Goal: Task Accomplishment & Management: Manage account settings

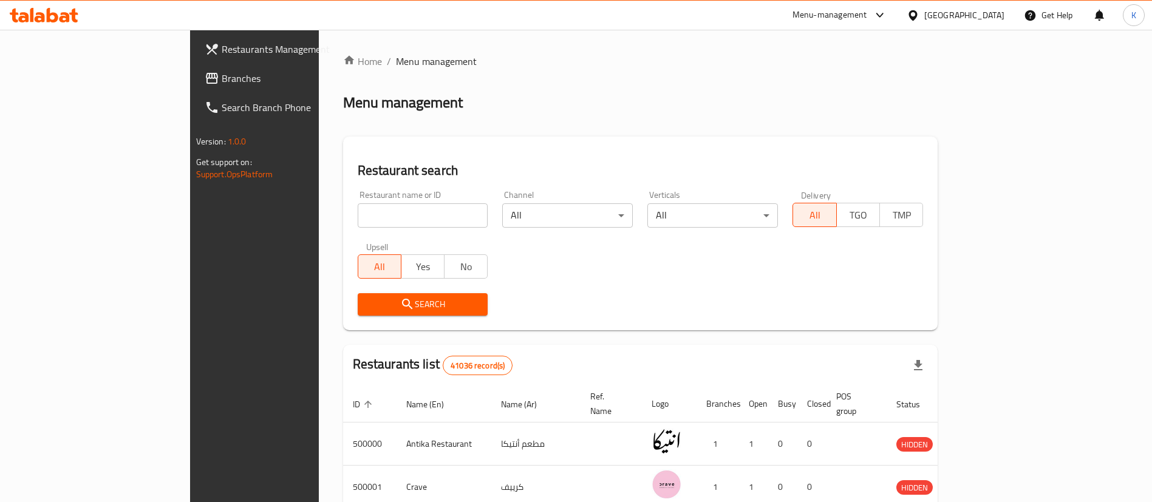
click at [358, 210] on input "search" at bounding box center [423, 215] width 131 height 24
type input "Cilantro"
click button "Search" at bounding box center [423, 304] width 131 height 22
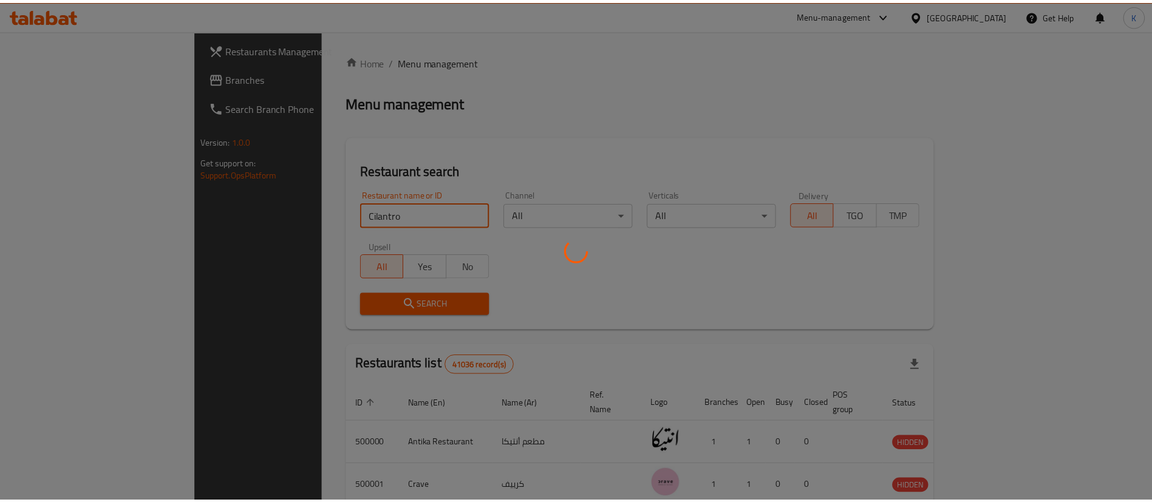
scroll to position [16, 0]
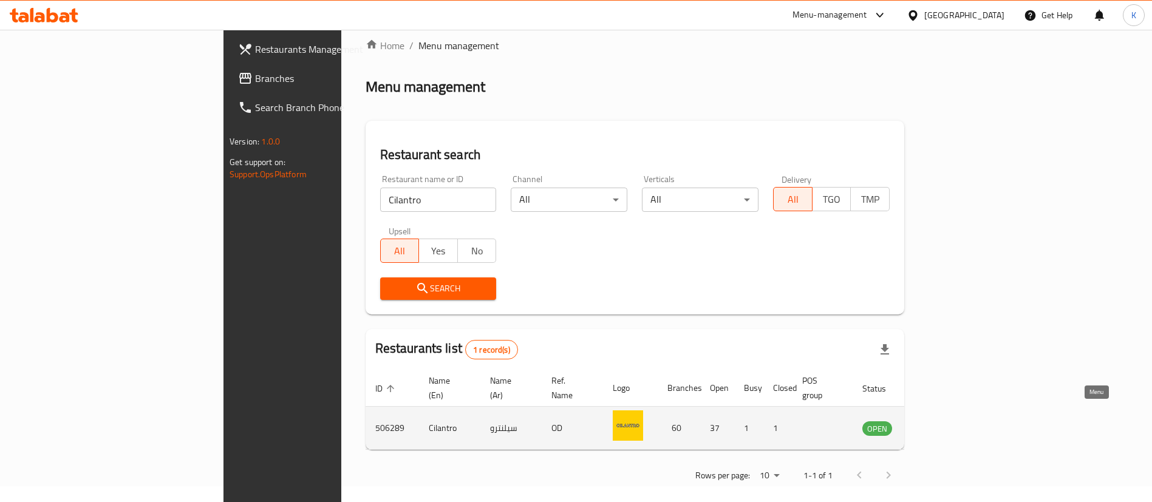
click at [940, 421] on icon "enhanced table" at bounding box center [933, 428] width 15 height 15
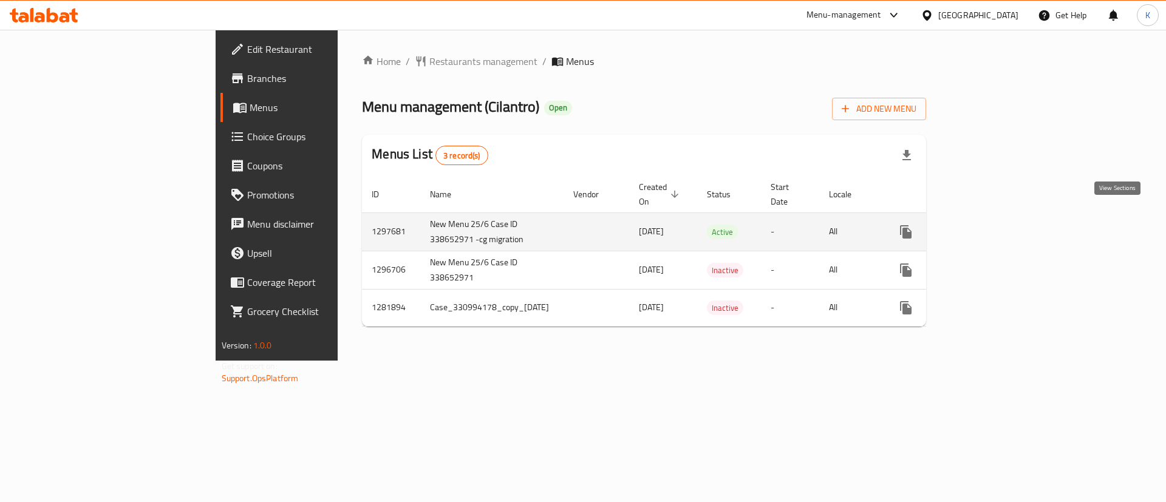
click at [1000, 225] on icon "enhanced table" at bounding box center [993, 232] width 15 height 15
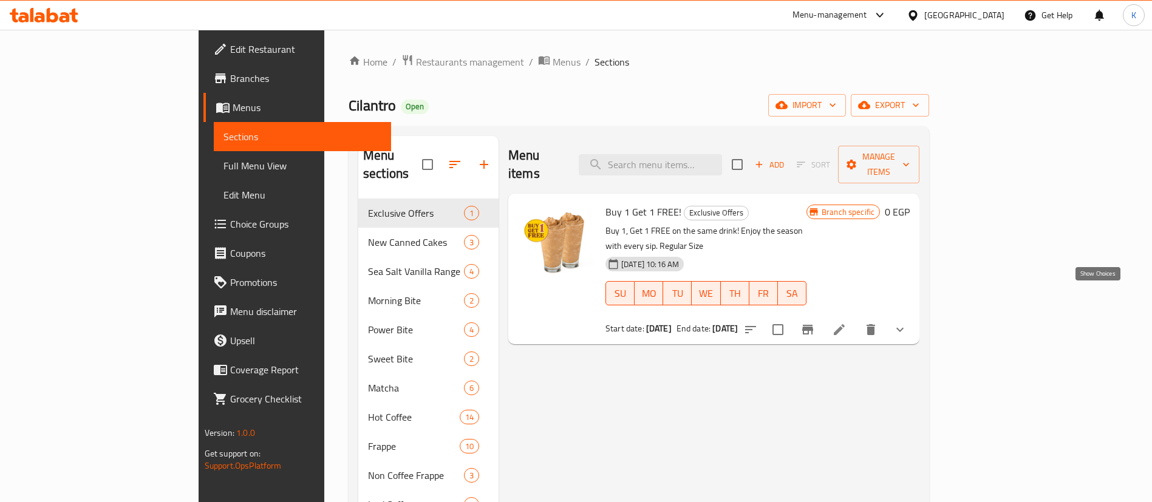
click at [907, 322] on icon "show more" at bounding box center [899, 329] width 15 height 15
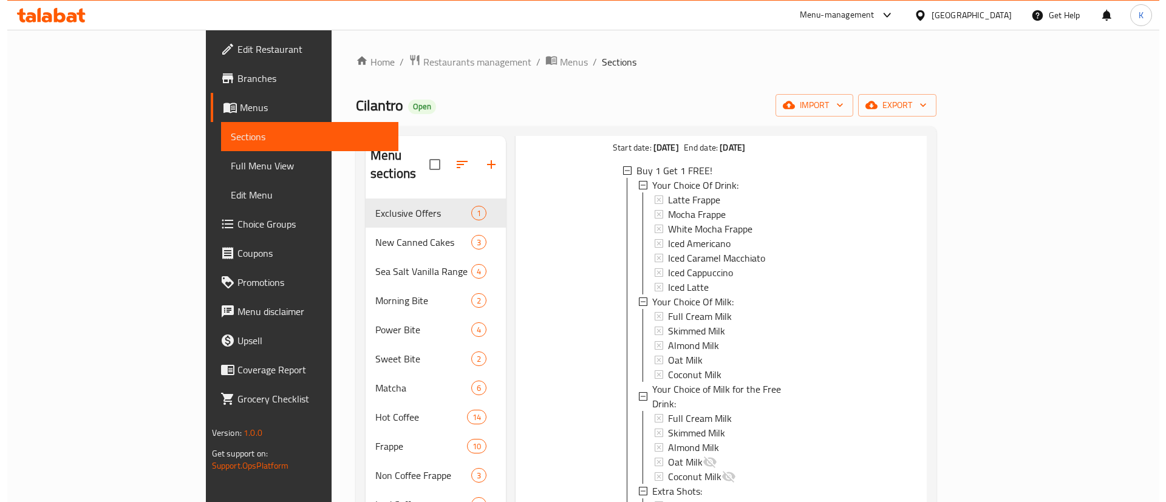
scroll to position [182, 0]
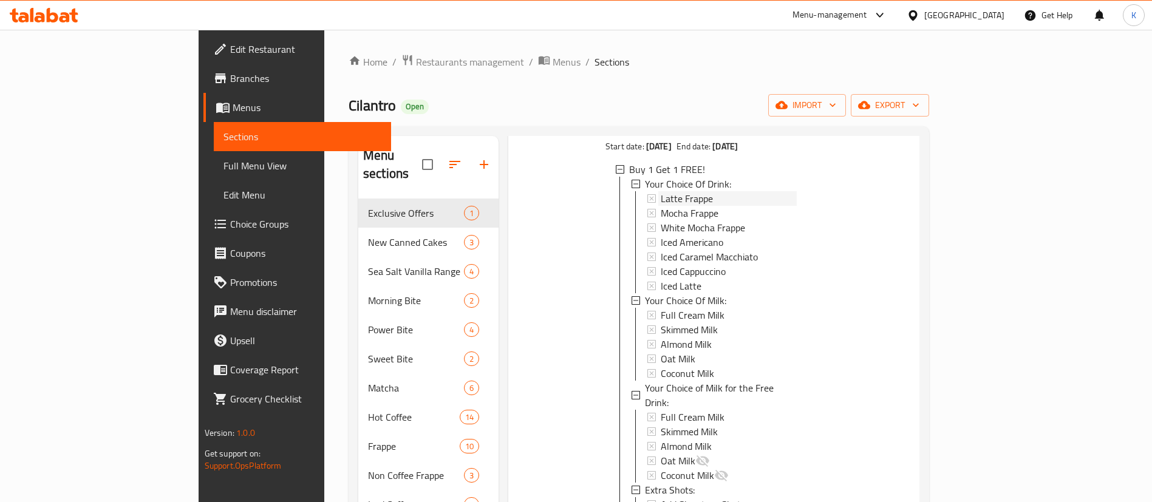
click at [660, 191] on span "Latte Frappe" at bounding box center [686, 198] width 52 height 15
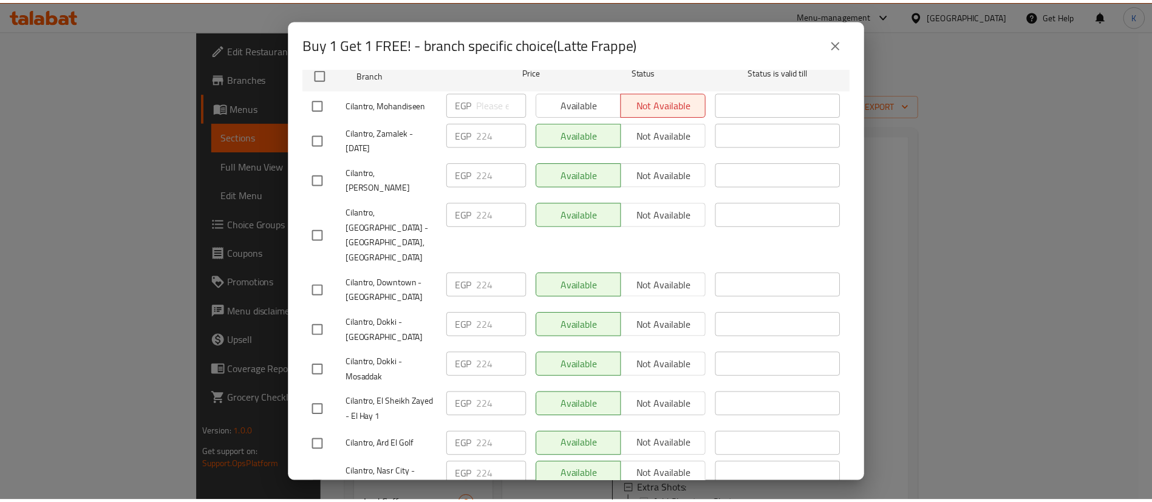
scroll to position [0, 0]
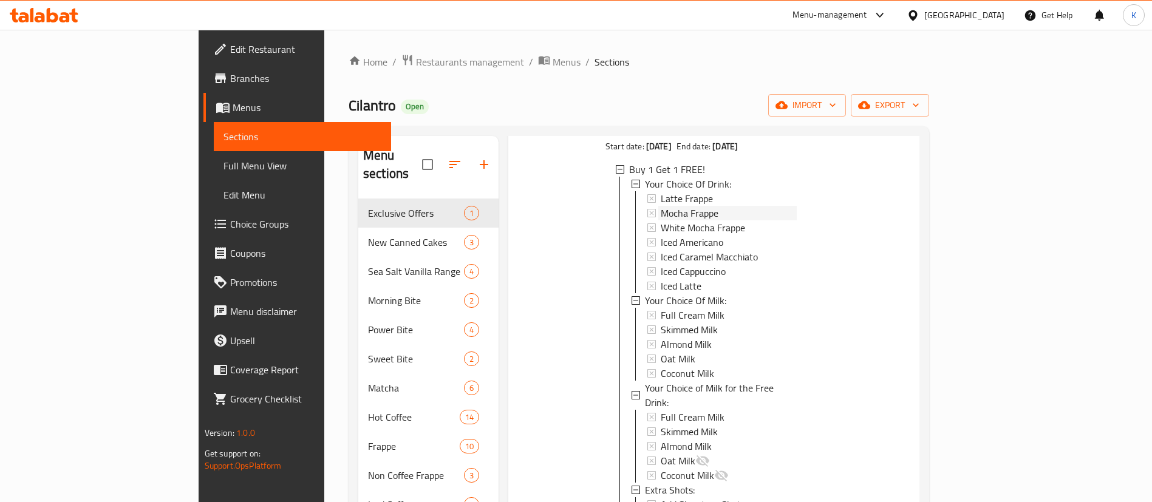
click at [660, 206] on span "Mocha Frappe" at bounding box center [689, 213] width 58 height 15
click at [660, 220] on span "White Mocha Frappe" at bounding box center [702, 227] width 84 height 15
click at [660, 235] on span "Iced Americano" at bounding box center [691, 242] width 63 height 15
click at [660, 250] on span "Iced Caramel Macchiato" at bounding box center [708, 257] width 97 height 15
click at [660, 264] on span "Iced Cappuccino" at bounding box center [692, 271] width 65 height 15
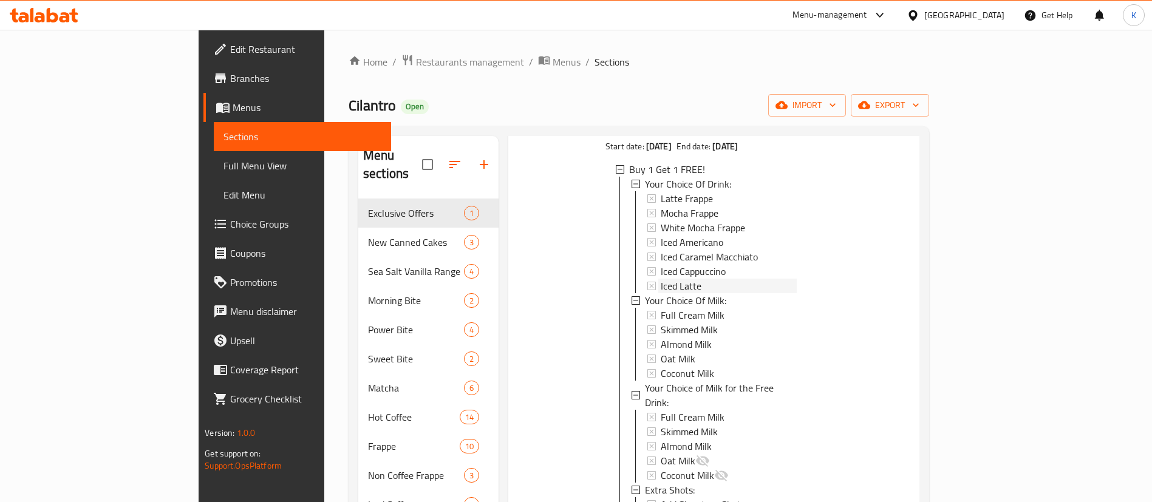
click at [660, 279] on span "Iced Latte" at bounding box center [680, 286] width 41 height 15
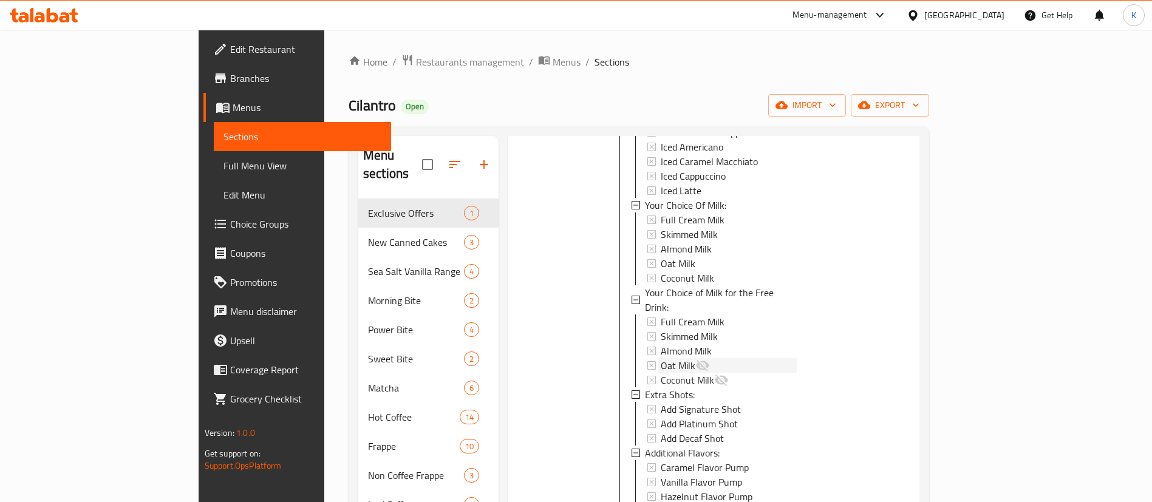
click at [668, 358] on div "Oat Milk" at bounding box center [728, 365] width 136 height 15
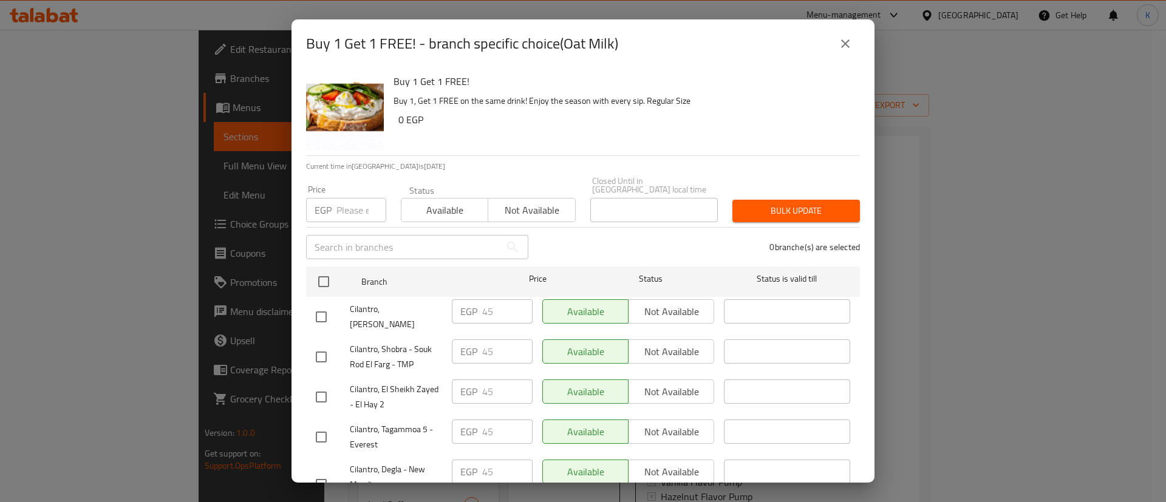
click at [834, 36] on button "close" at bounding box center [844, 43] width 29 height 29
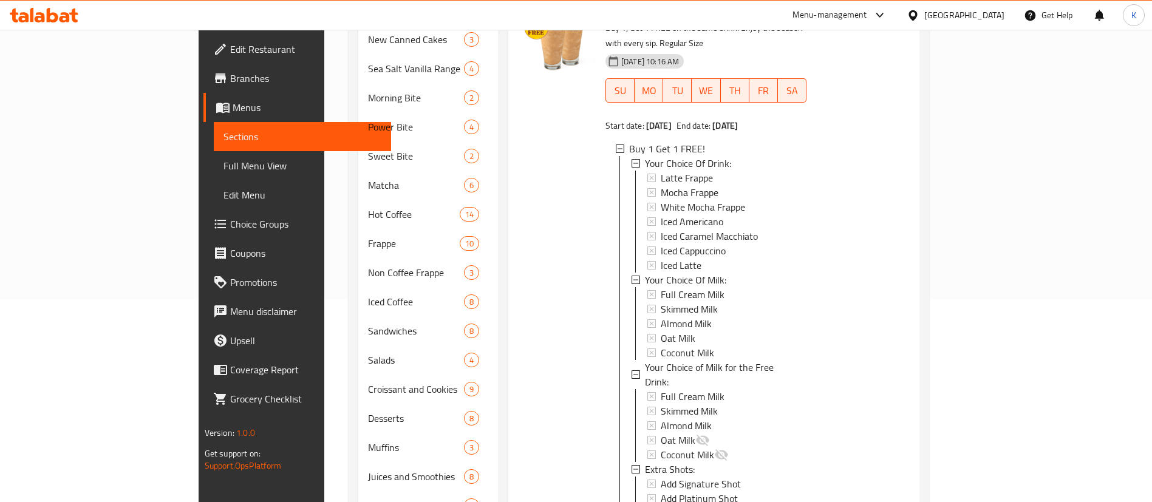
scroll to position [202, 0]
click at [230, 217] on span "Choice Groups" at bounding box center [305, 224] width 151 height 15
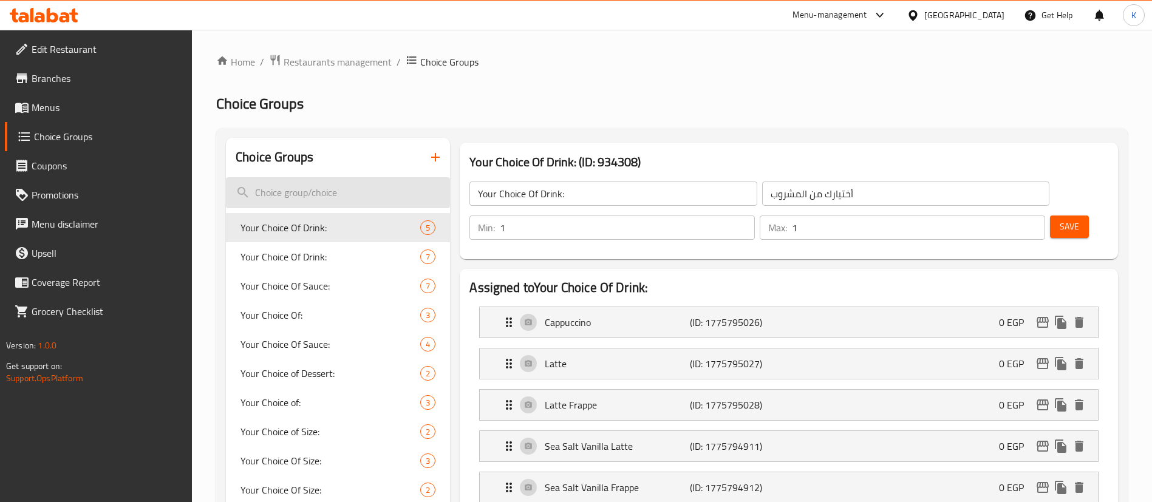
click at [355, 191] on input "search" at bounding box center [338, 192] width 224 height 31
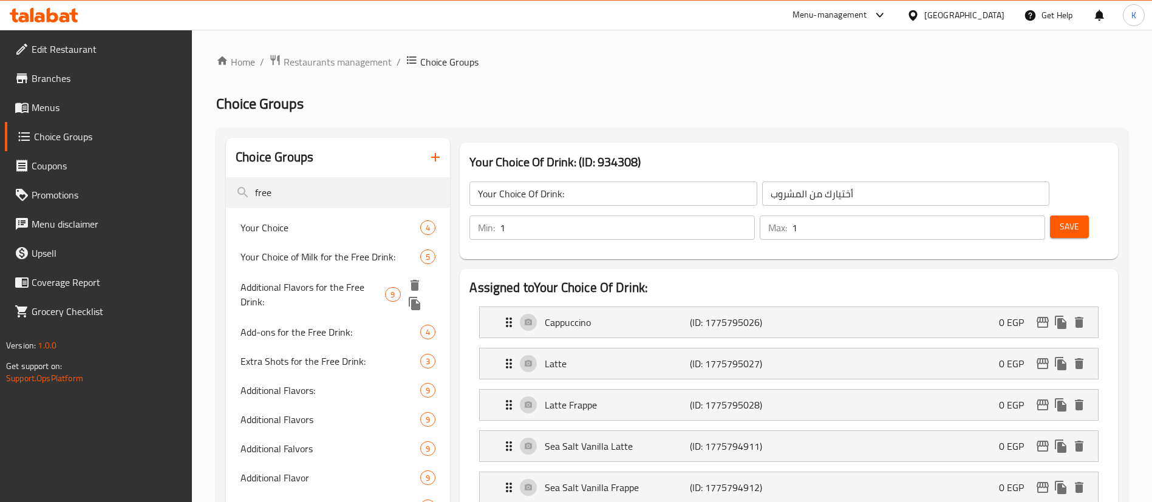
type input "free"
click at [334, 261] on span "Your Choice of Milk for the Free Drink:" at bounding box center [330, 257] width 180 height 15
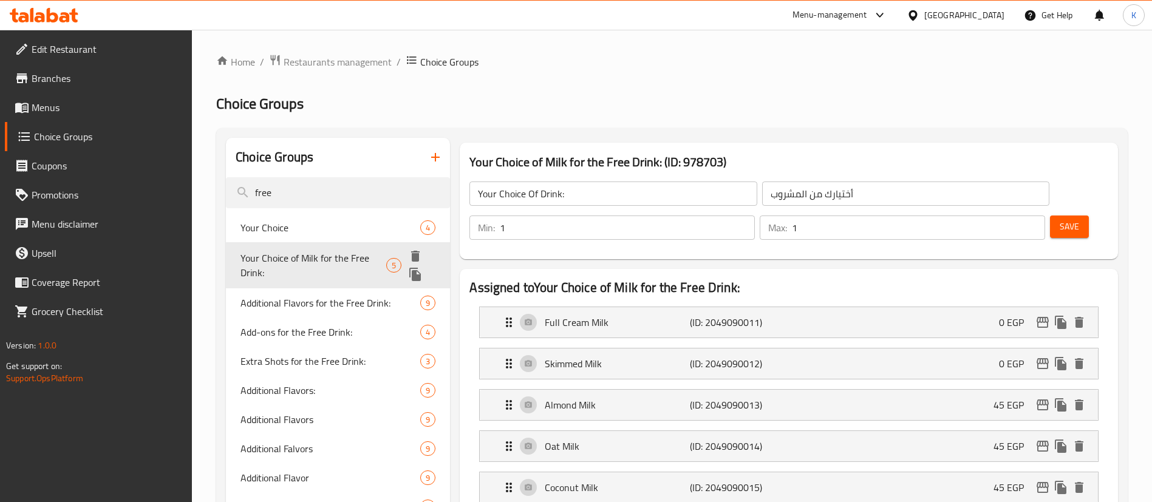
type input "Your Choice of Milk for the Free Drink:"
type input "إختيارك من الحليب للمشروب المجاني:"
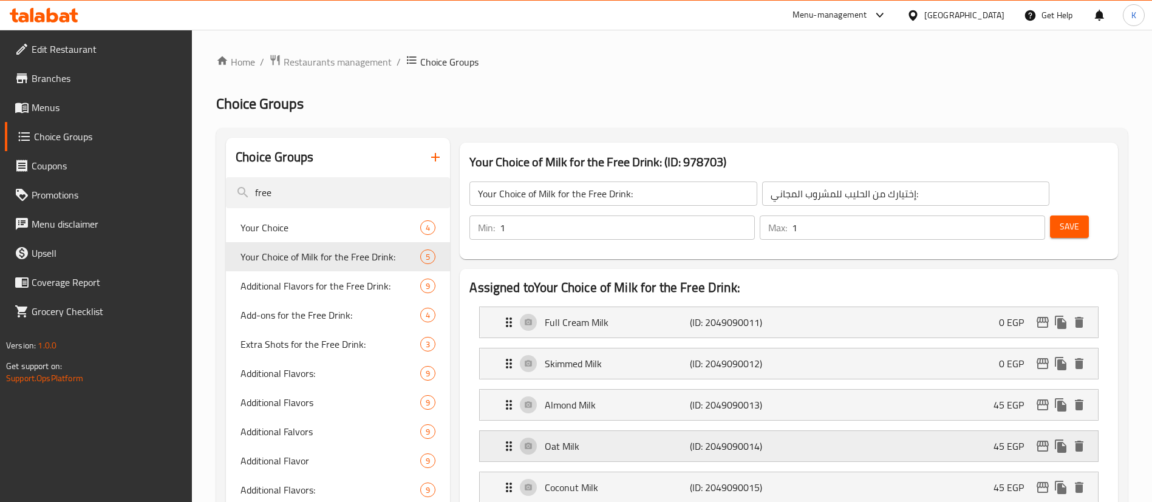
click at [664, 431] on div "Oat Milk (ID: 2049090014) 45 EGP" at bounding box center [792, 446] width 582 height 30
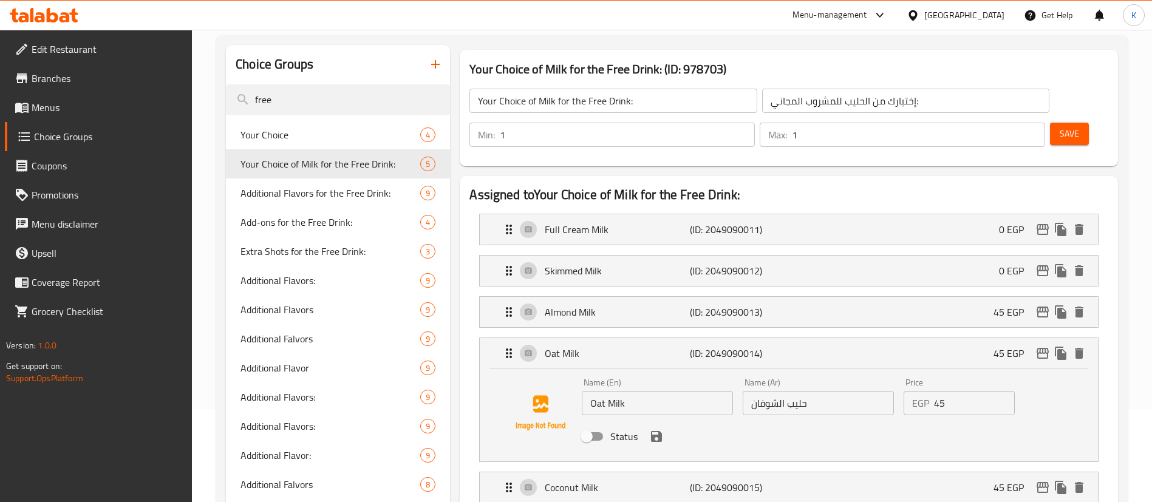
scroll to position [182, 0]
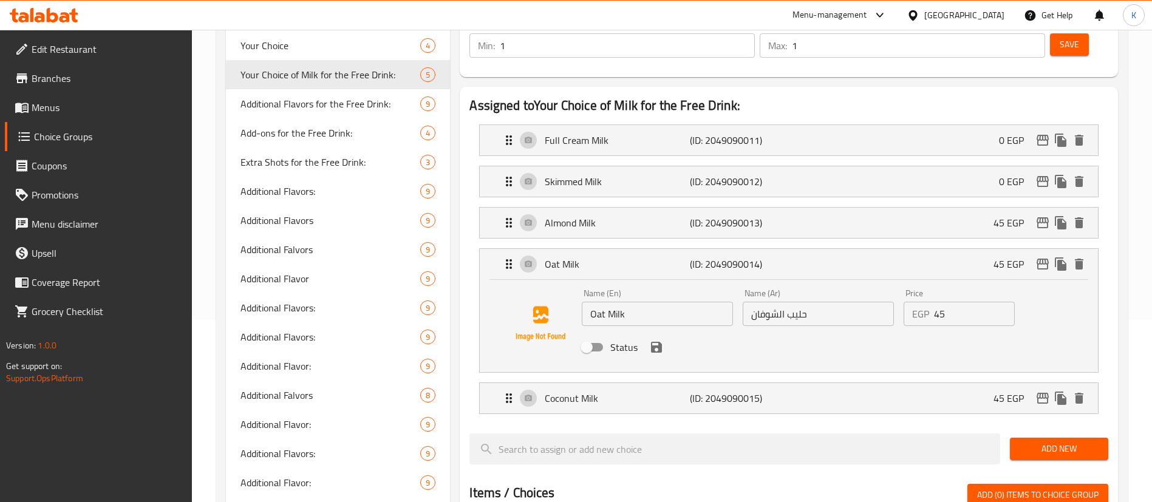
click at [596, 330] on div "Name (En) Oat Milk Name (En) Name (Ar) حليب الشوفان Name (Ar) Price EGP 45 Pric…" at bounding box center [788, 323] width 579 height 83
click at [596, 336] on input "Status" at bounding box center [586, 347] width 69 height 23
checkbox input "true"
drag, startPoint x: 622, startPoint y: 364, endPoint x: 605, endPoint y: 381, distance: 24.0
click at [621, 391] on p "Coconut Milk" at bounding box center [617, 398] width 144 height 15
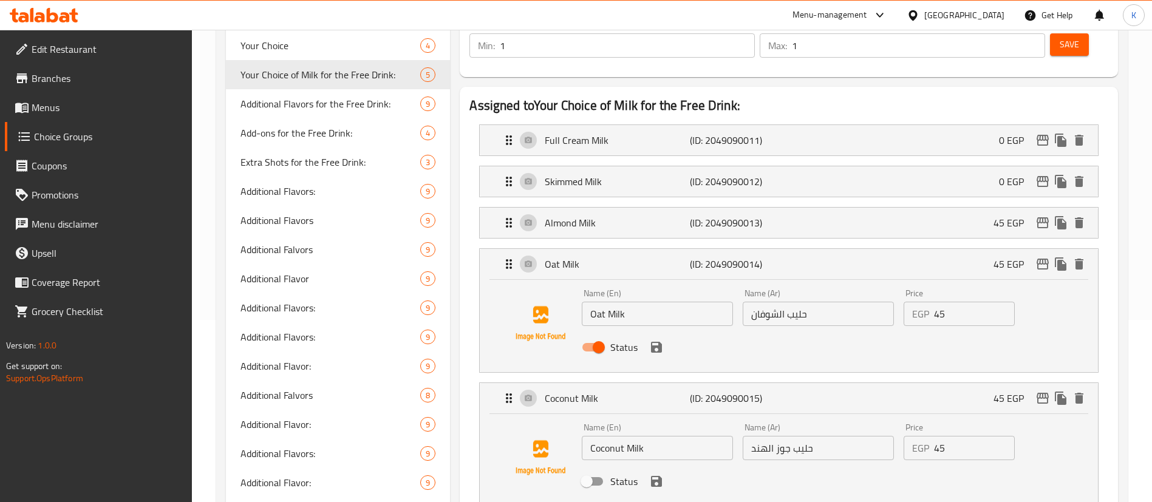
click at [591, 470] on input "Status" at bounding box center [586, 481] width 69 height 23
checkbox input "true"
click at [605, 216] on p "Almond Milk" at bounding box center [617, 223] width 144 height 15
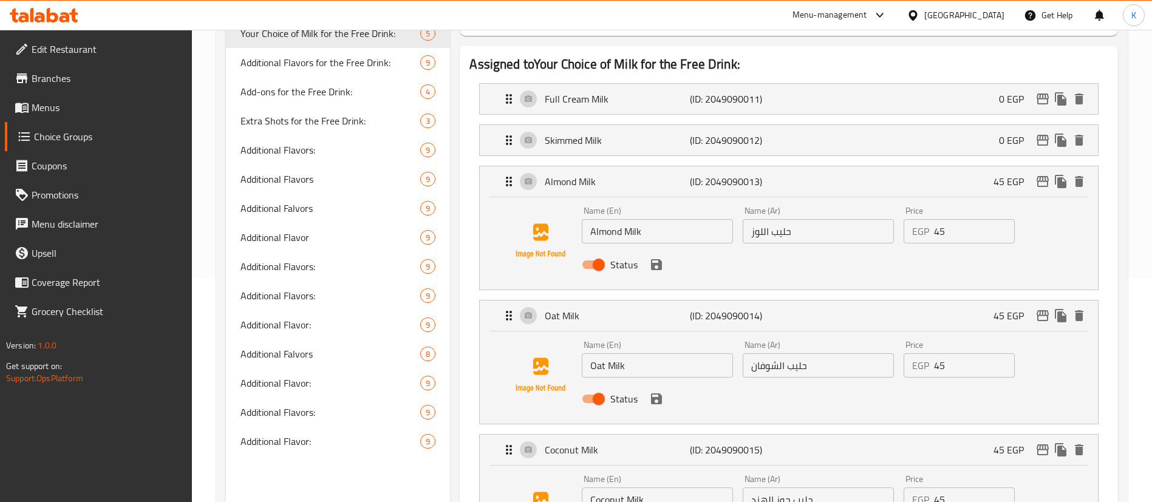
scroll to position [91, 0]
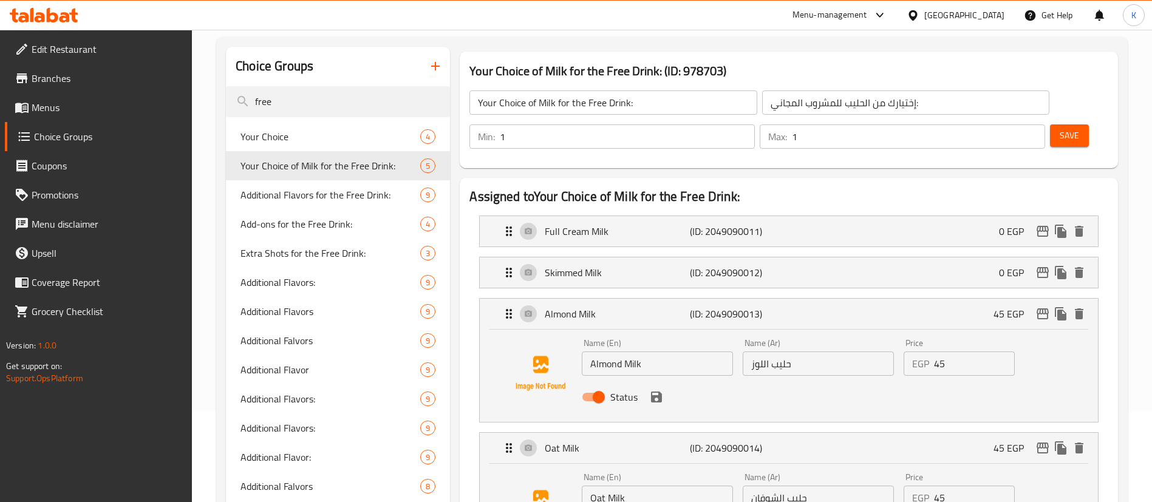
click at [1047, 122] on div "Save" at bounding box center [1073, 136] width 53 height 29
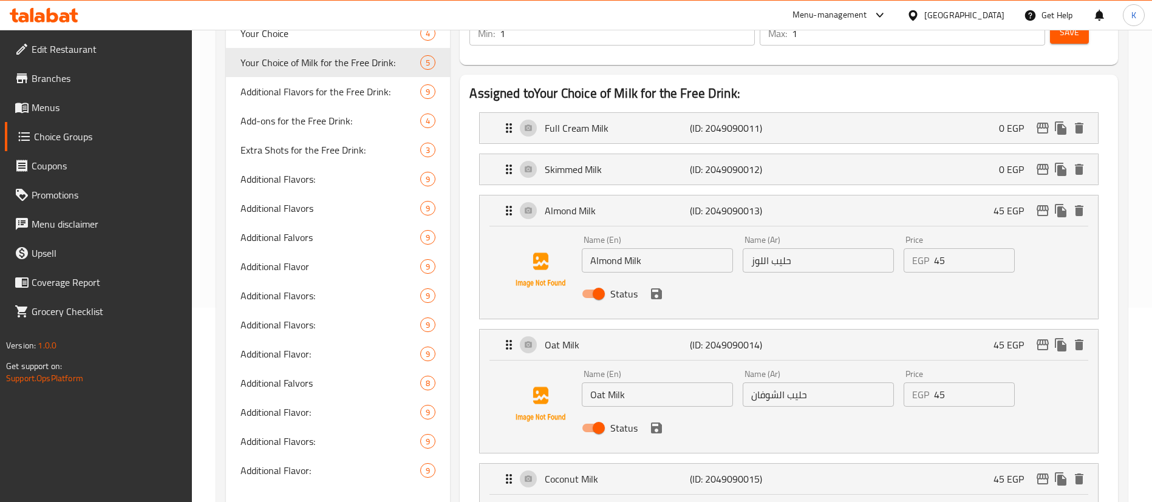
scroll to position [273, 0]
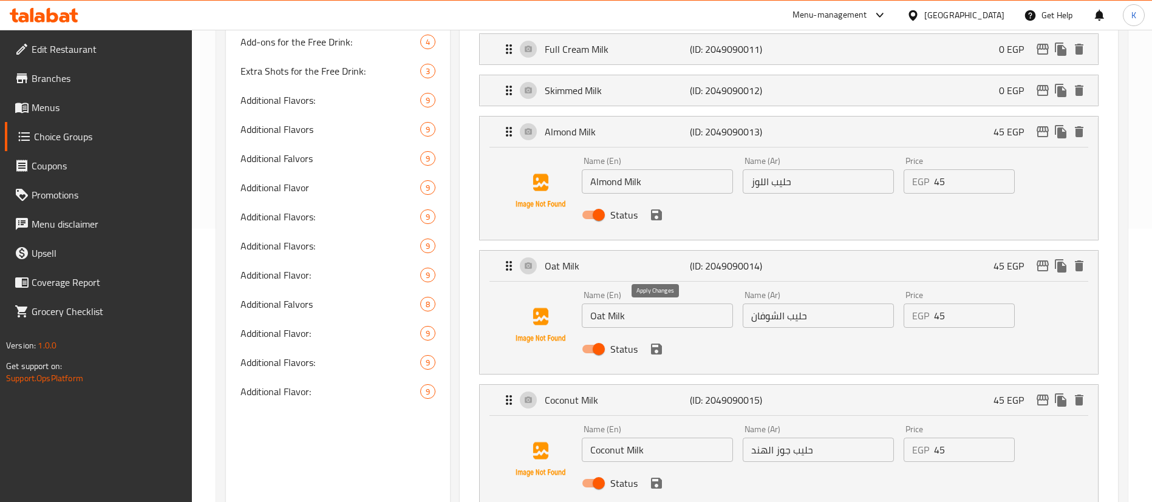
click at [649, 342] on icon "save" at bounding box center [656, 349] width 15 height 15
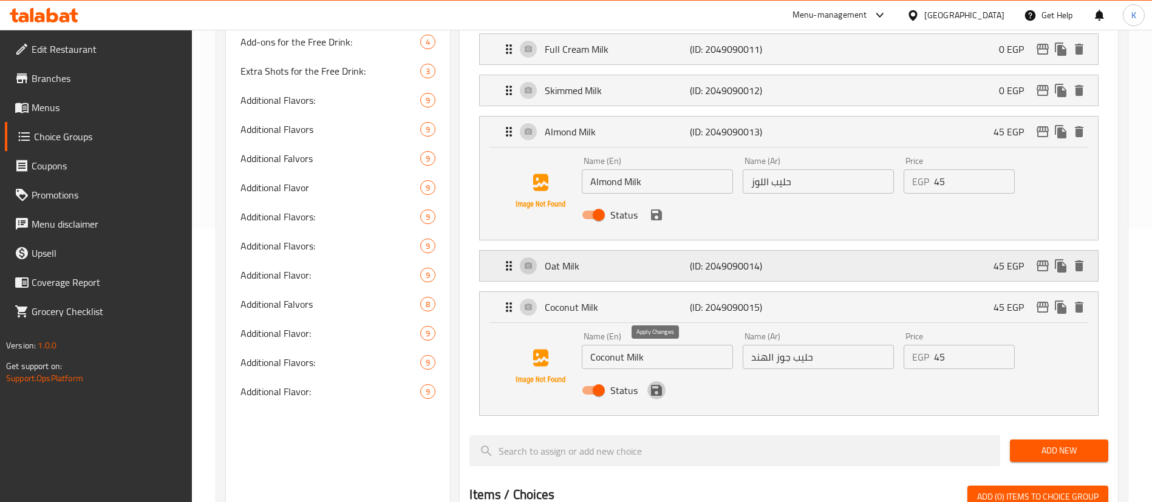
drag, startPoint x: 657, startPoint y: 355, endPoint x: 645, endPoint y: 237, distance: 119.0
click at [657, 385] on icon "save" at bounding box center [656, 390] width 11 height 11
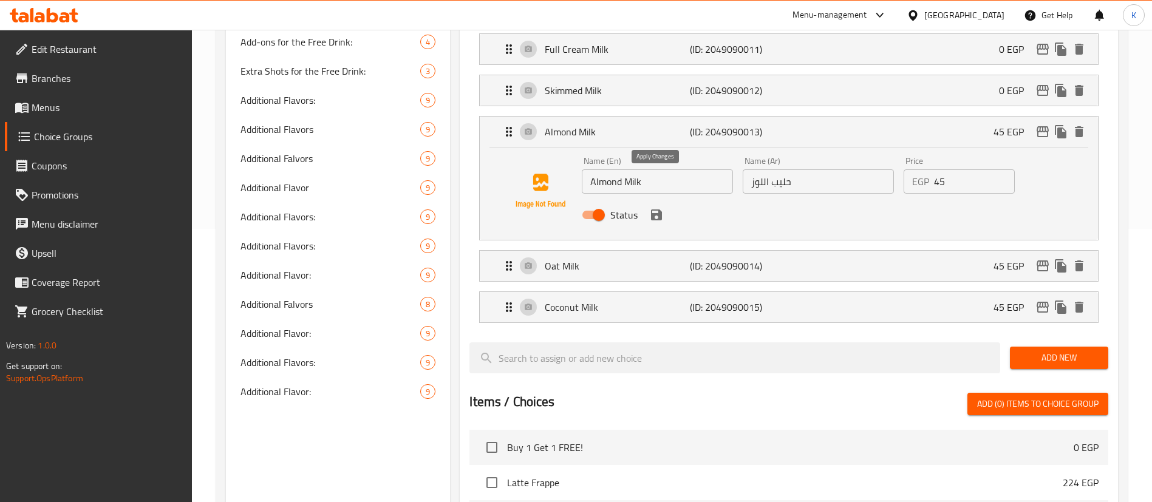
click at [662, 208] on icon "save" at bounding box center [656, 215] width 15 height 15
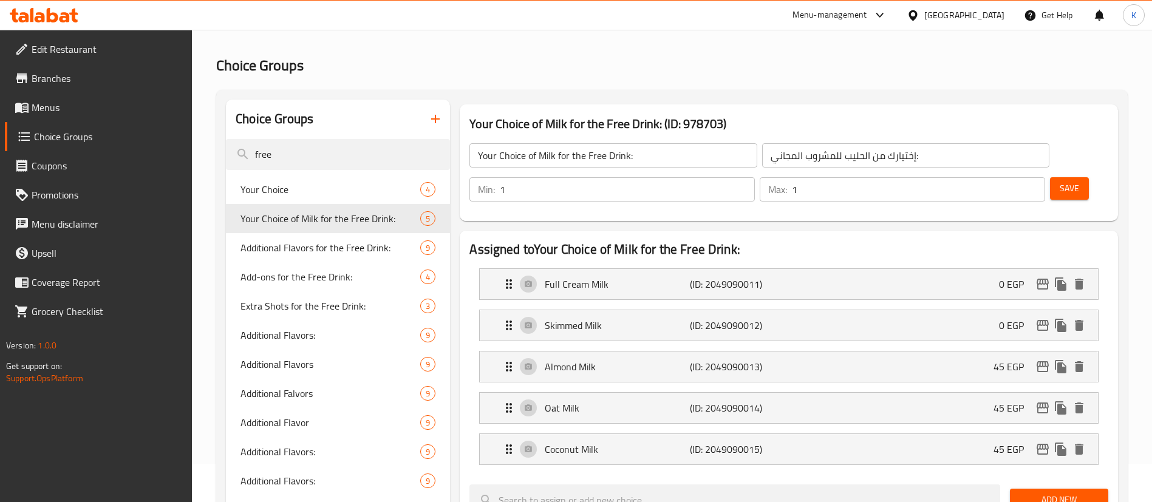
scroll to position [0, 0]
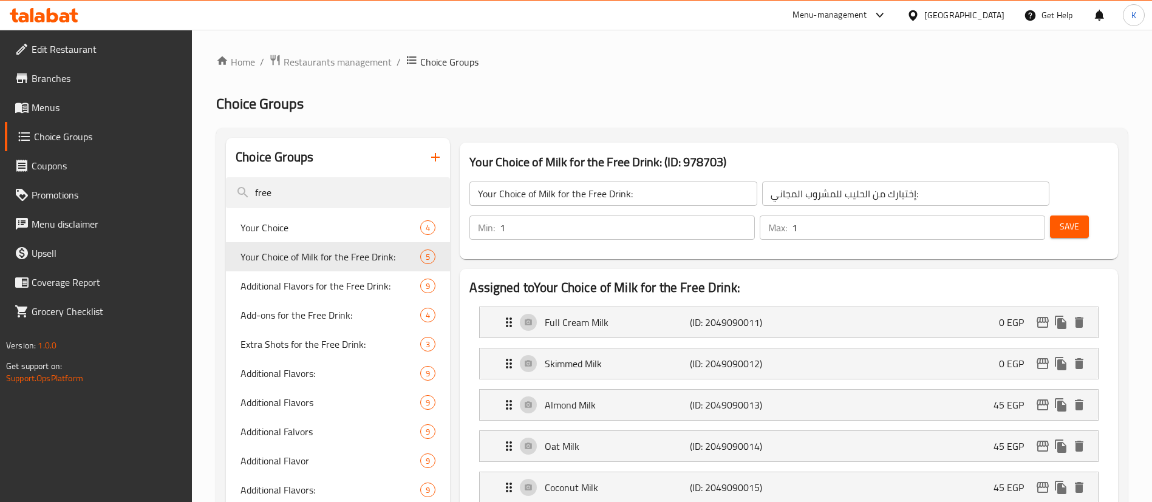
click at [1059, 219] on span "Save" at bounding box center [1068, 226] width 19 height 15
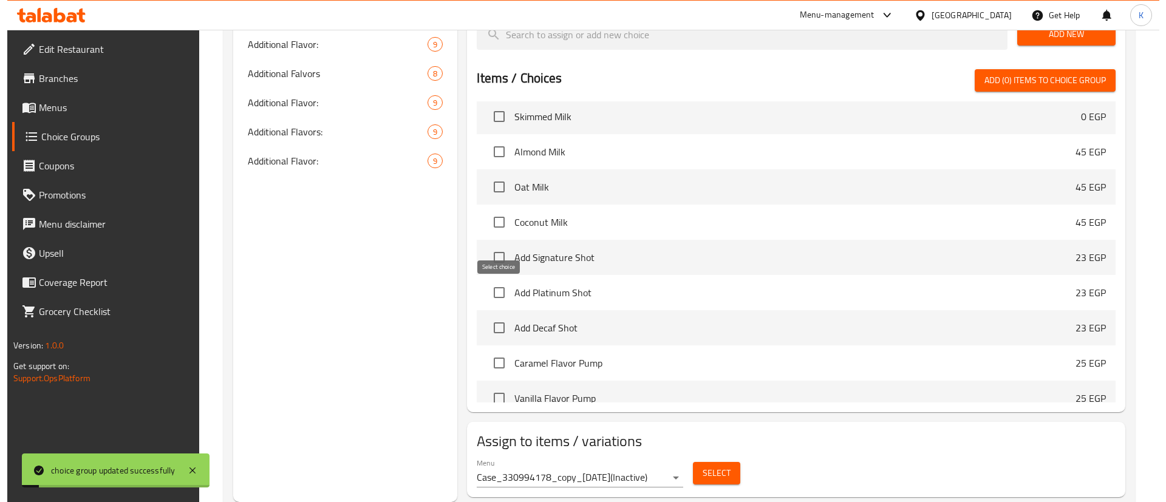
scroll to position [637, 0]
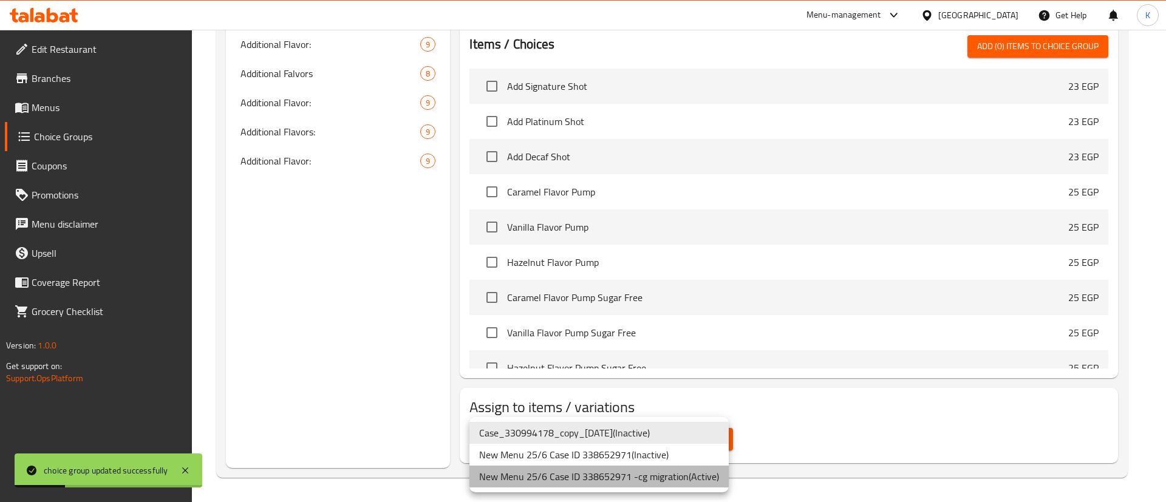
click at [656, 473] on li "New Menu 25/6 Case ID 338652971 -cg migration ( Active )" at bounding box center [598, 477] width 259 height 22
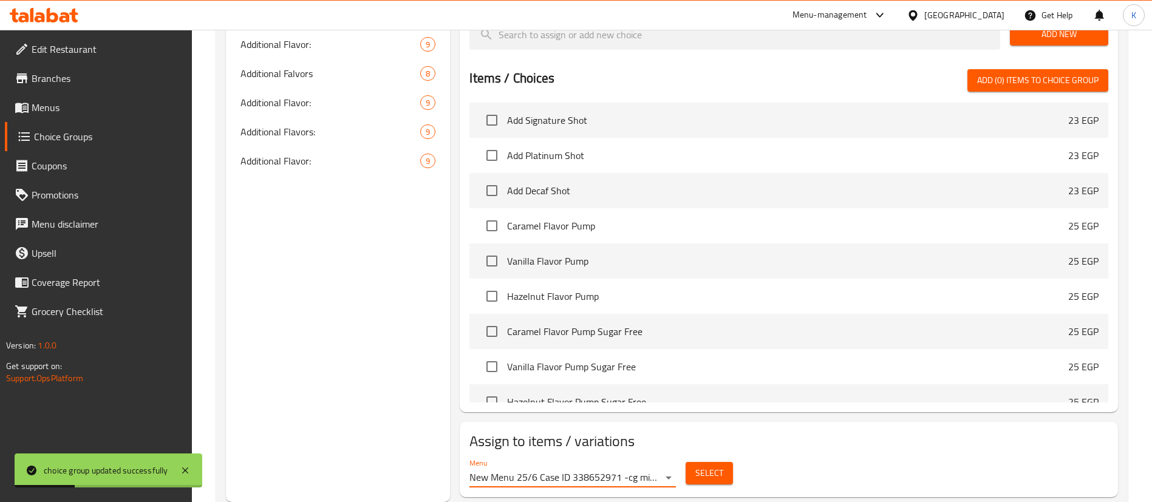
click at [711, 466] on span "Select" at bounding box center [709, 473] width 28 height 15
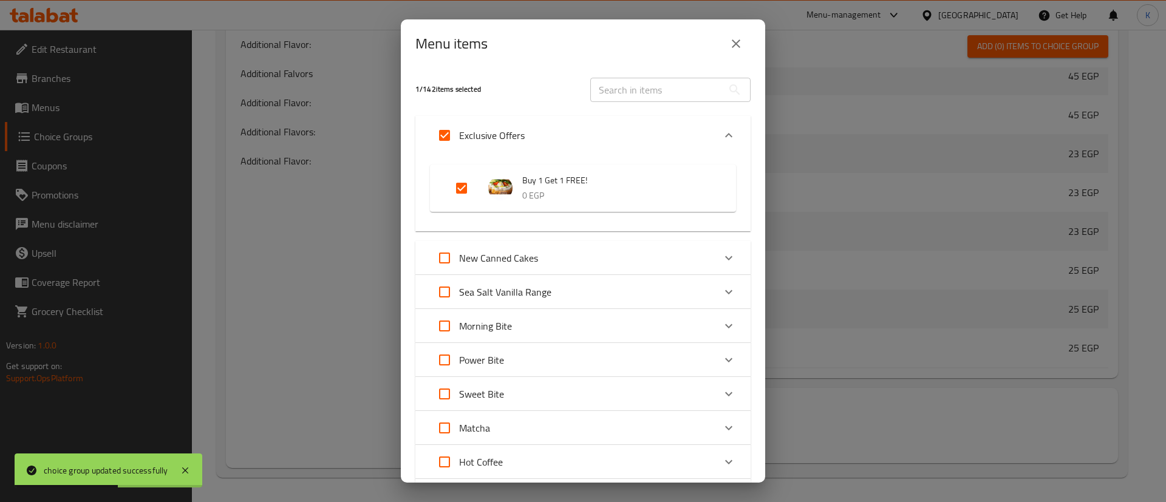
scroll to position [699, 0]
click at [446, 132] on input "Expand" at bounding box center [444, 135] width 29 height 29
checkbox input "false"
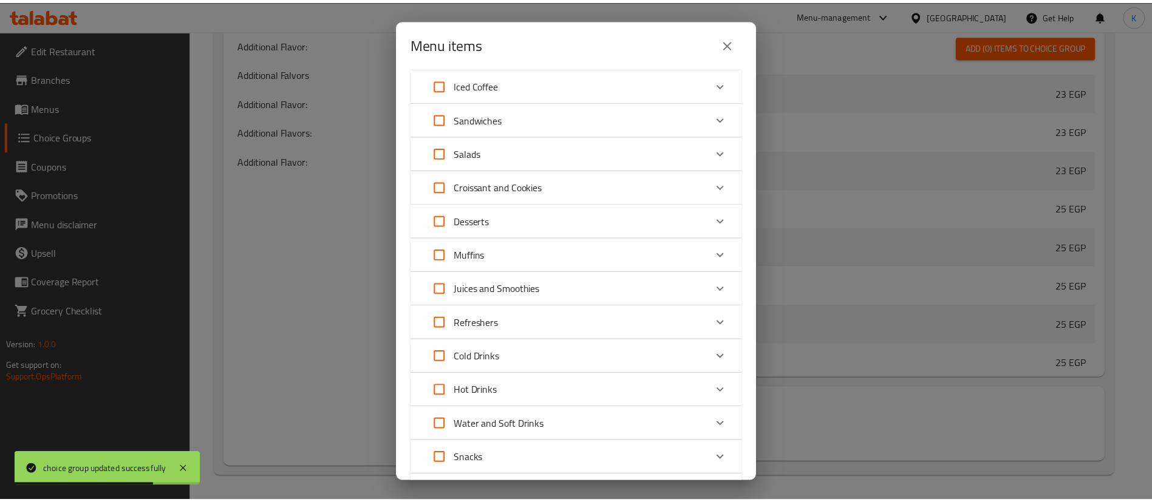
scroll to position [659, 0]
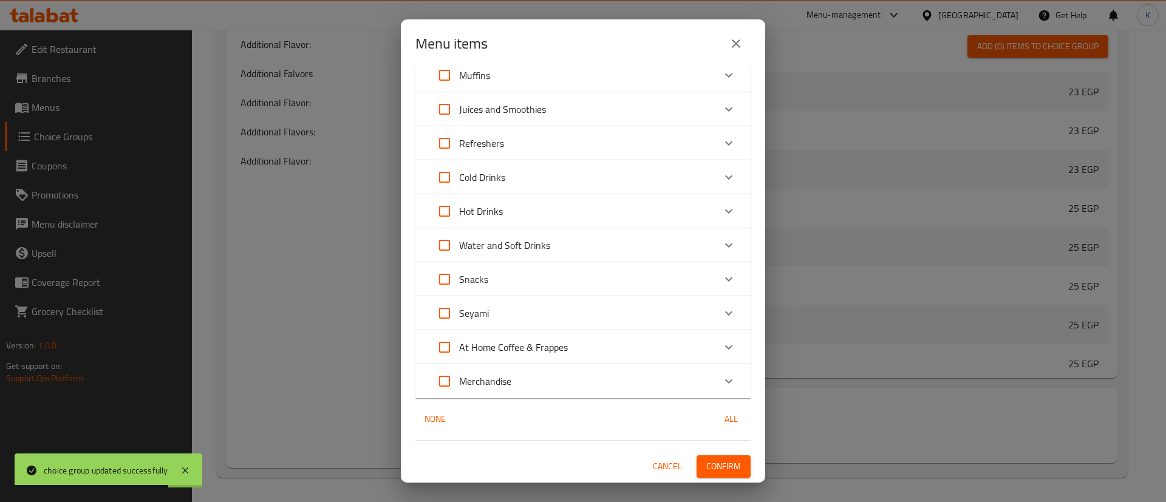
click at [706, 459] on span "Confirm" at bounding box center [723, 466] width 35 height 15
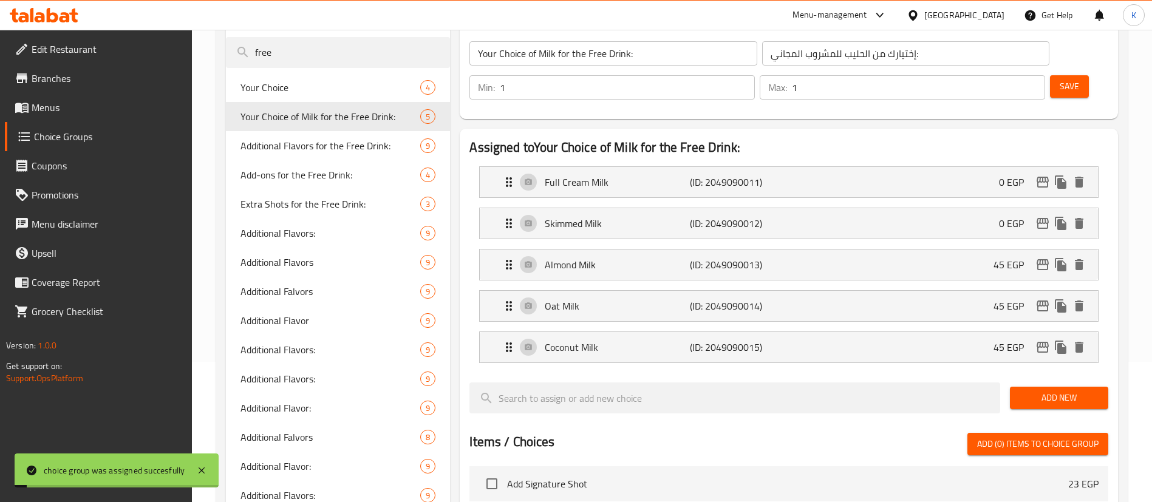
scroll to position [0, 0]
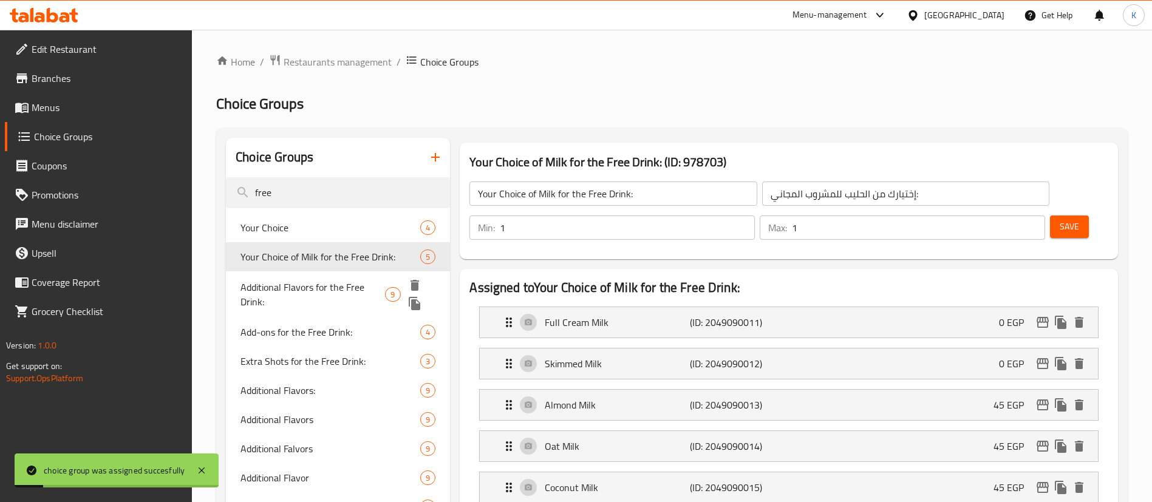
click at [344, 288] on span "Additional Flavors for the Free Drink:" at bounding box center [312, 294] width 144 height 29
type input "Additional Flavors for the Free Drink:"
type input "نكهات إضافية للمشروب المجاني:"
type input "0"
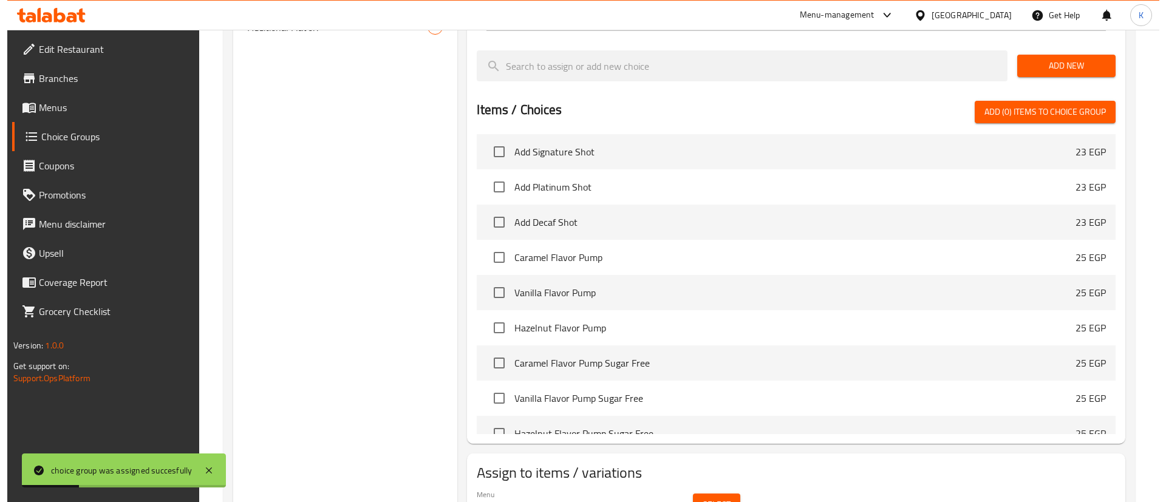
scroll to position [669, 0]
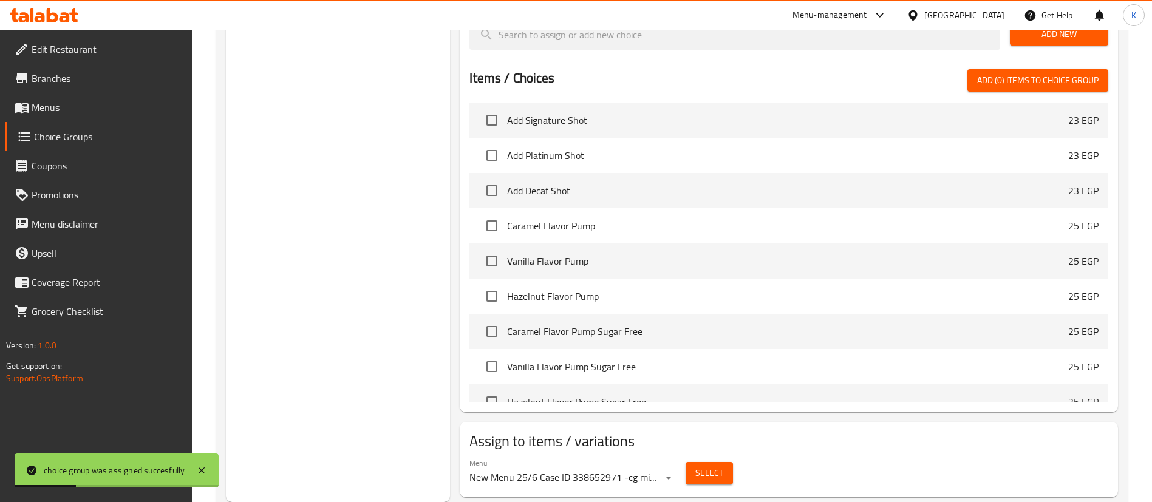
click at [697, 466] on span "Select" at bounding box center [709, 473] width 28 height 15
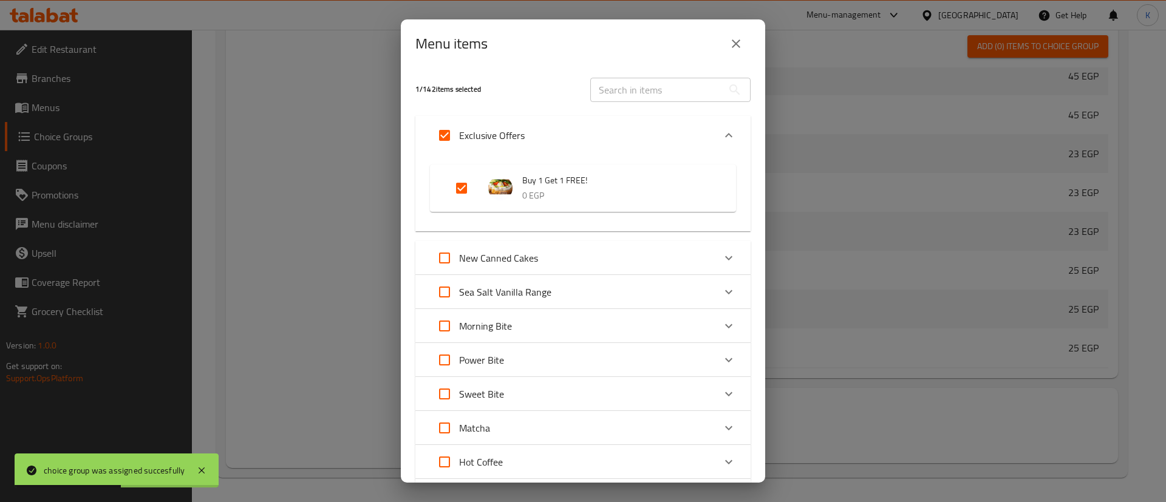
scroll to position [699, 0]
click at [442, 138] on input "Expand" at bounding box center [444, 135] width 29 height 29
checkbox input "false"
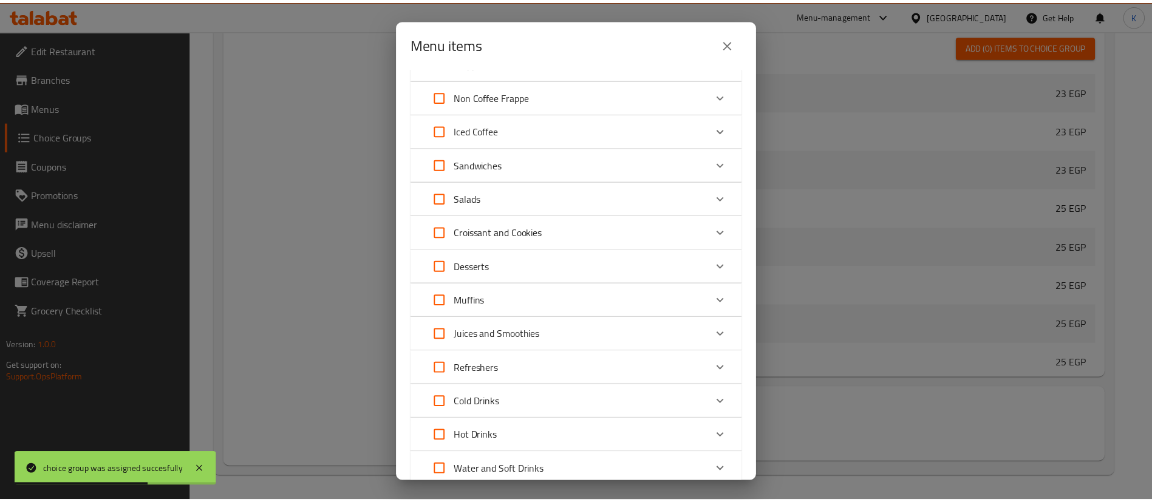
scroll to position [659, 0]
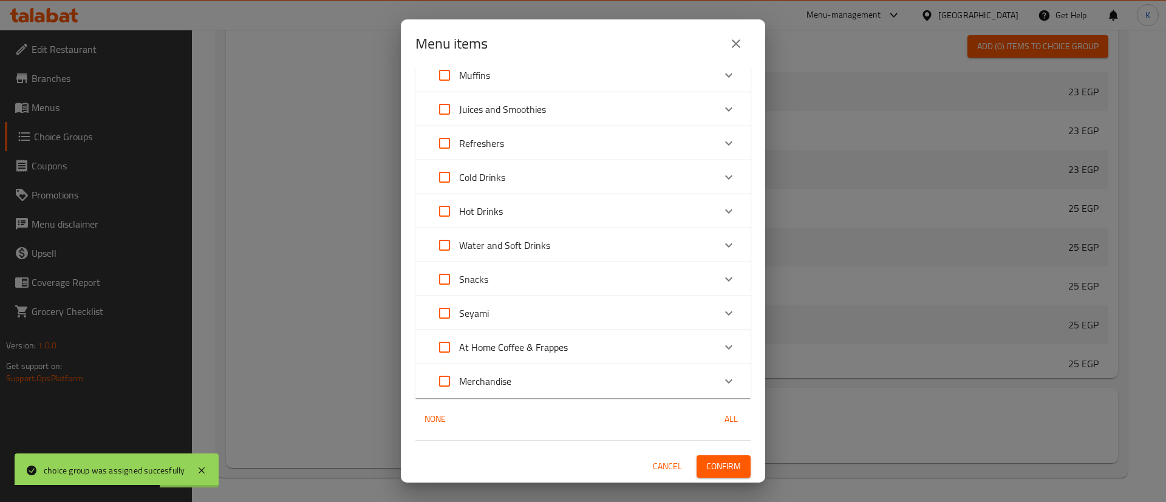
click at [713, 464] on span "Confirm" at bounding box center [723, 466] width 35 height 15
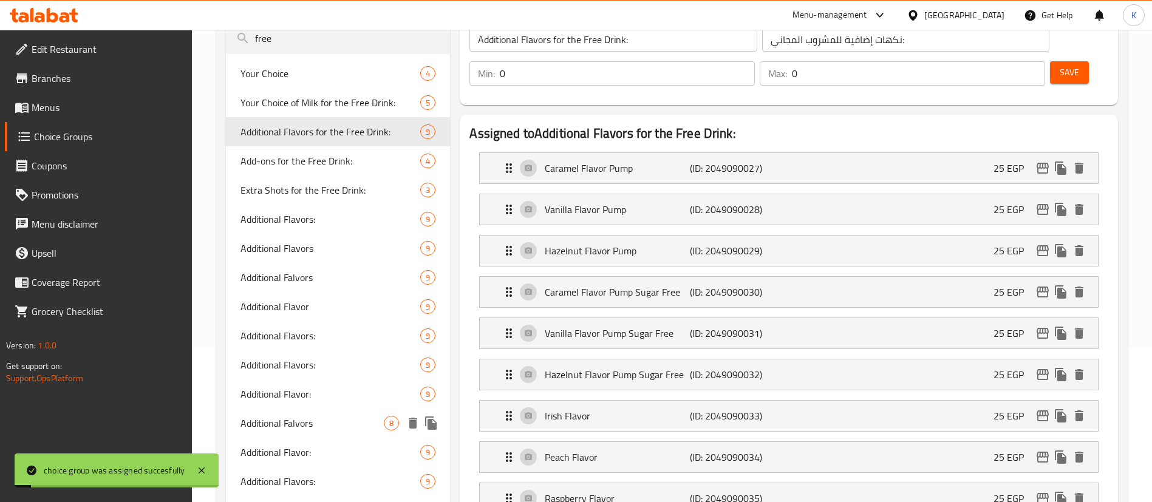
scroll to position [123, 0]
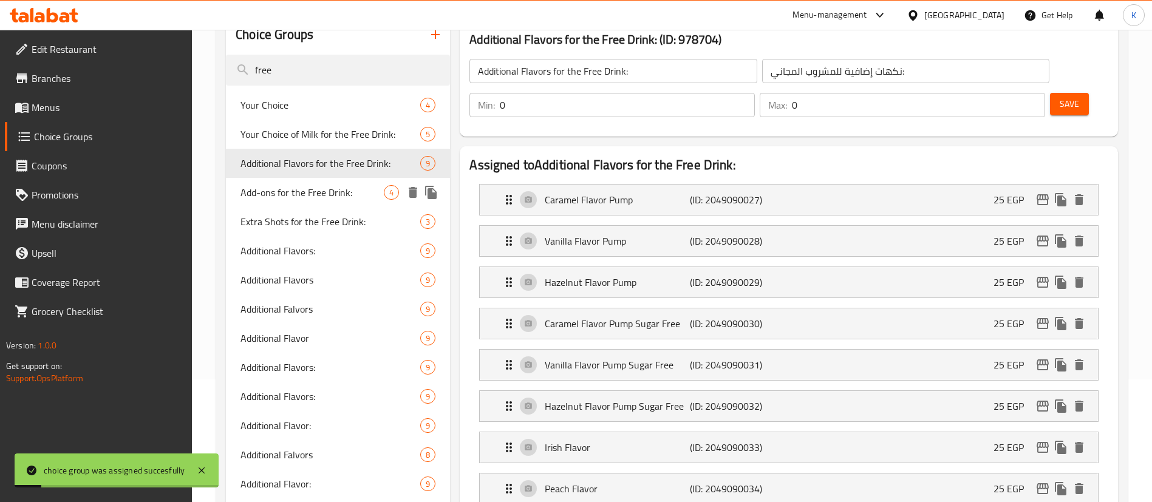
click at [339, 200] on span "Add-ons for the Free Drink:" at bounding box center [311, 192] width 143 height 15
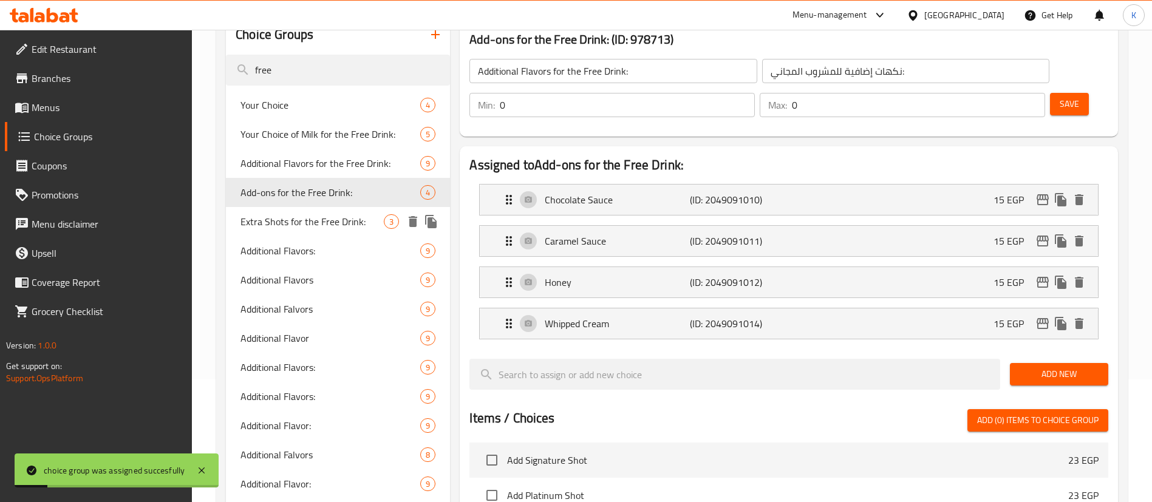
type input "Add-ons for the Free Drink:"
type input "الإضافات للمشروب المجاني:"
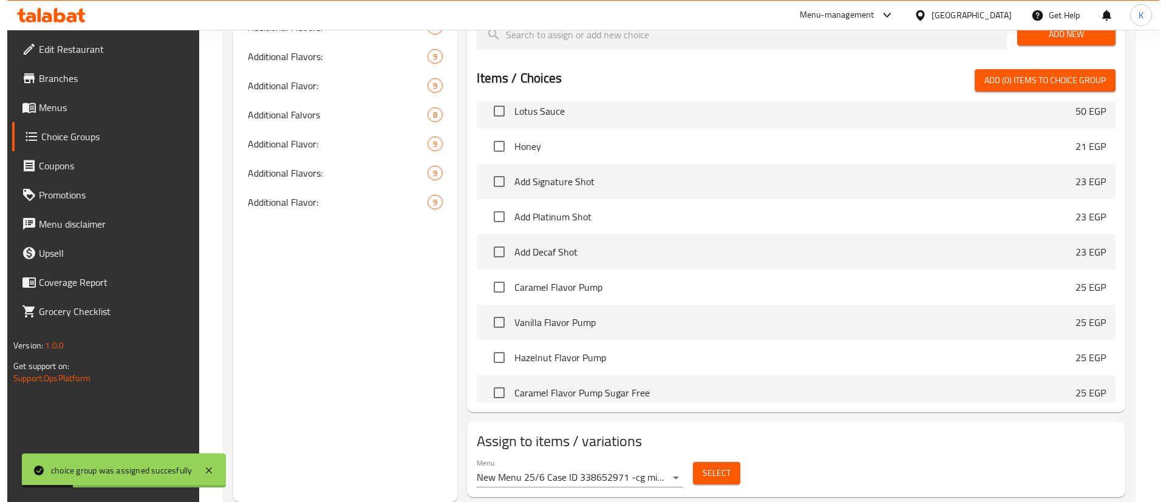
scroll to position [1366, 0]
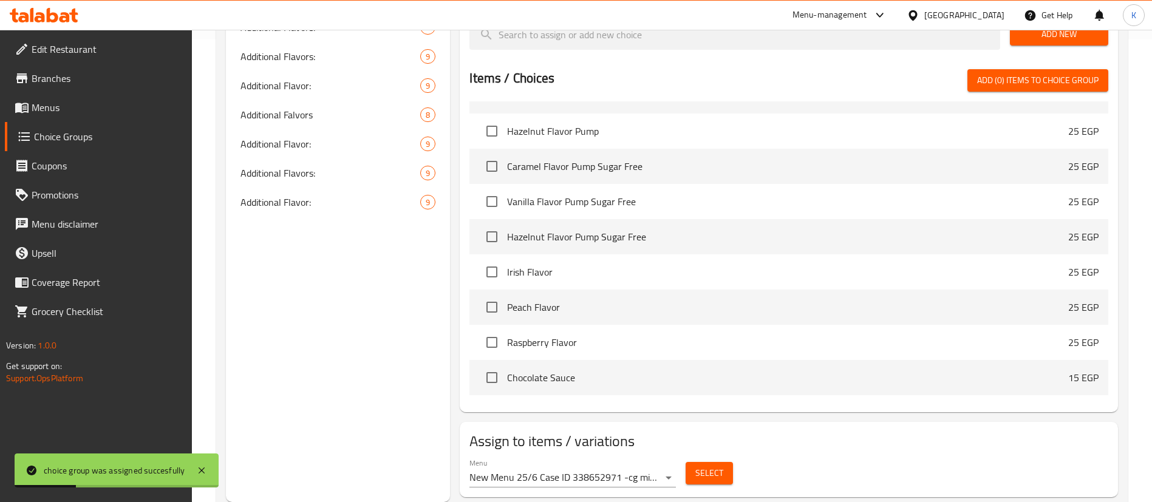
click at [703, 462] on button "Select" at bounding box center [708, 473] width 47 height 22
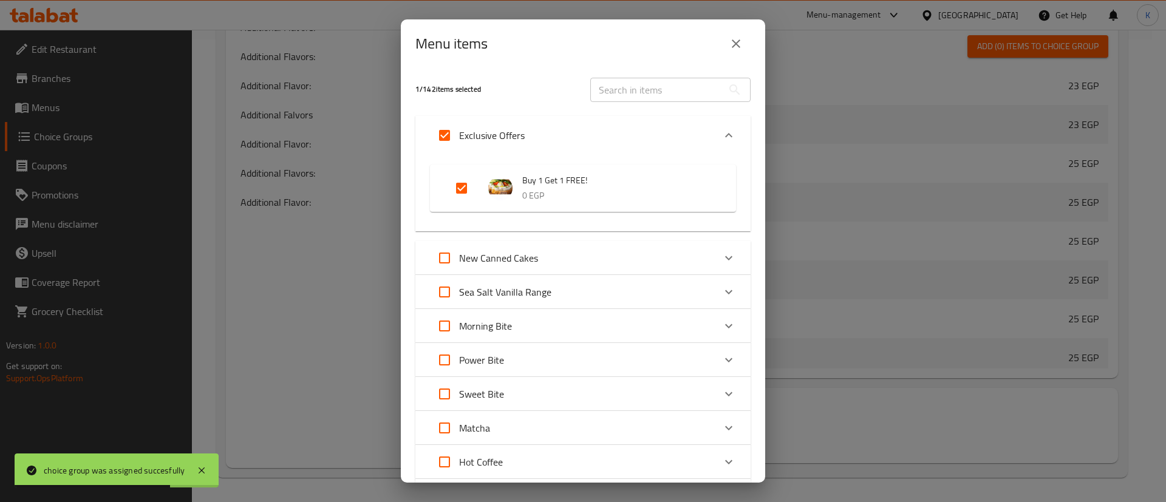
click at [445, 145] on input "Expand" at bounding box center [444, 135] width 29 height 29
checkbox input "false"
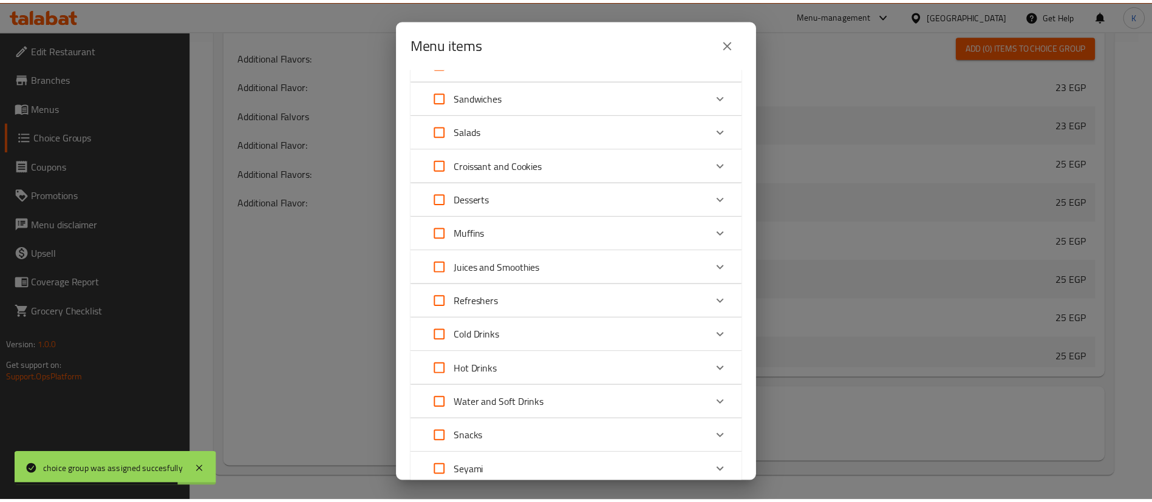
scroll to position [659, 0]
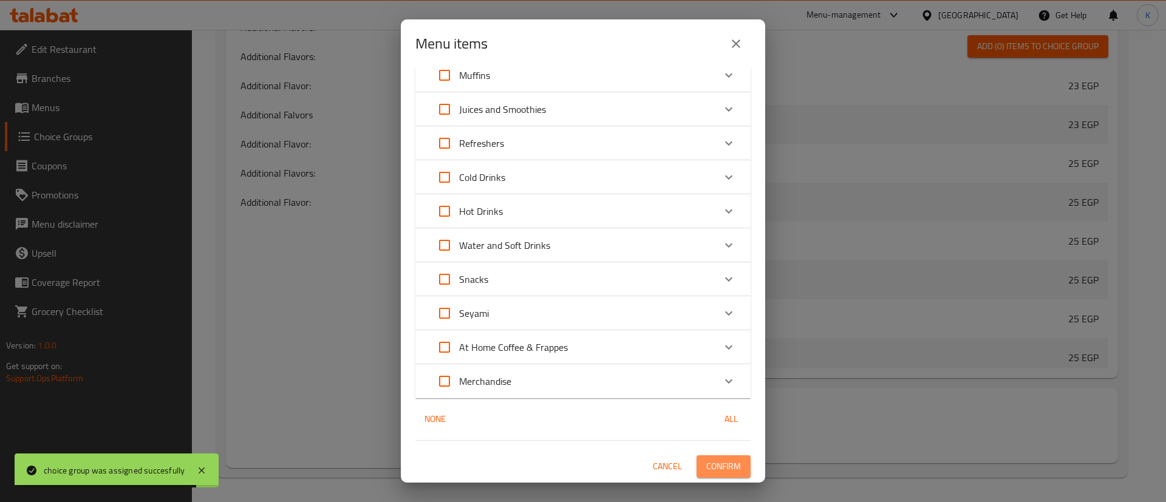
click at [716, 462] on span "Confirm" at bounding box center [723, 466] width 35 height 15
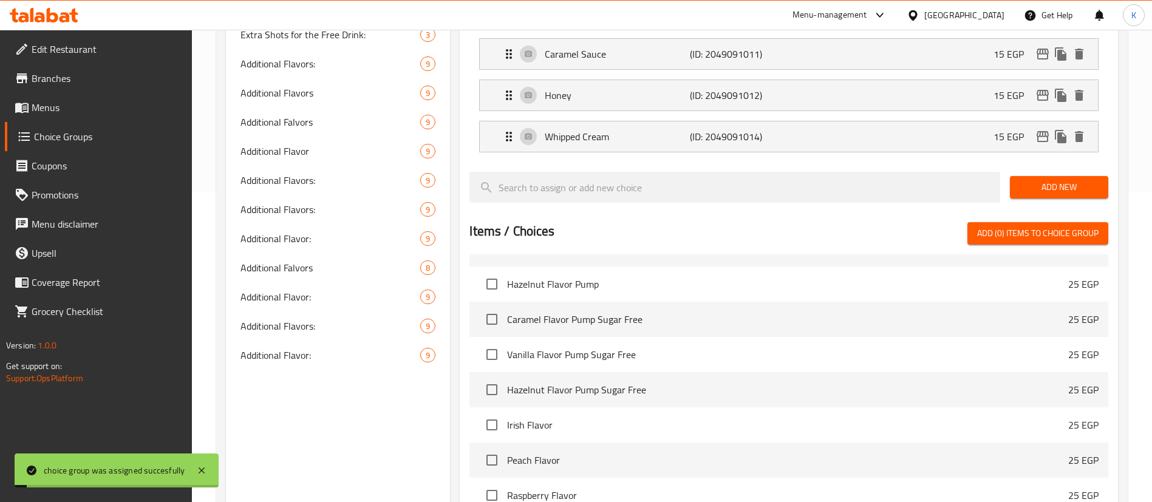
scroll to position [280, 0]
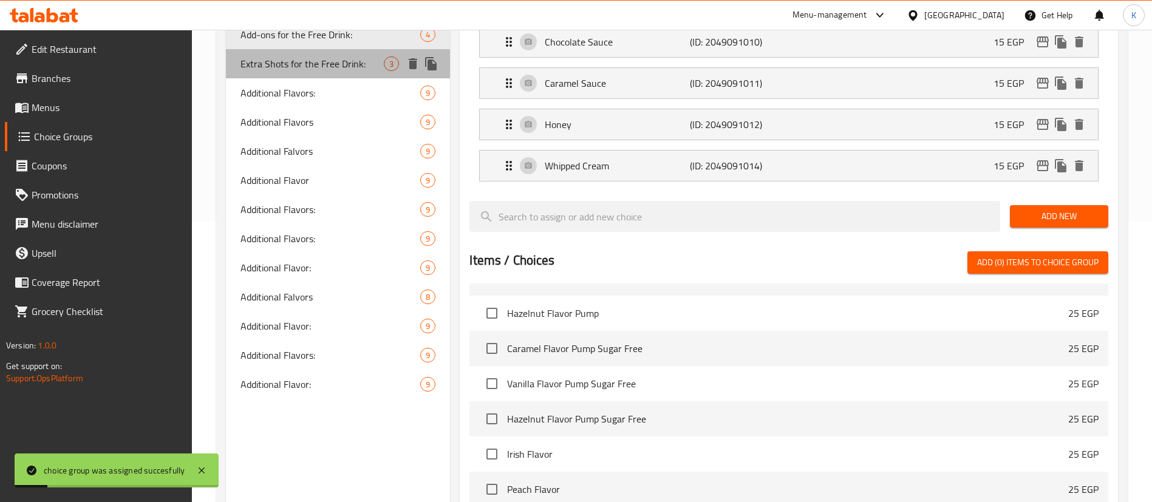
click at [313, 70] on span "Extra Shots for the Free Drink:" at bounding box center [311, 63] width 143 height 15
type input "Extra Shots for the Free Drink:"
type input "شوت إضافيةللمشروب المجاني:"
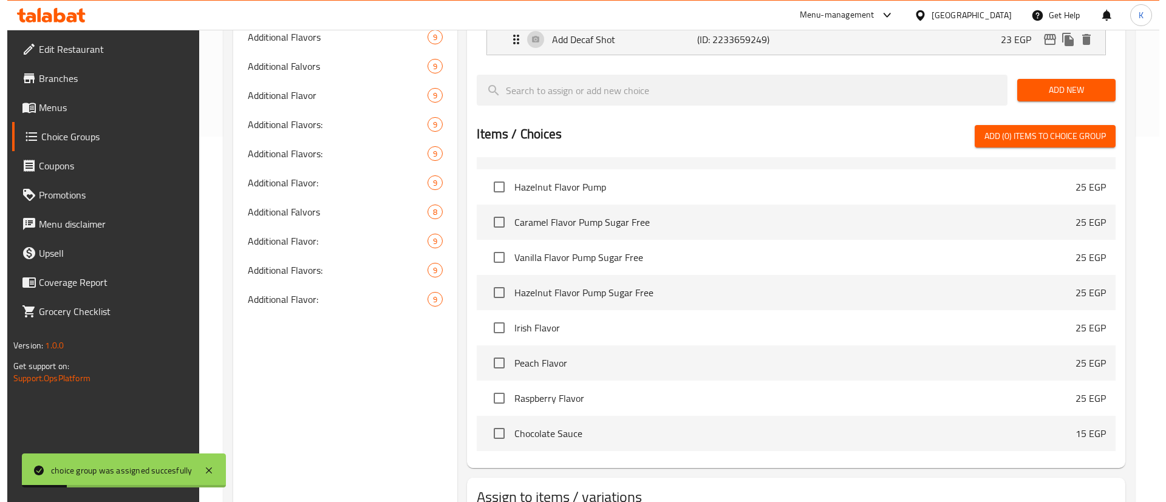
scroll to position [421, 0]
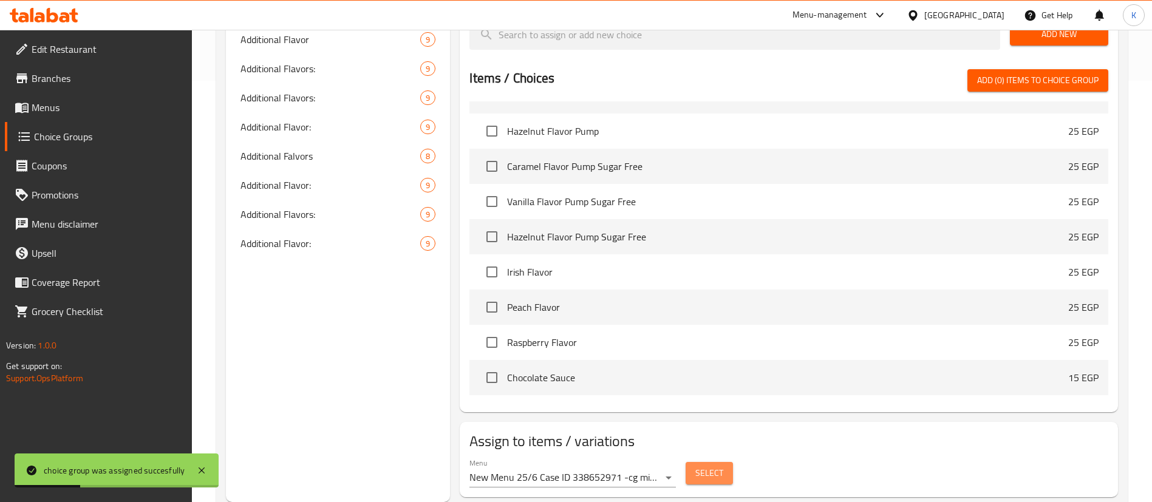
click at [708, 466] on span "Select" at bounding box center [709, 473] width 28 height 15
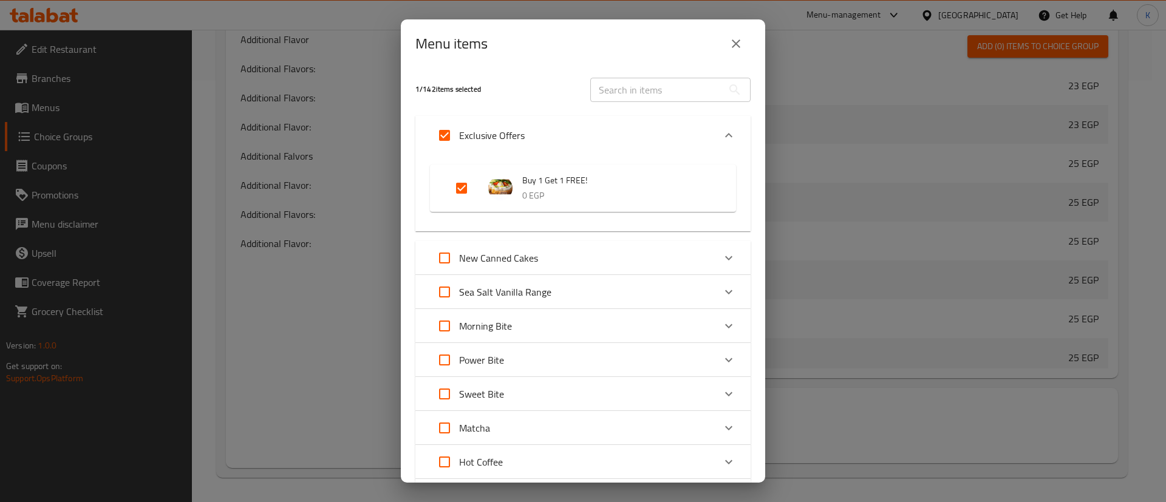
click at [443, 132] on input "Expand" at bounding box center [444, 135] width 29 height 29
checkbox input "false"
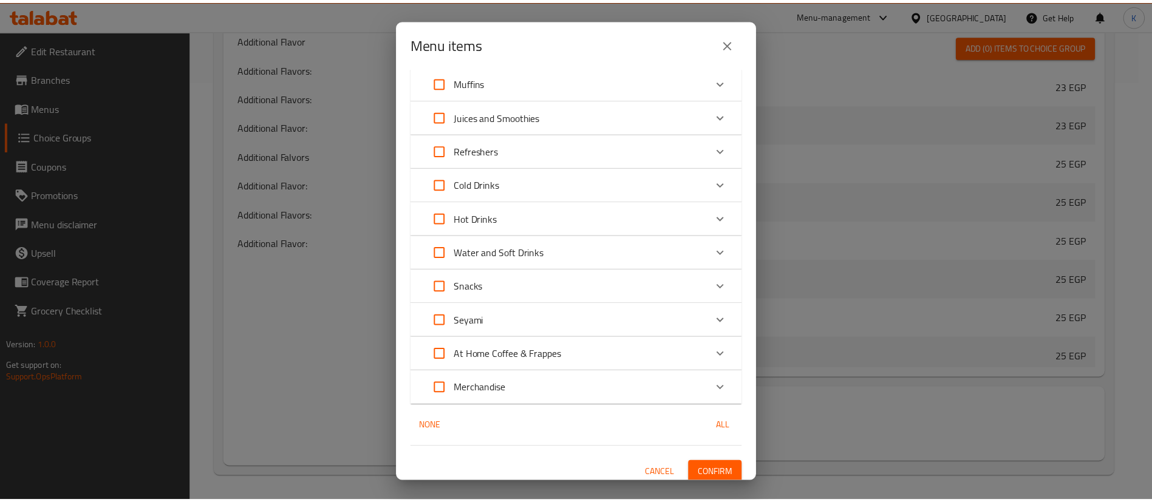
scroll to position [659, 0]
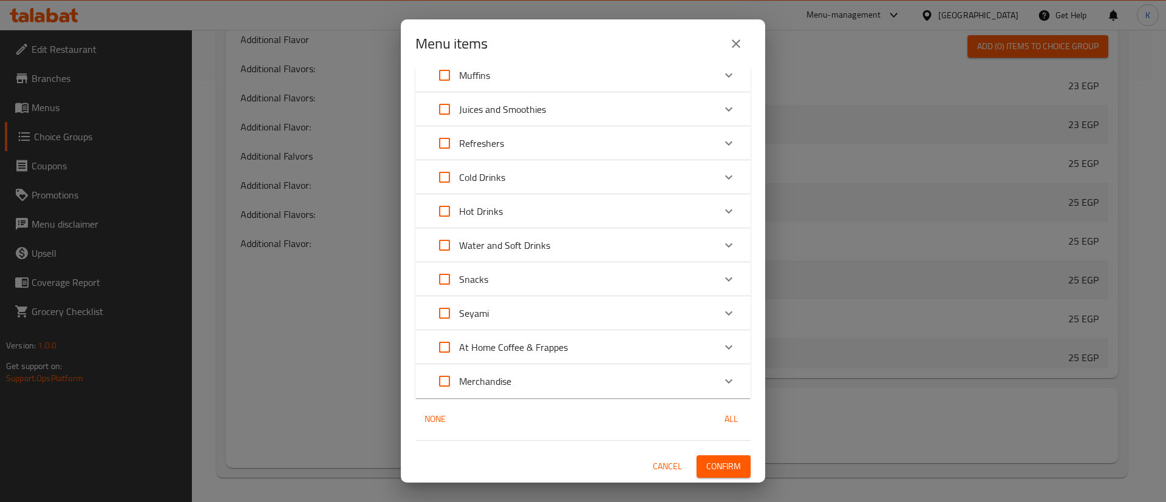
click at [723, 461] on span "Confirm" at bounding box center [723, 466] width 35 height 15
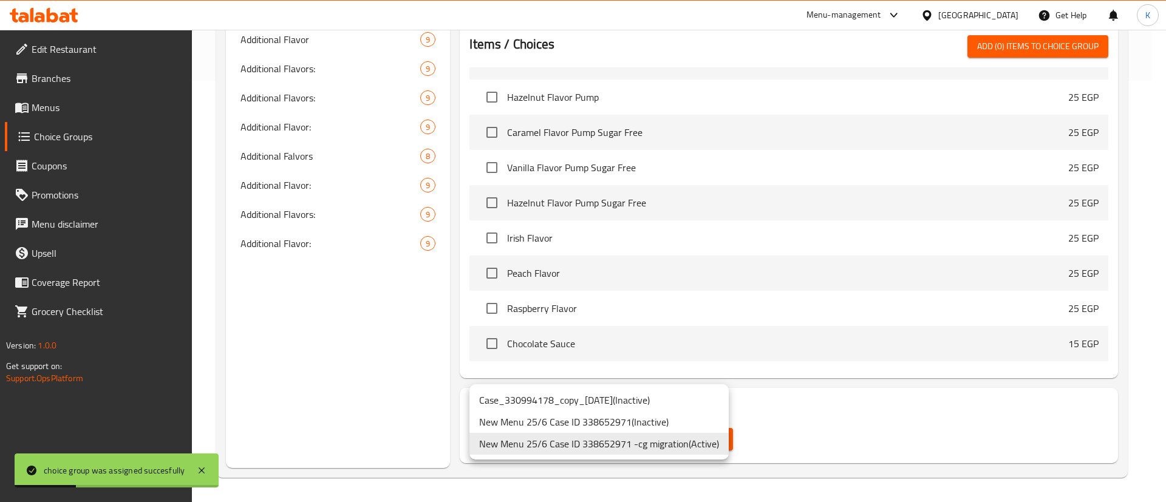
click at [323, 392] on div at bounding box center [583, 251] width 1166 height 502
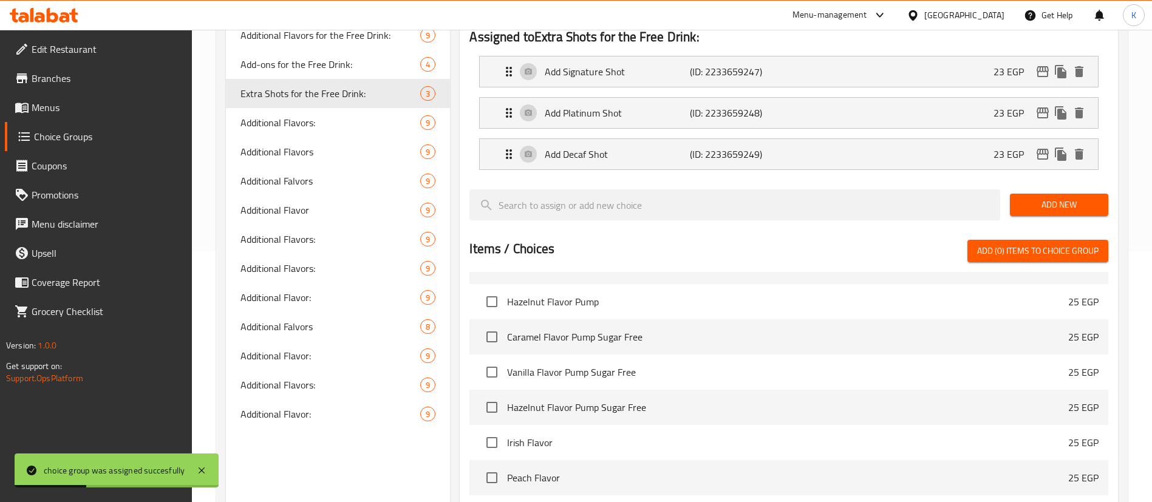
scroll to position [0, 0]
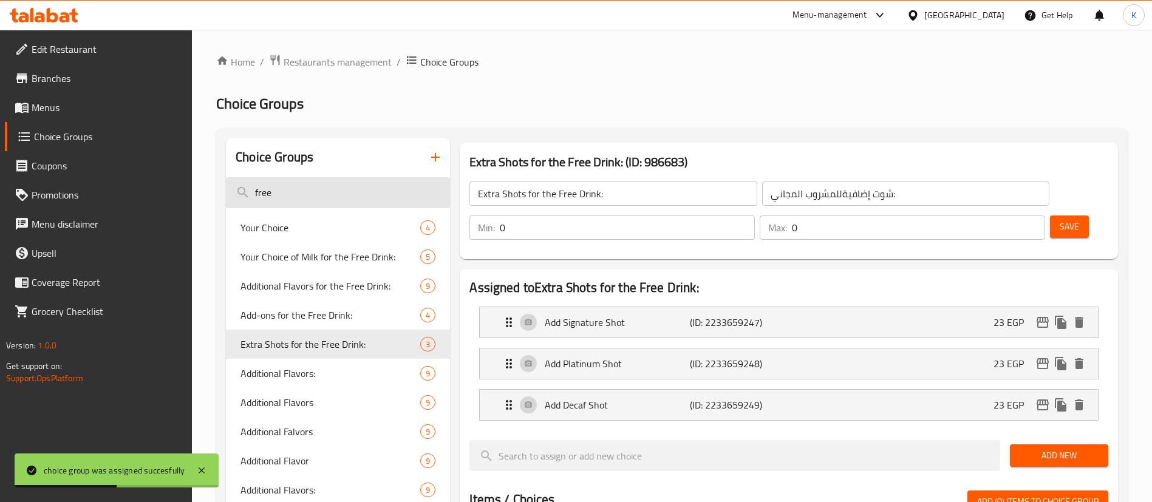
click at [378, 183] on input "free" at bounding box center [338, 192] width 224 height 31
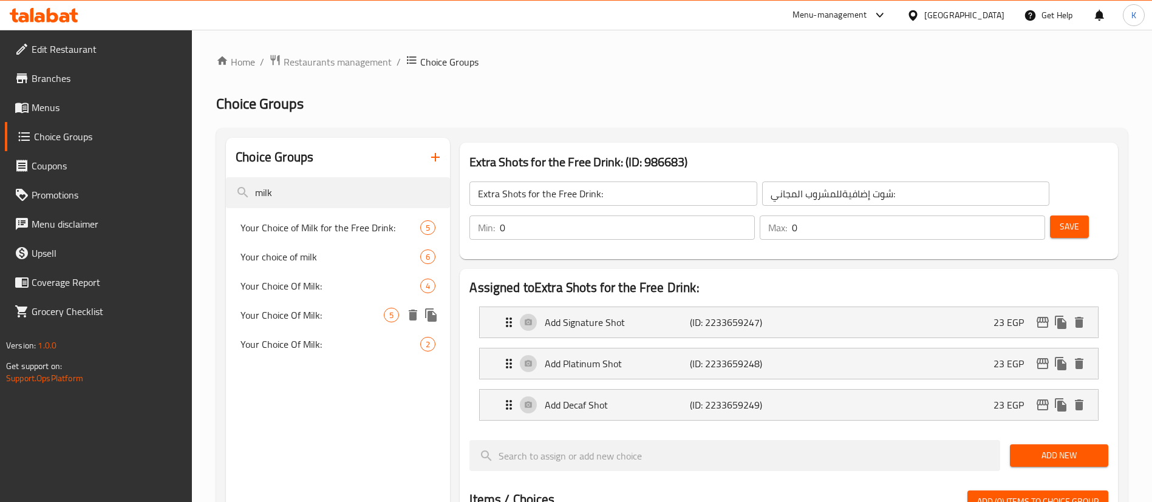
type input "milk"
click at [291, 314] on span "Your Choice Of Milk:" at bounding box center [311, 315] width 143 height 15
type input "Your Choice Of Milk:"
type input "إختيارك من الحليب:"
type input "1"
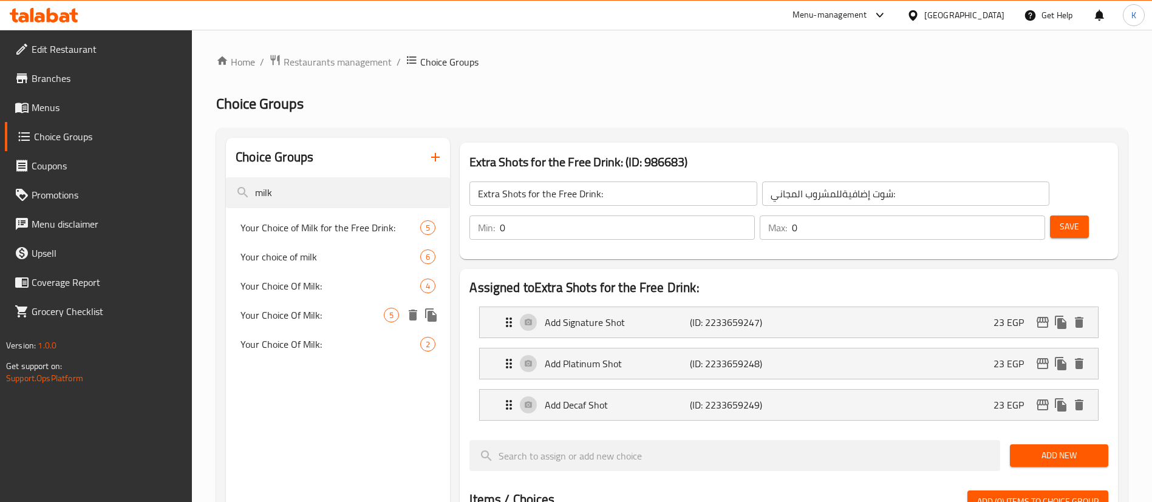
type input "1"
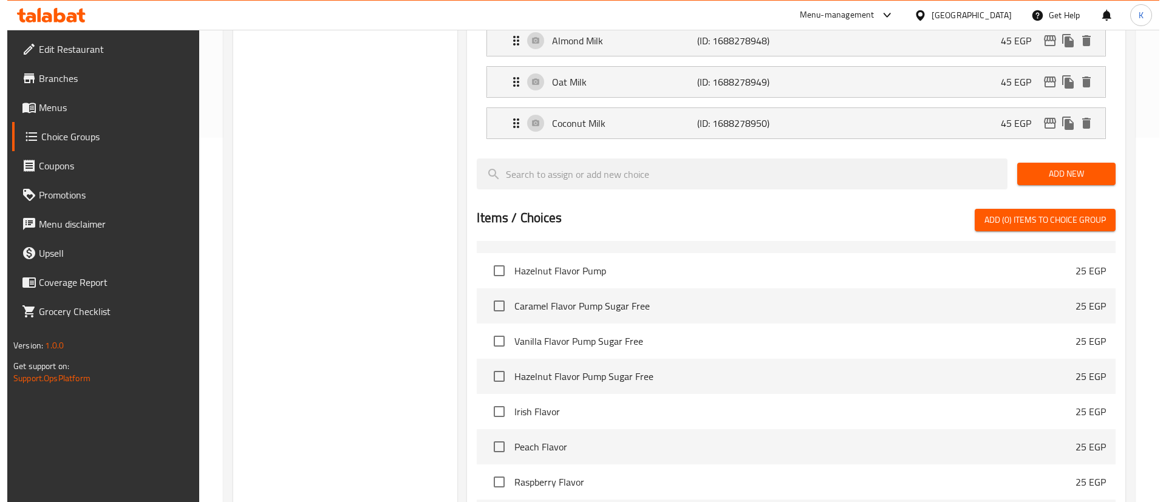
scroll to position [504, 0]
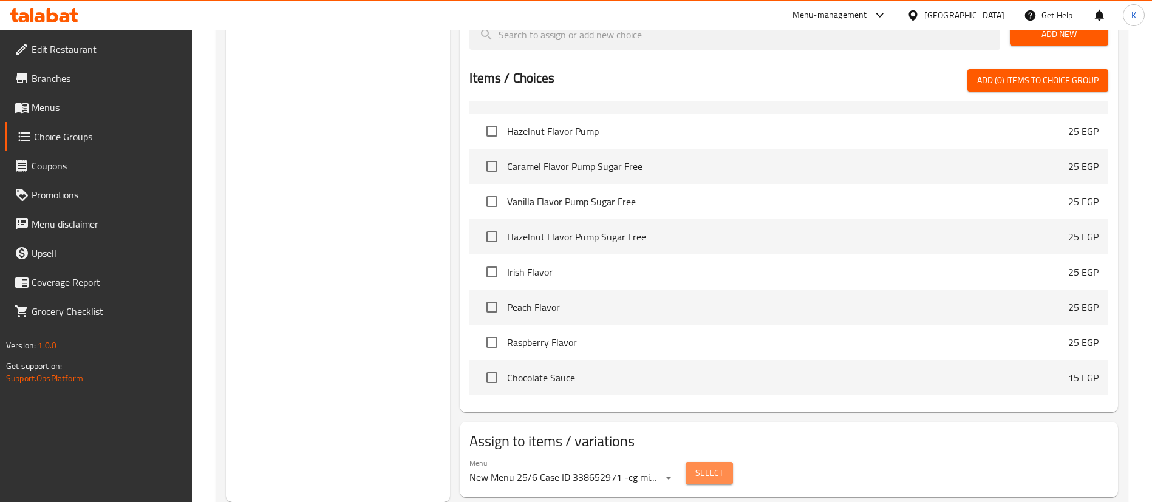
click at [694, 462] on button "Select" at bounding box center [708, 473] width 47 height 22
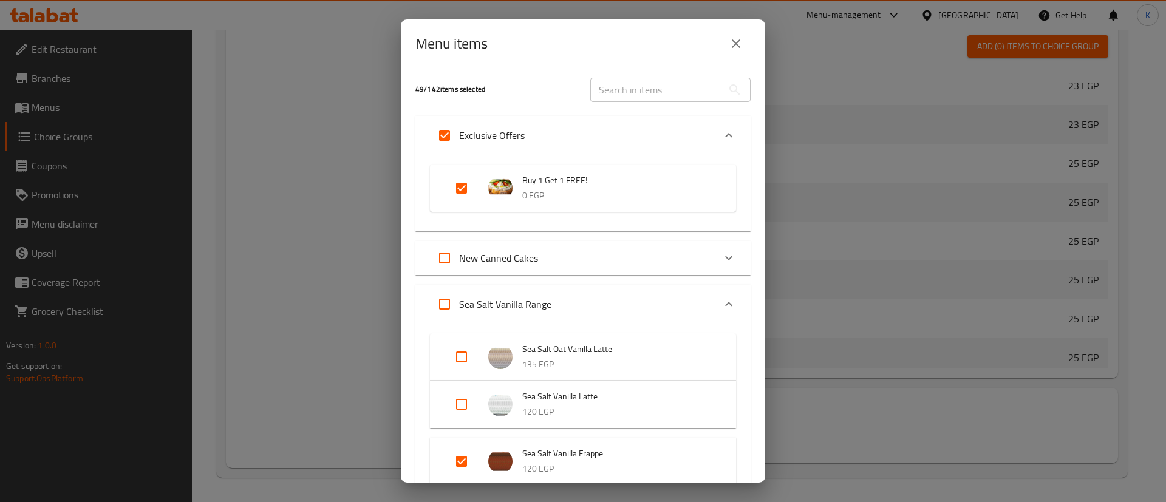
click at [449, 134] on input "Expand" at bounding box center [444, 135] width 29 height 29
checkbox input "false"
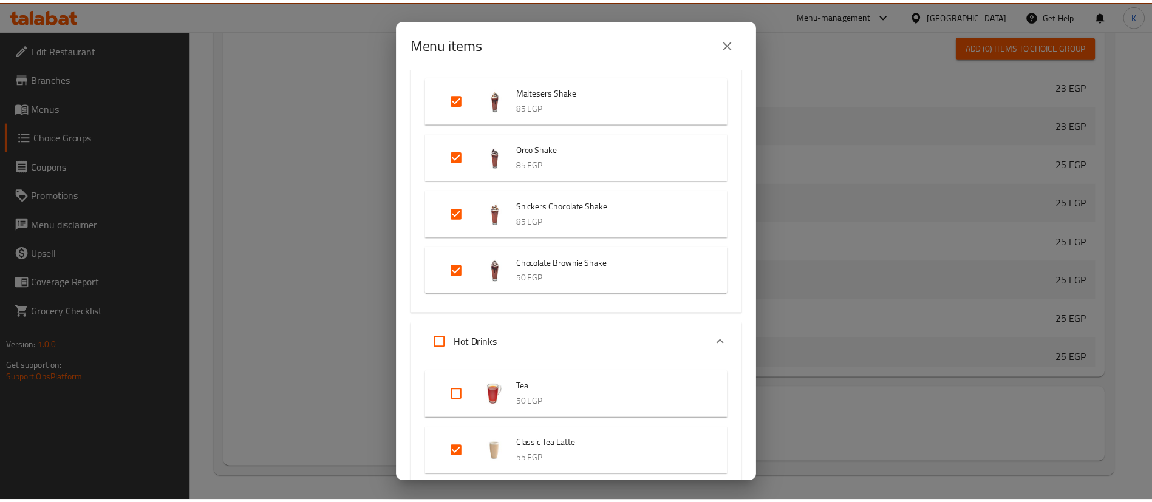
scroll to position [4723, 0]
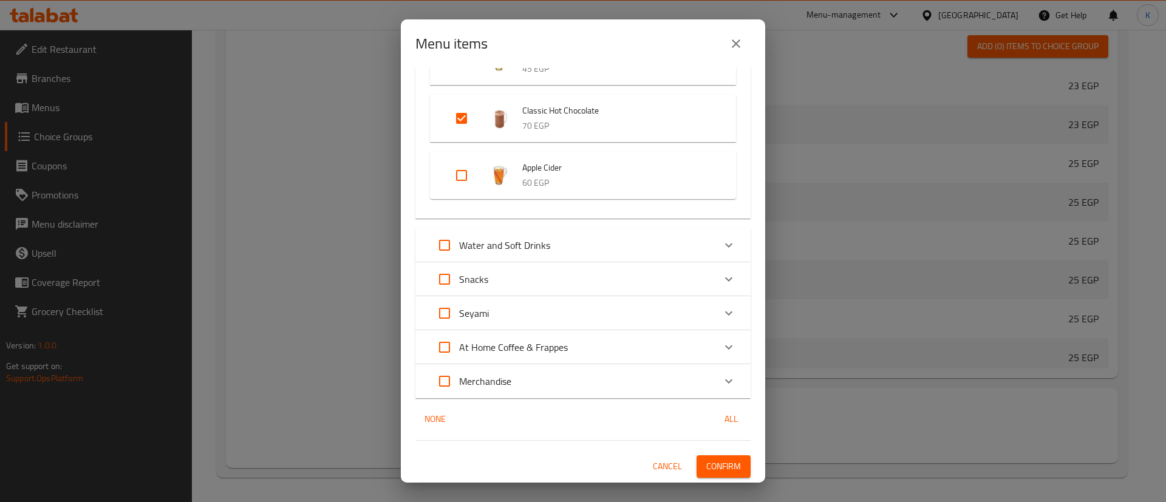
click at [710, 463] on span "Confirm" at bounding box center [723, 466] width 35 height 15
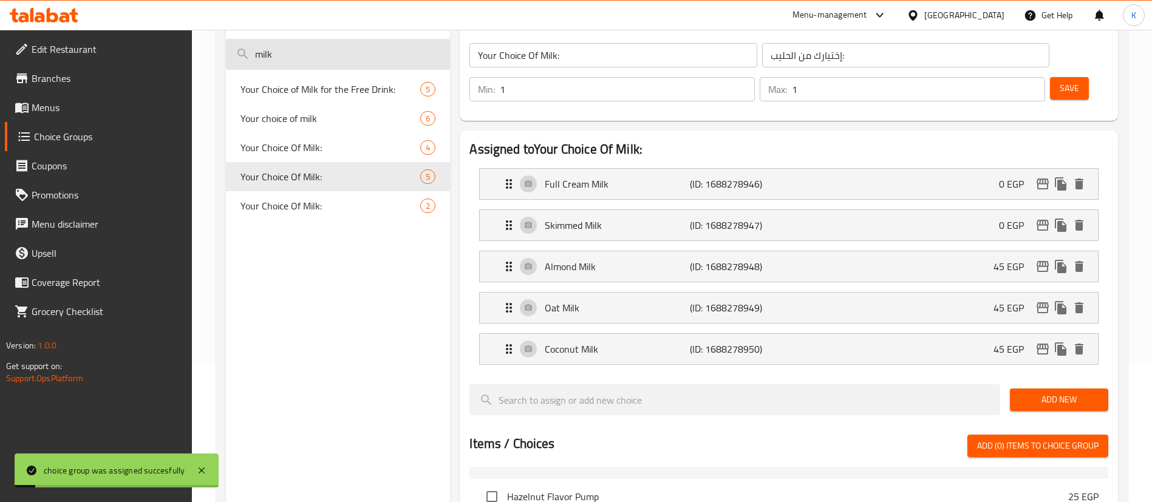
scroll to position [0, 0]
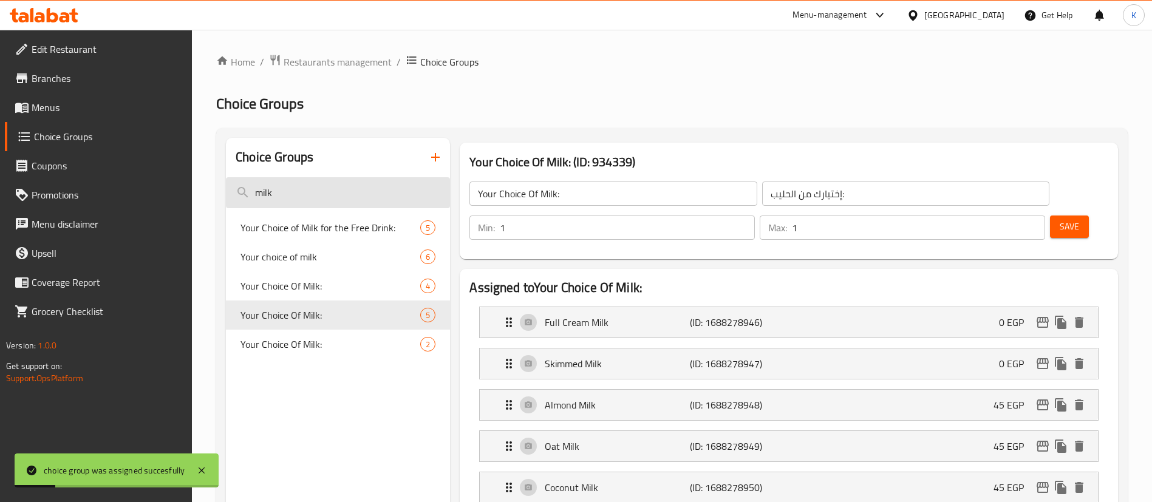
click at [336, 189] on input "milk" at bounding box center [338, 192] width 224 height 31
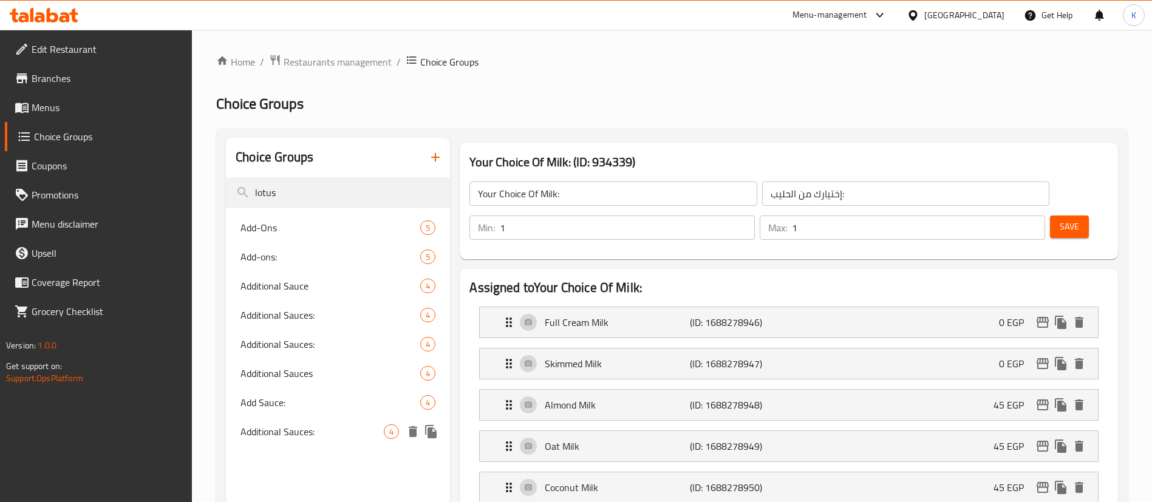
type input "lotus"
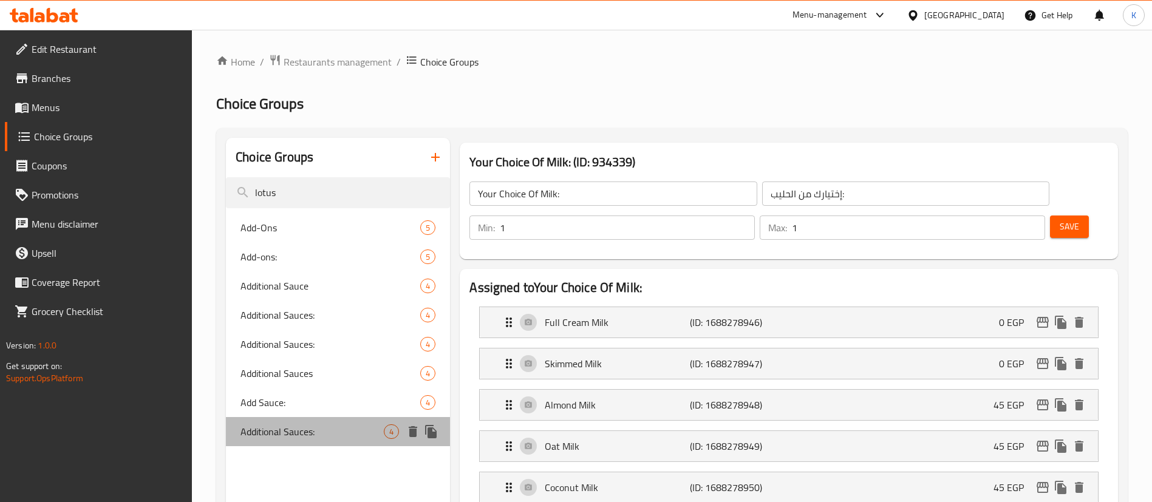
click at [320, 433] on span "Additional Sauces:" at bounding box center [311, 431] width 143 height 15
type input "Additional Sauces:"
type input "صوصات إضافية:"
type input "0"
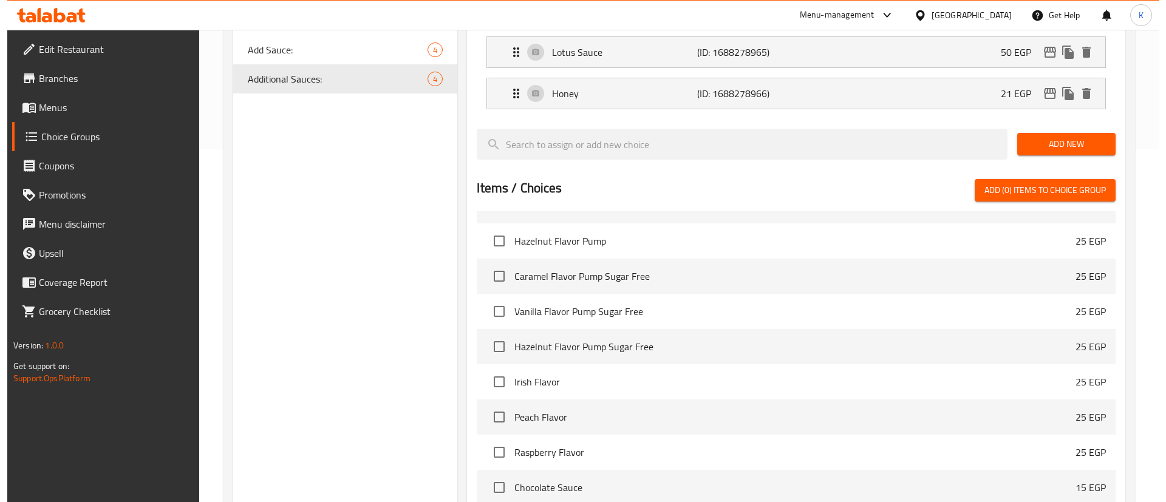
scroll to position [463, 0]
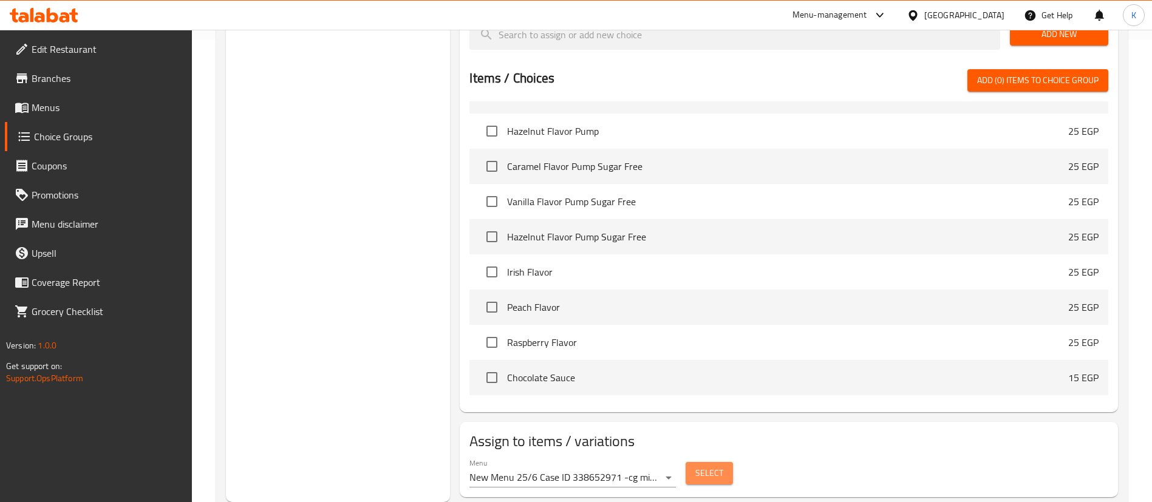
click at [698, 466] on span "Select" at bounding box center [709, 473] width 28 height 15
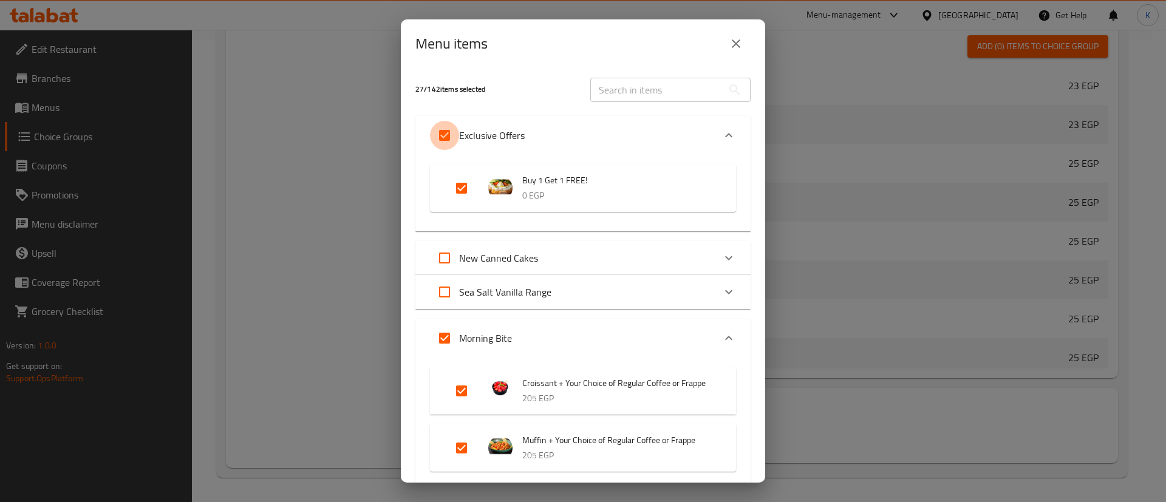
click at [447, 134] on input "Expand" at bounding box center [444, 135] width 29 height 29
checkbox input "false"
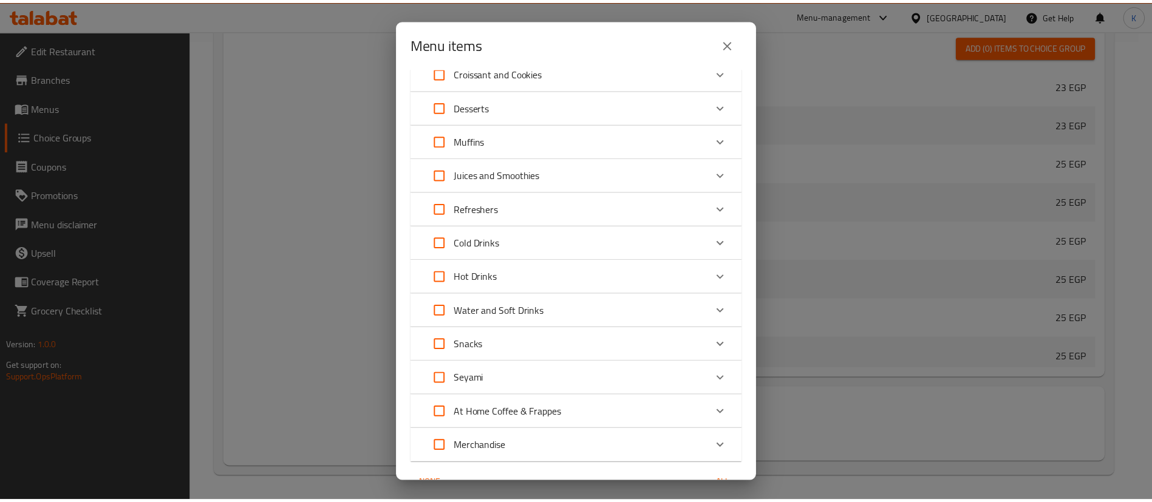
scroll to position [3491, 0]
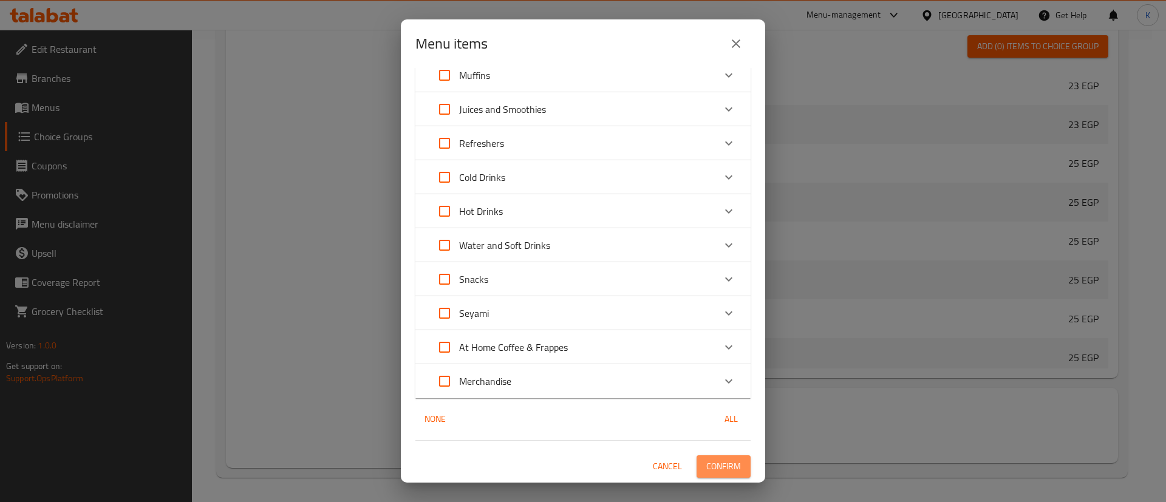
click at [730, 466] on button "Confirm" at bounding box center [723, 466] width 54 height 22
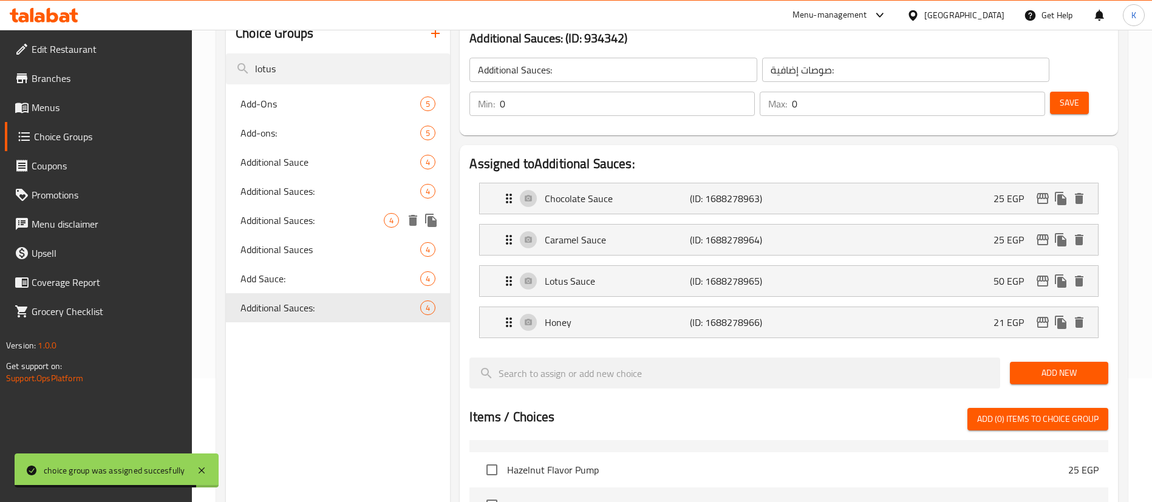
scroll to position [0, 0]
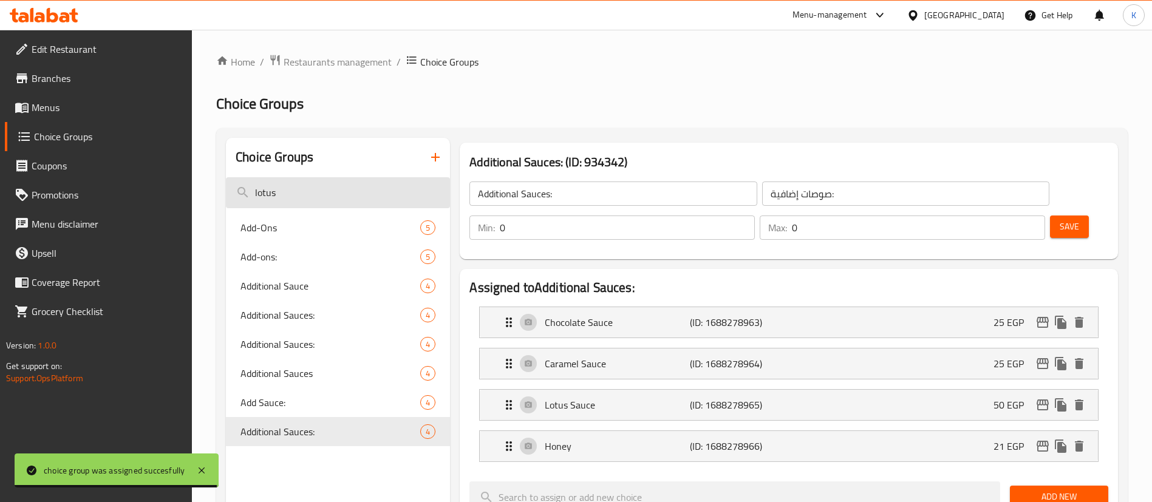
click at [359, 182] on input "lotus" at bounding box center [338, 192] width 224 height 31
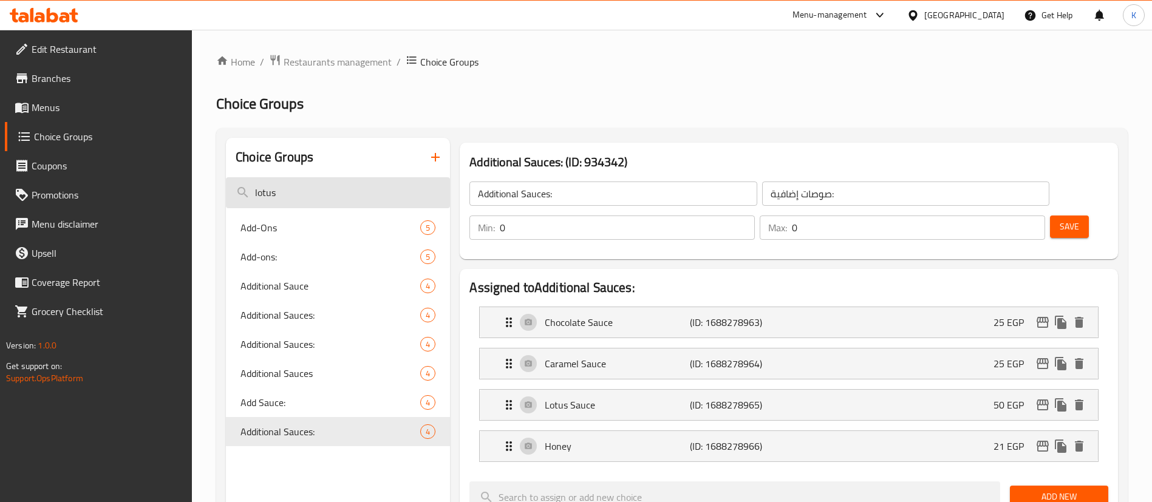
click at [359, 182] on input "lotus" at bounding box center [338, 192] width 224 height 31
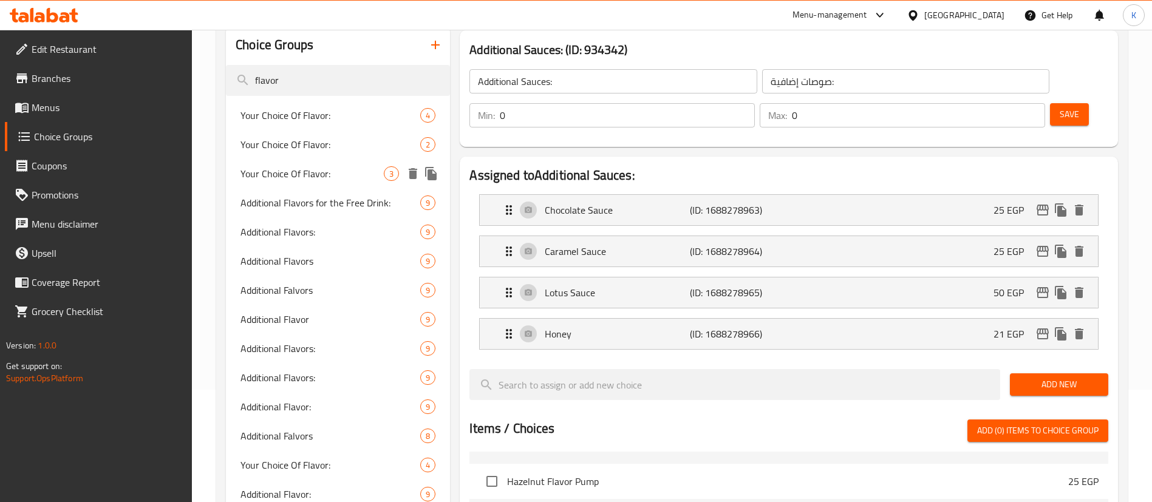
scroll to position [463, 0]
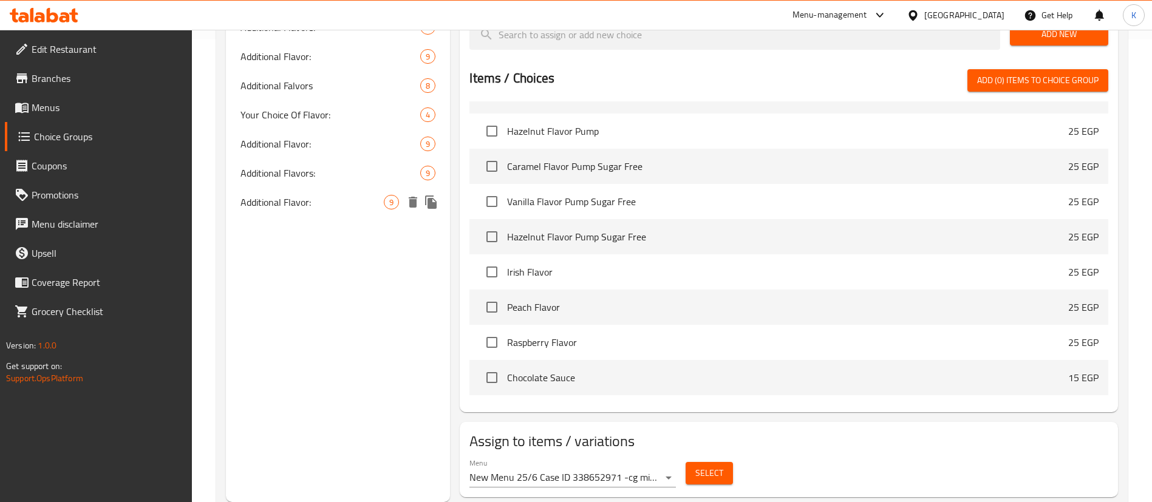
type input "flavor"
click at [353, 211] on div "Additional Flavor: 9" at bounding box center [338, 202] width 224 height 29
type input "Additional Flavor:"
type input "إضافة نكهة:"
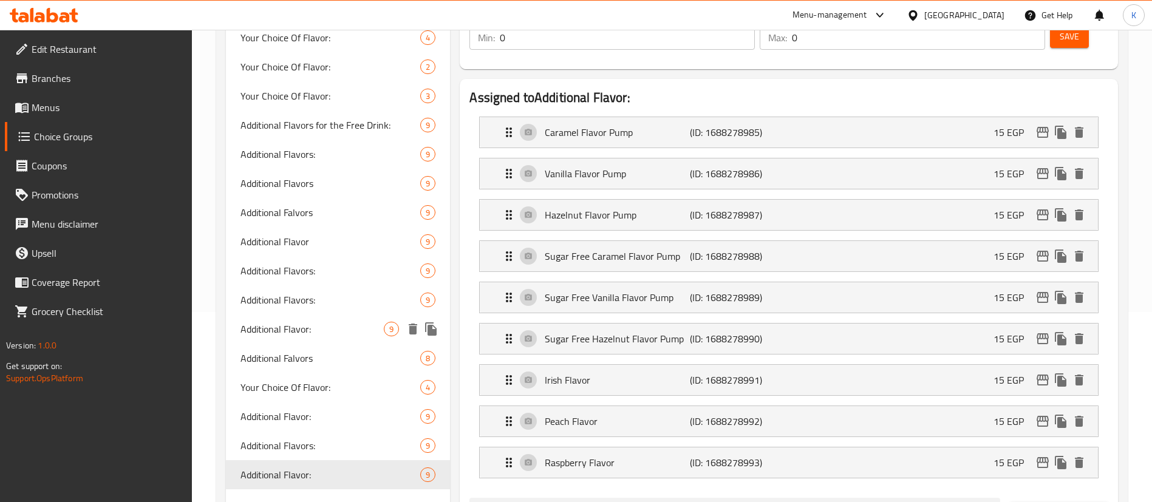
scroll to position [189, 0]
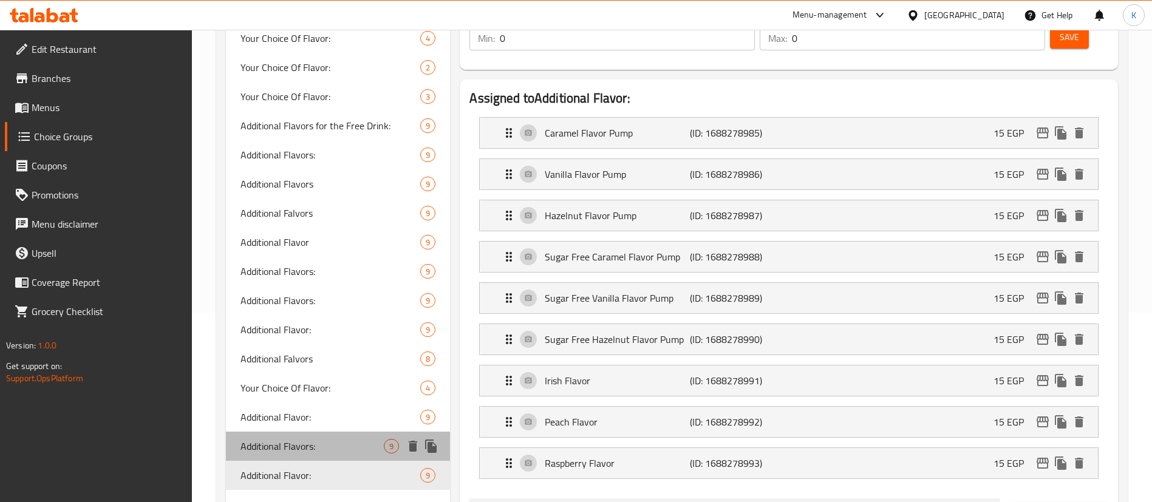
click at [310, 444] on span "Additional Flavors:" at bounding box center [311, 446] width 143 height 15
type input "Additional Flavors:"
type input "نكهات إضافية:"
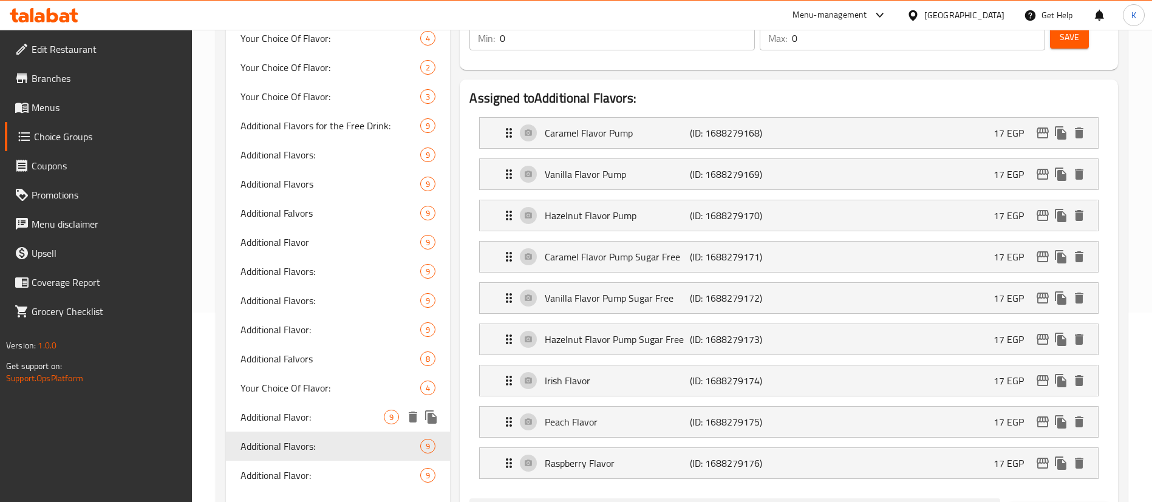
click at [299, 420] on span "Additional Flavor:" at bounding box center [311, 417] width 143 height 15
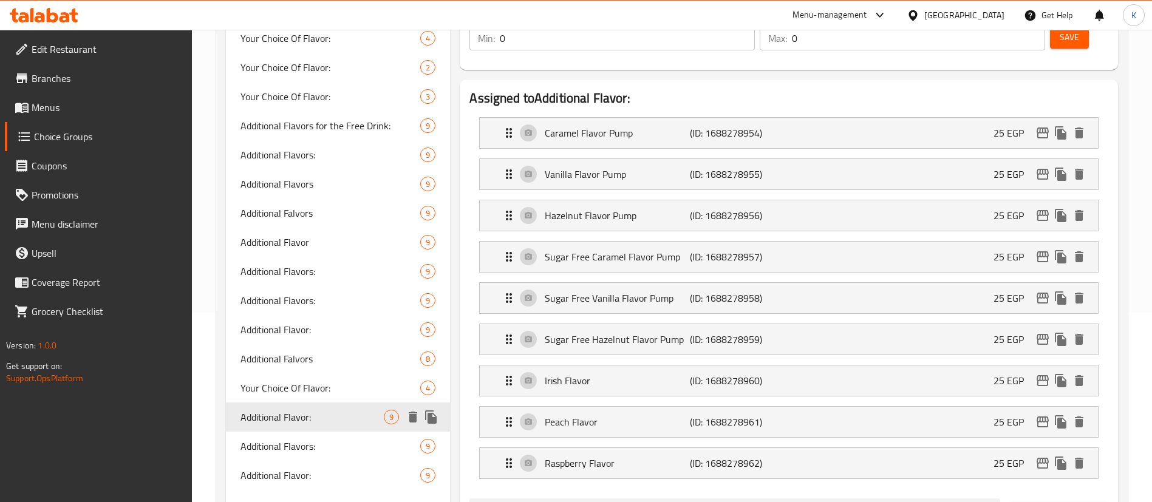
type input "Additional Flavor:"
type input "إضافة نكهة:"
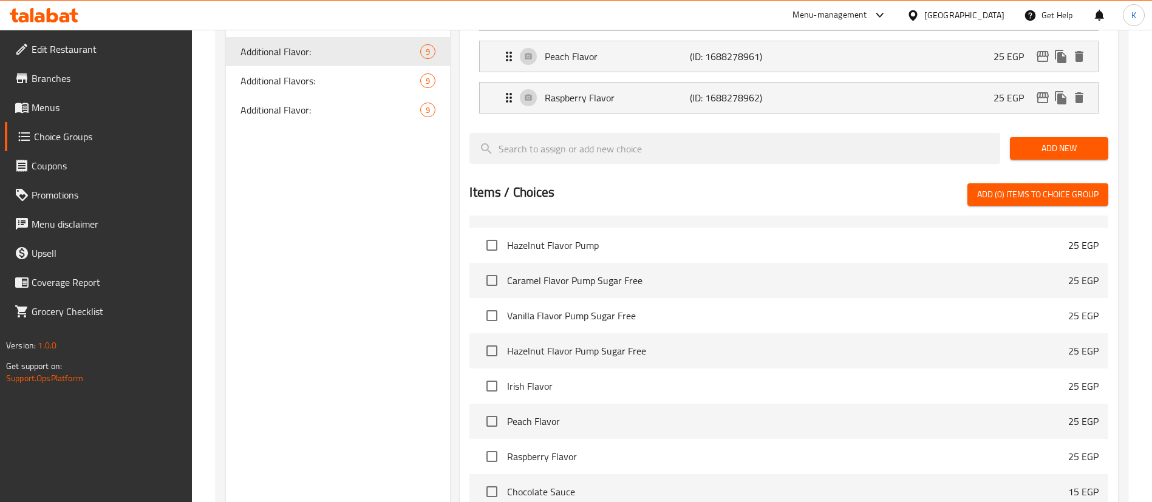
scroll to position [669, 0]
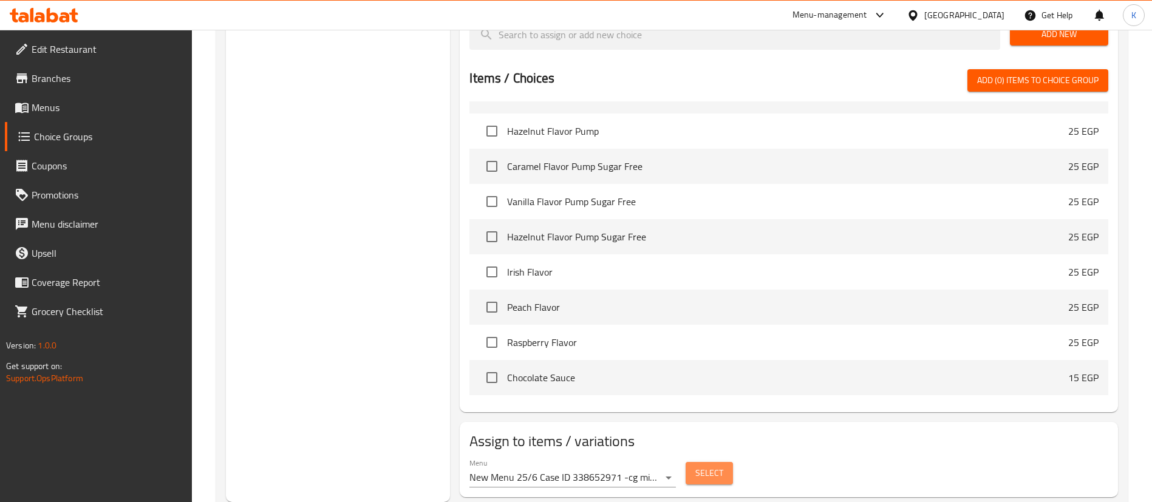
click at [721, 466] on span "Select" at bounding box center [709, 473] width 28 height 15
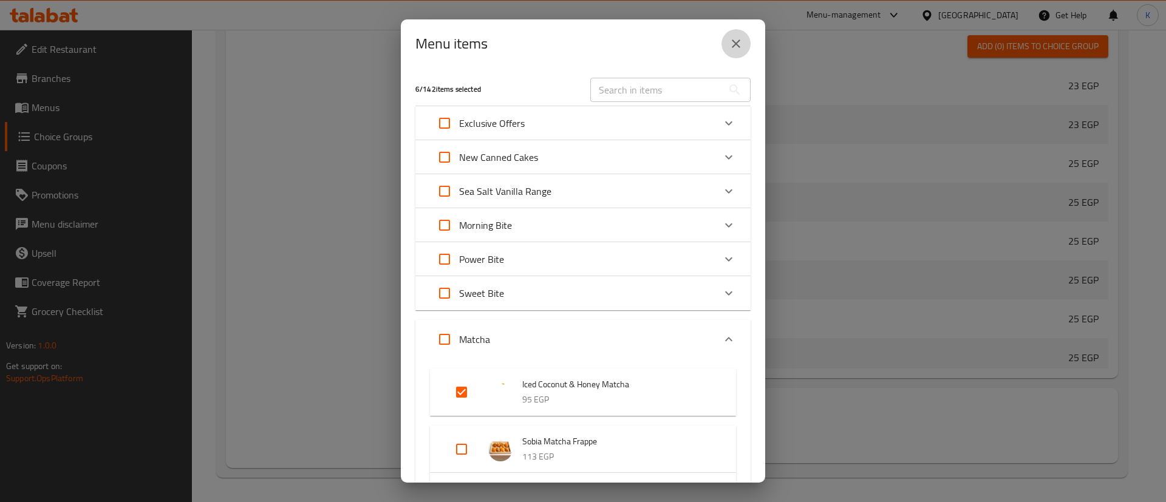
click at [737, 42] on icon "close" at bounding box center [736, 43] width 8 height 8
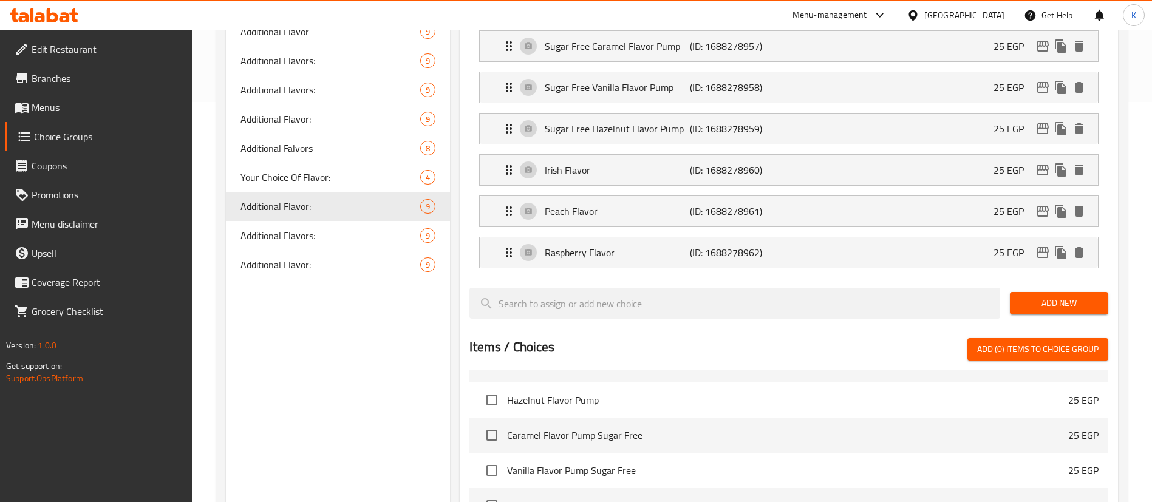
scroll to position [396, 0]
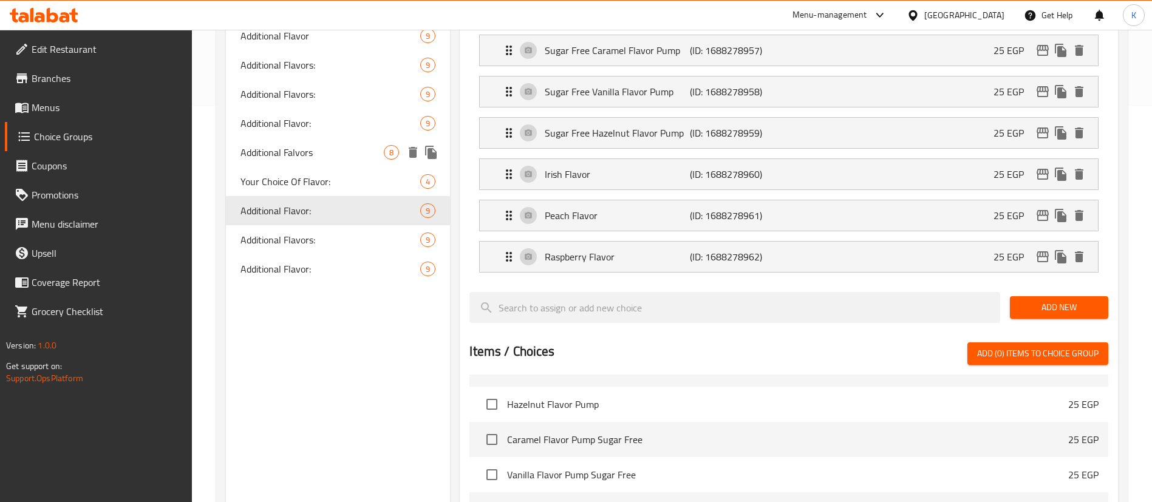
drag, startPoint x: 309, startPoint y: 152, endPoint x: 335, endPoint y: 156, distance: 26.4
click at [309, 151] on span "Additional Falvors" at bounding box center [311, 152] width 143 height 15
type input "Additional Falvors"
type input "نكهات إضافية"
type input "8"
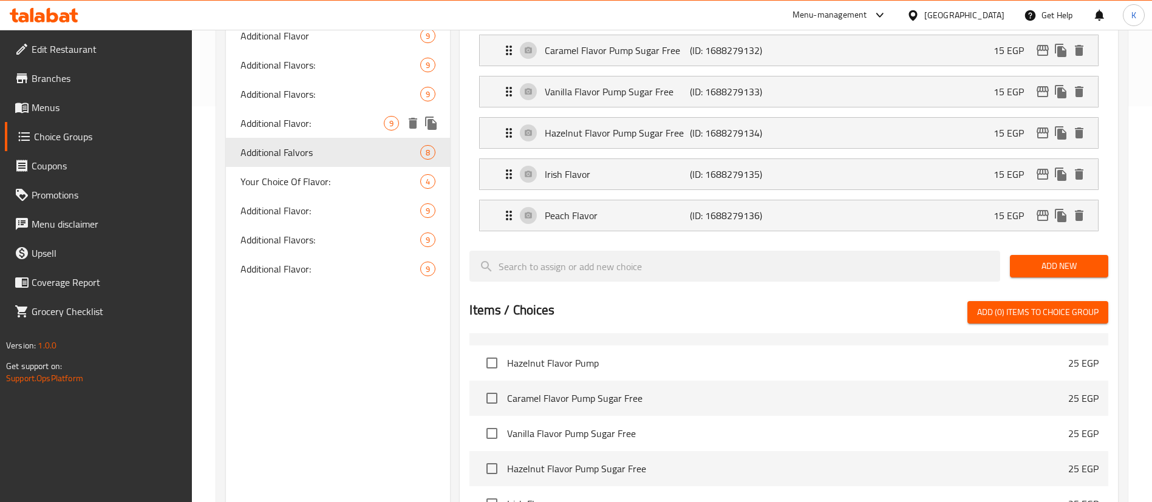
click at [299, 131] on span "Additional Flavor:" at bounding box center [311, 123] width 143 height 15
type input "Additional Flavor:"
type input "إضافة نكهة:"
type input "0"
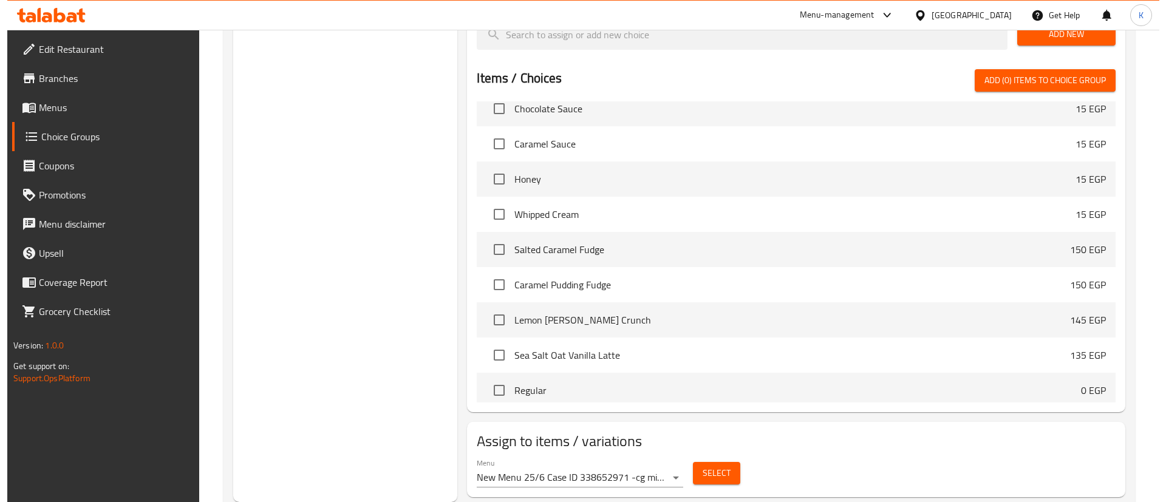
scroll to position [1730, 0]
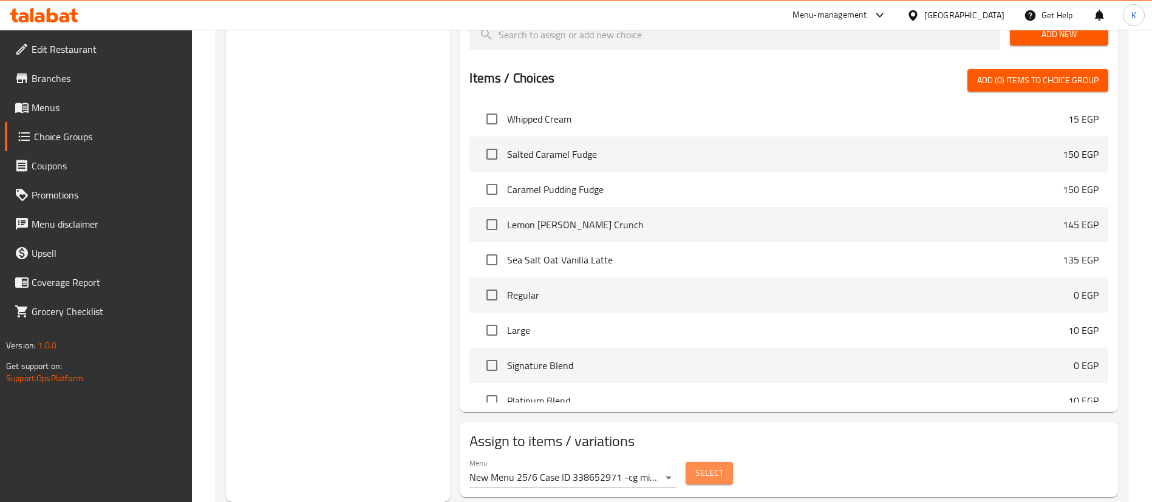
click at [701, 466] on span "Select" at bounding box center [709, 473] width 28 height 15
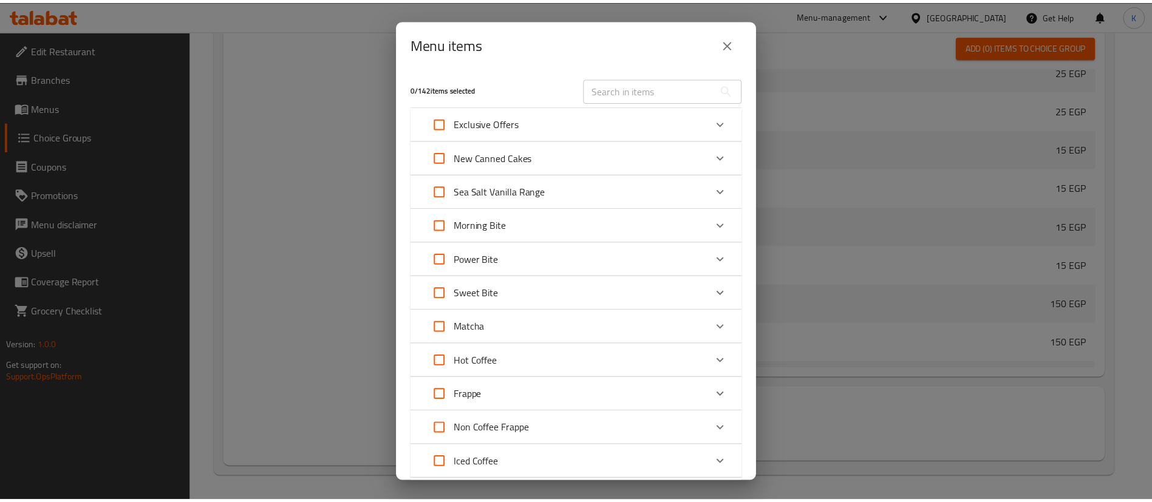
scroll to position [1909, 0]
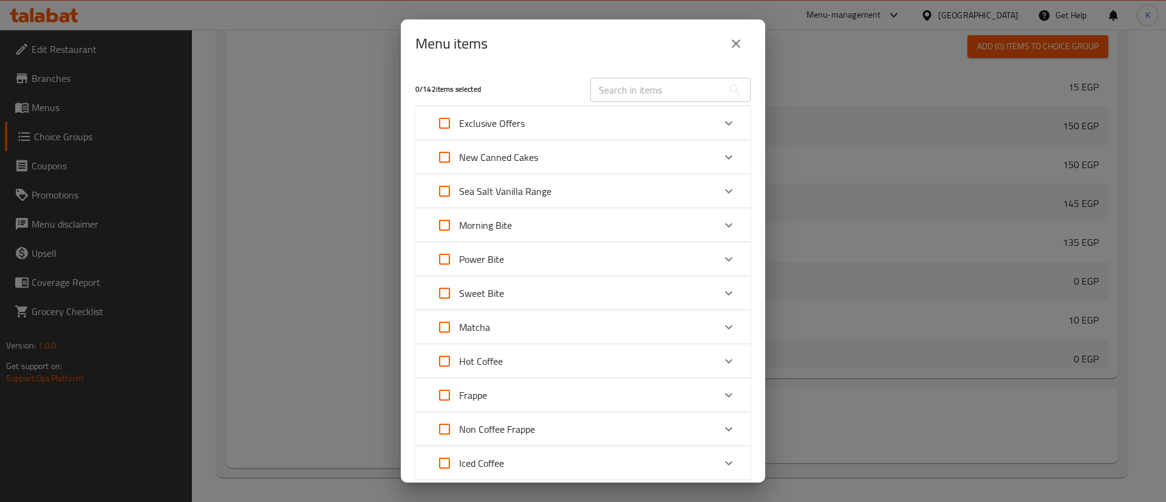
click at [738, 44] on icon "close" at bounding box center [735, 43] width 15 height 15
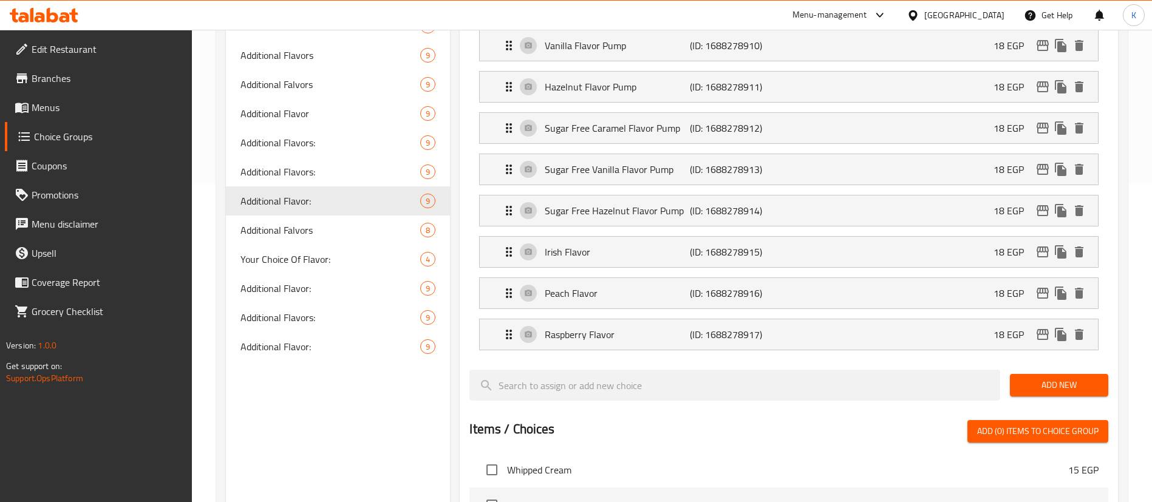
scroll to position [305, 0]
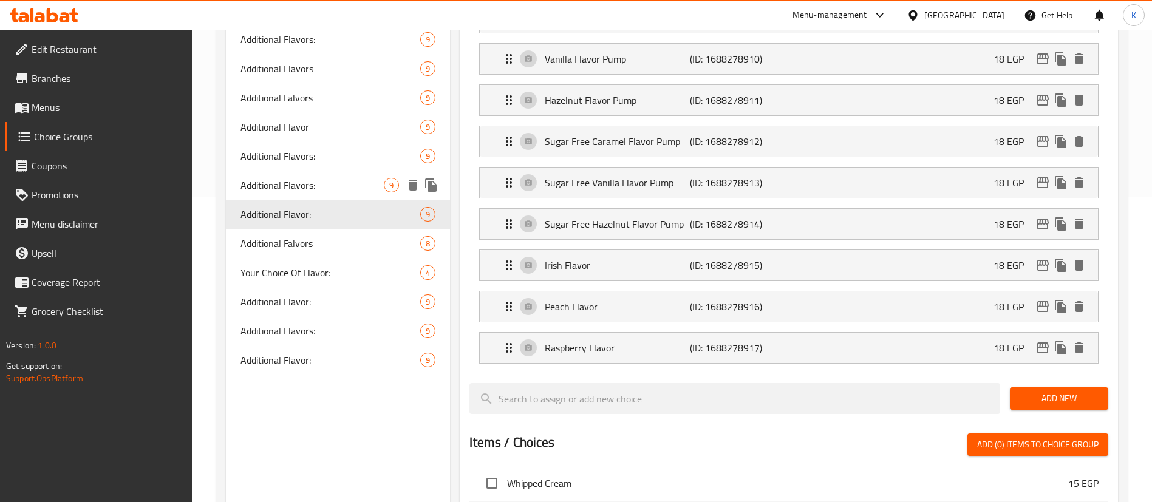
click at [297, 183] on span "Additional Flavors:" at bounding box center [311, 185] width 143 height 15
type input "Additional Flavors:"
type input "نكهات إضافية:"
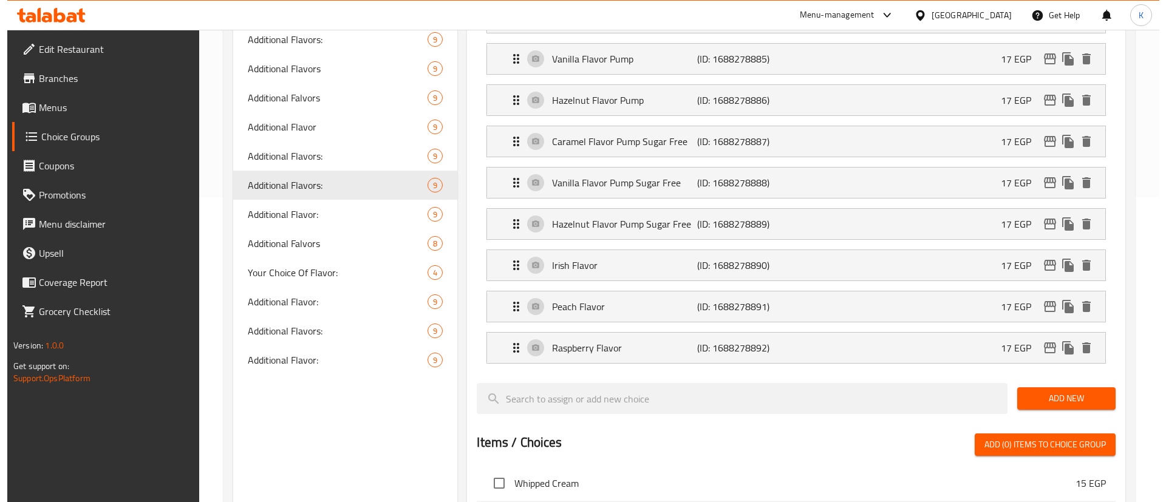
scroll to position [669, 0]
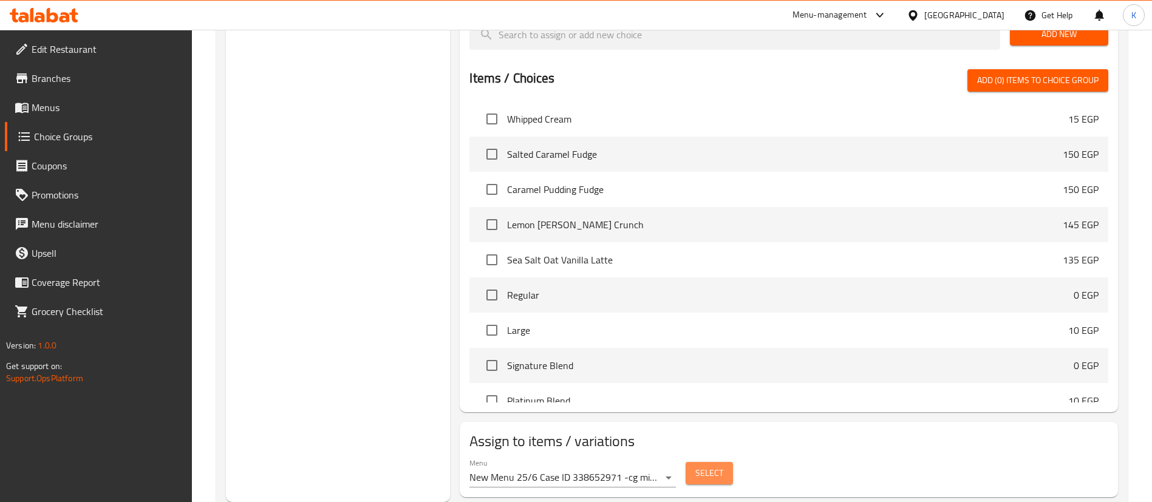
click at [697, 466] on span "Select" at bounding box center [709, 473] width 28 height 15
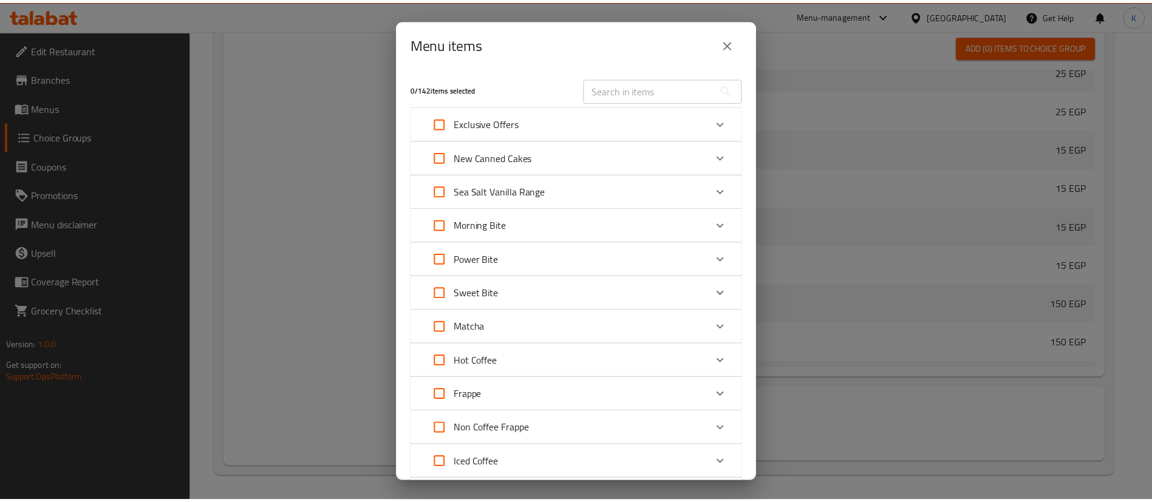
scroll to position [1909, 0]
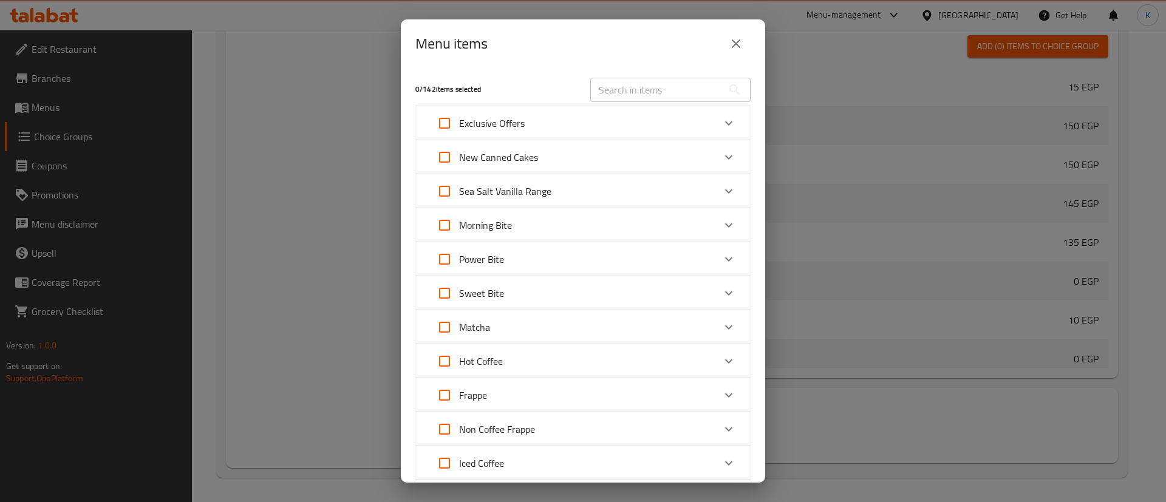
click at [735, 46] on icon "close" at bounding box center [735, 43] width 15 height 15
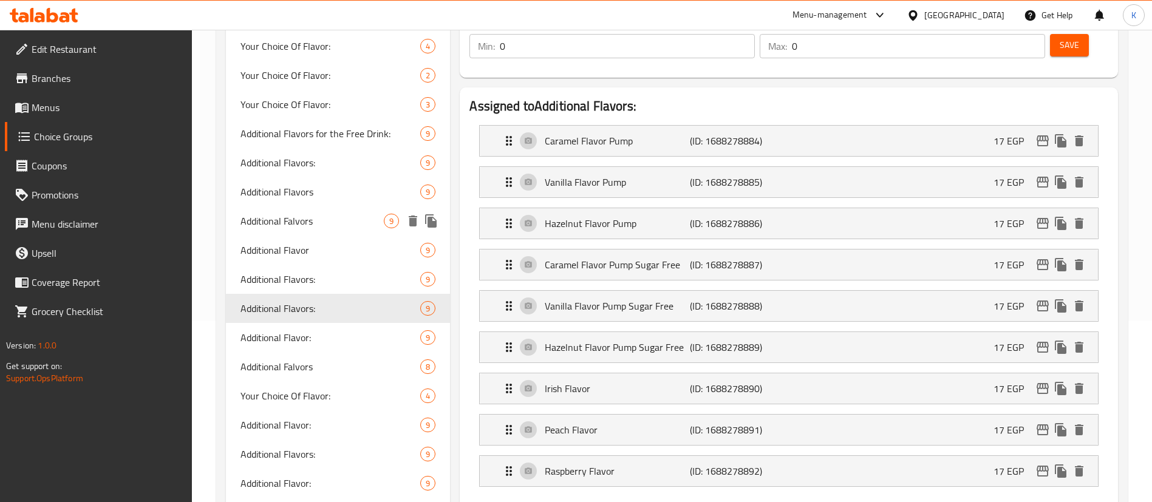
scroll to position [123, 0]
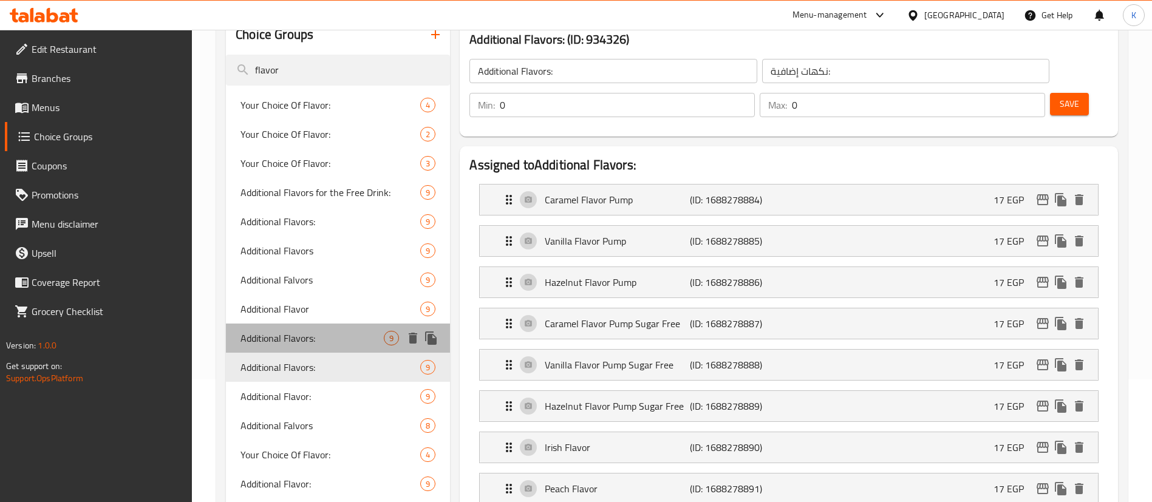
click at [341, 326] on div "Additional Flavors: 9" at bounding box center [338, 338] width 224 height 29
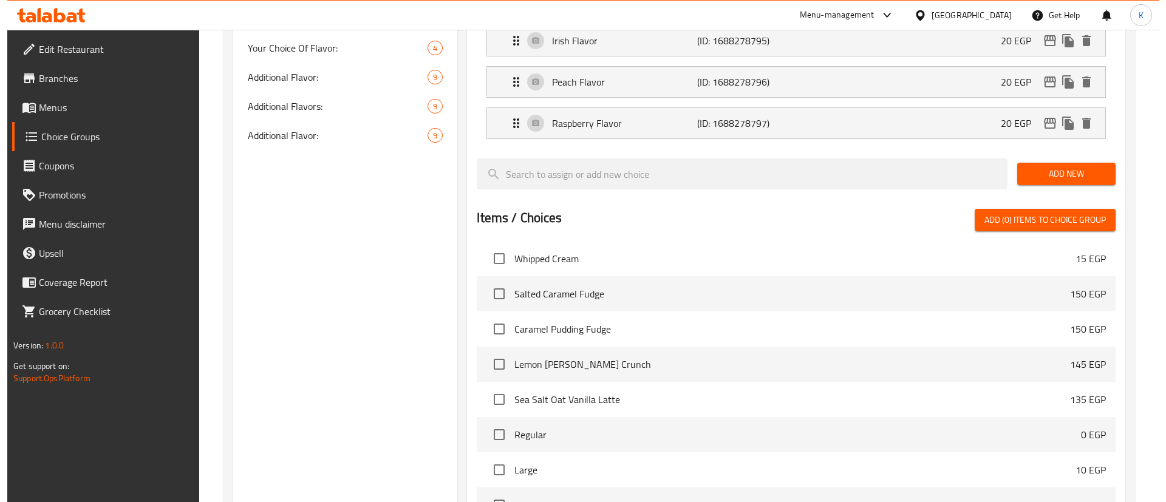
scroll to position [669, 0]
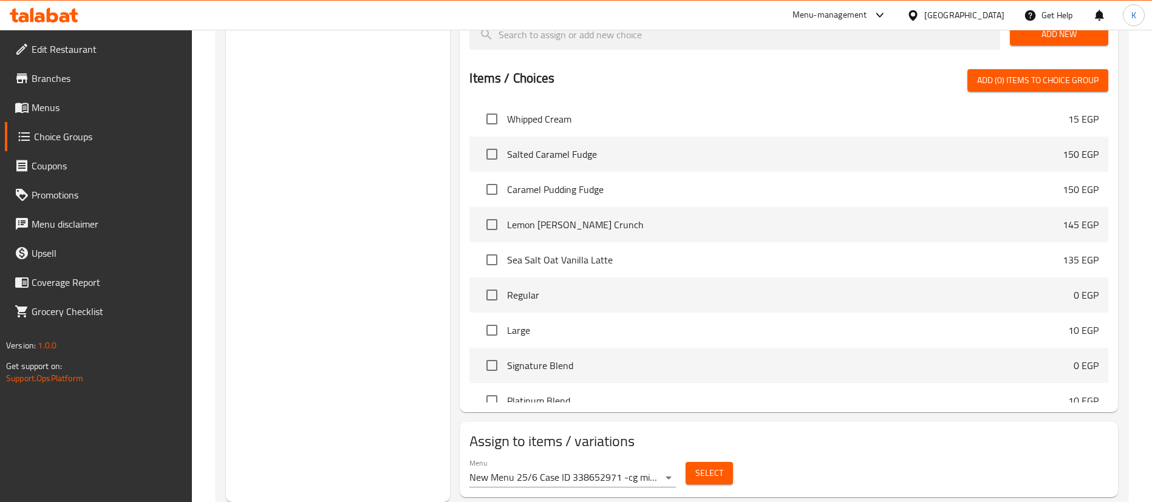
click at [715, 466] on span "Select" at bounding box center [709, 473] width 28 height 15
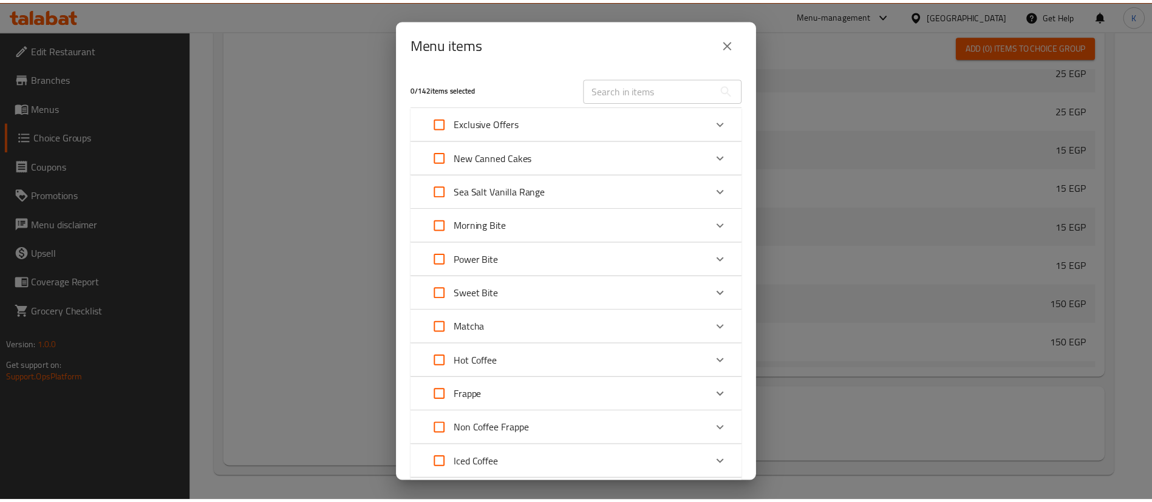
scroll to position [1909, 0]
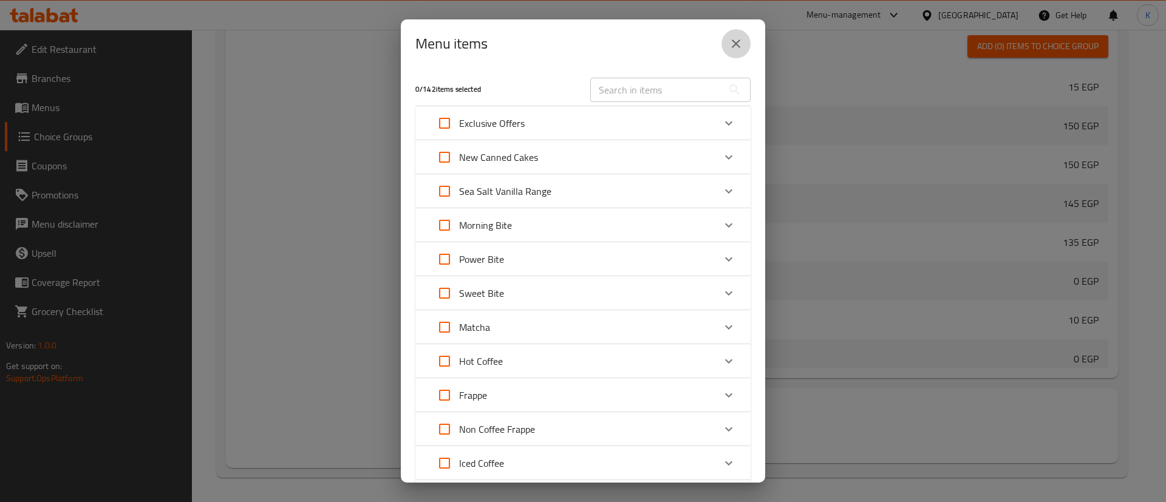
click at [739, 41] on icon "close" at bounding box center [735, 43] width 15 height 15
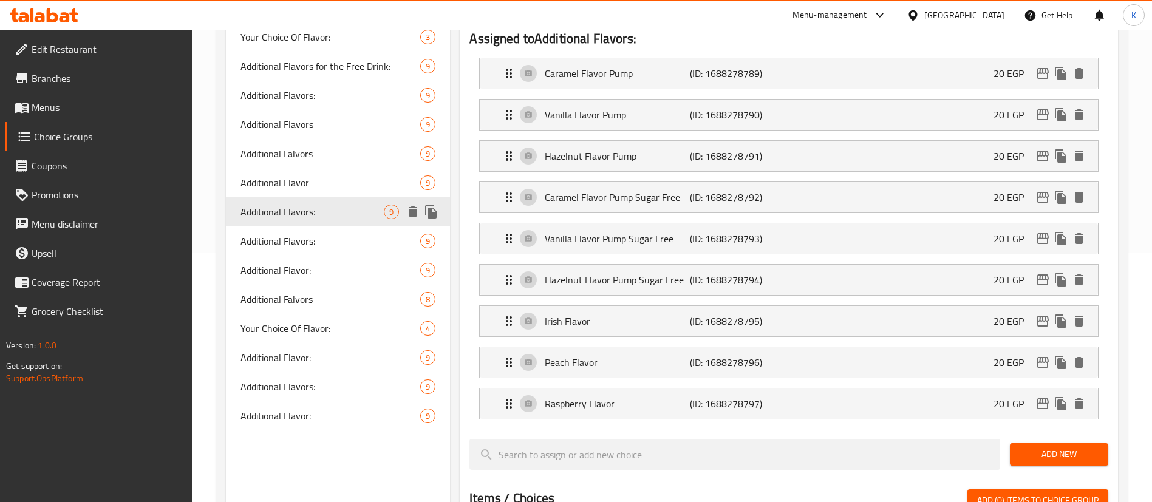
scroll to position [214, 0]
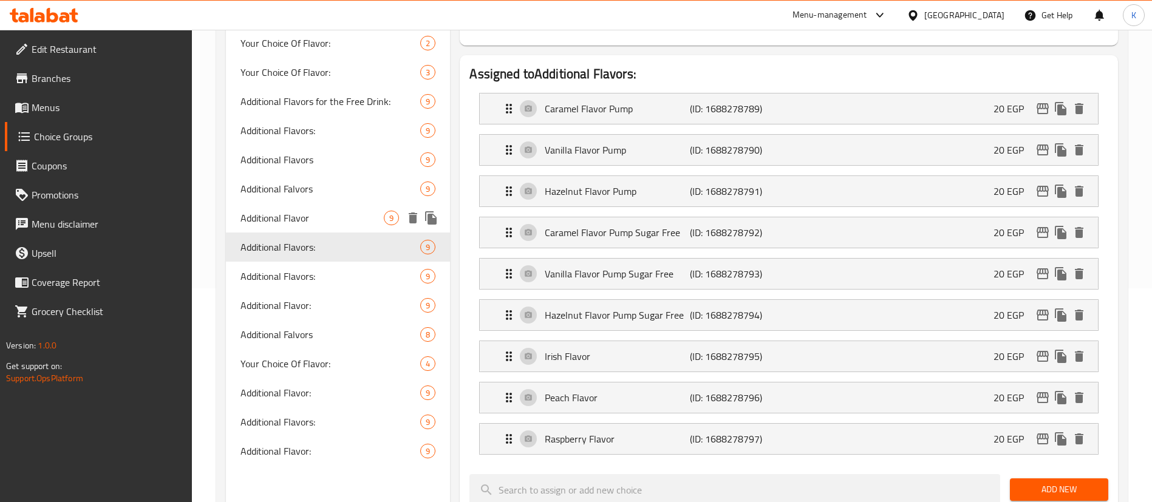
click at [320, 211] on span "Additional Flavor" at bounding box center [311, 218] width 143 height 15
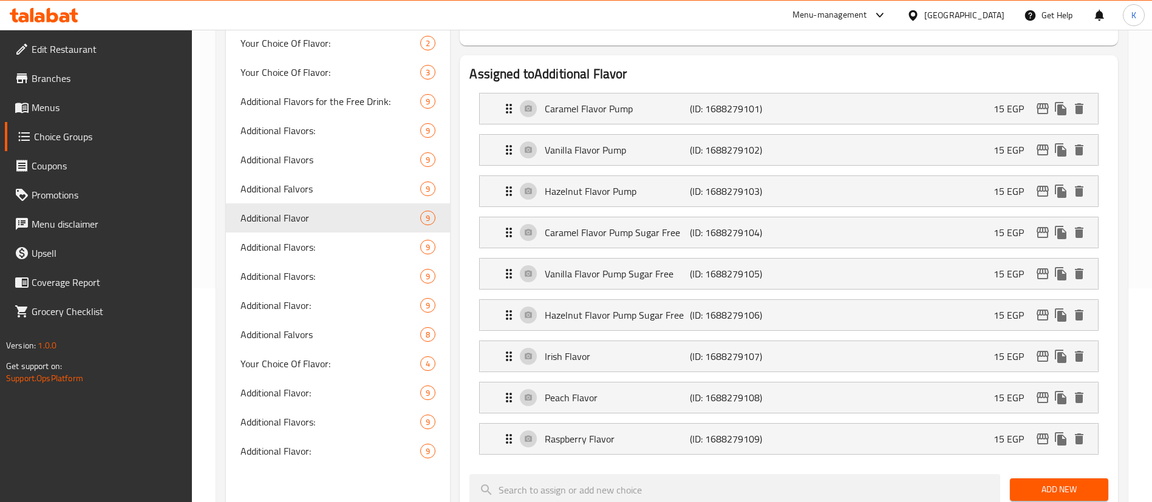
type input "Additional Flavor"
type input "نكهة إضافية"
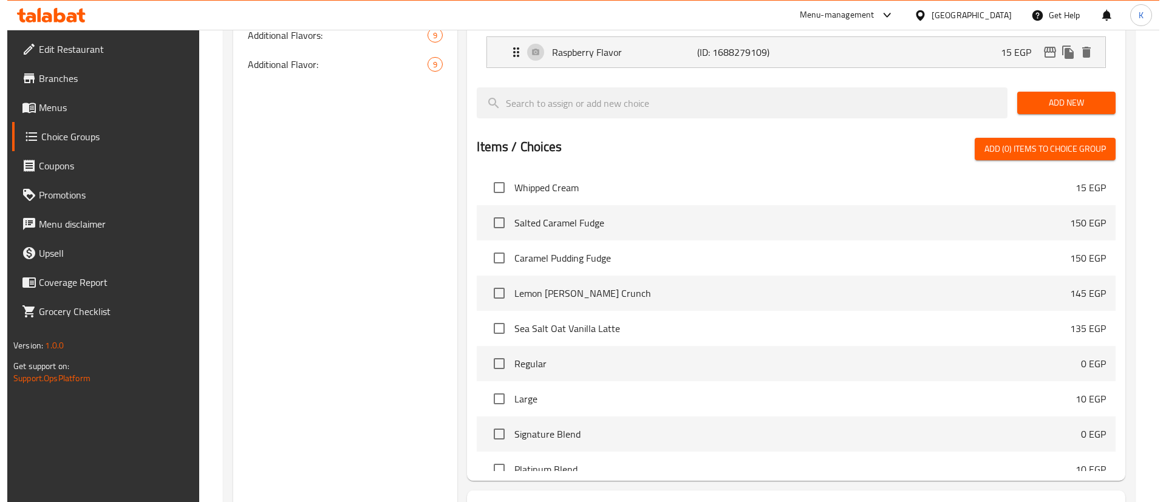
scroll to position [669, 0]
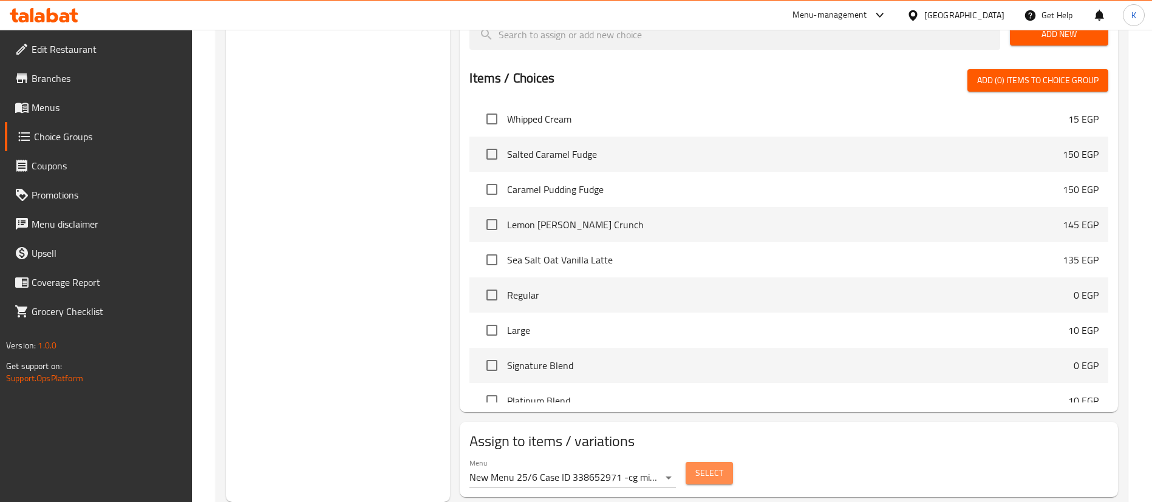
click at [715, 466] on span "Select" at bounding box center [709, 473] width 28 height 15
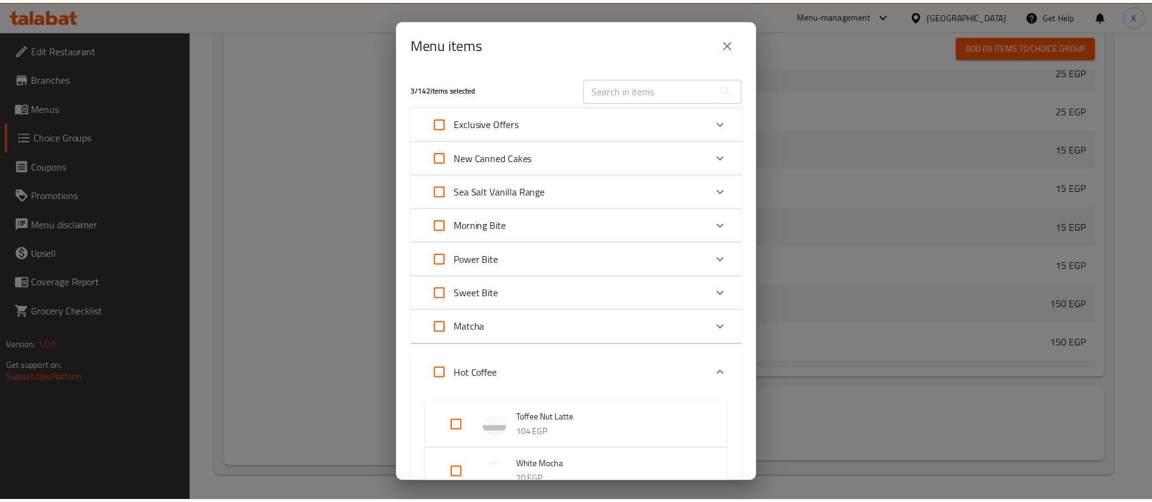
scroll to position [1909, 0]
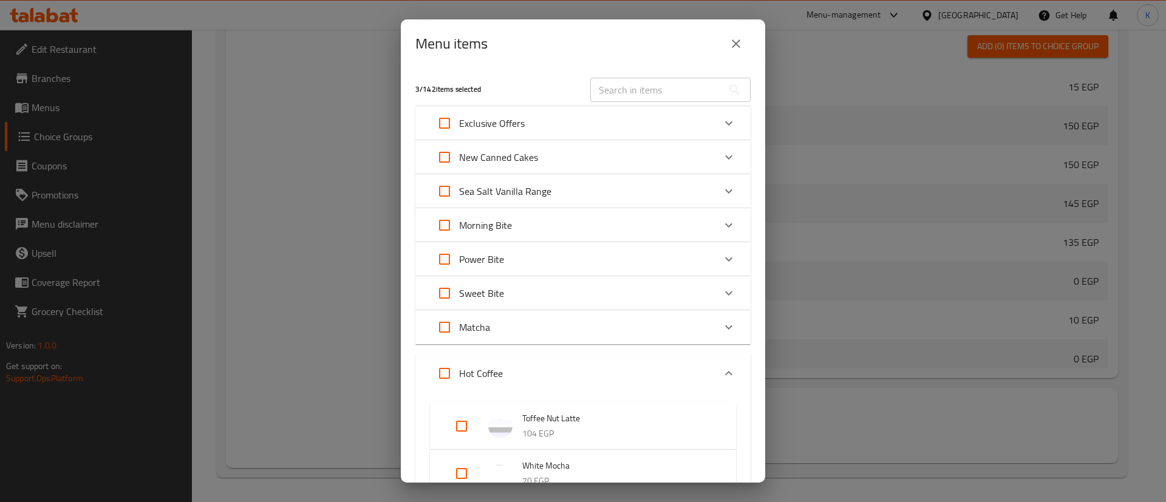
click at [741, 44] on icon "close" at bounding box center [735, 43] width 15 height 15
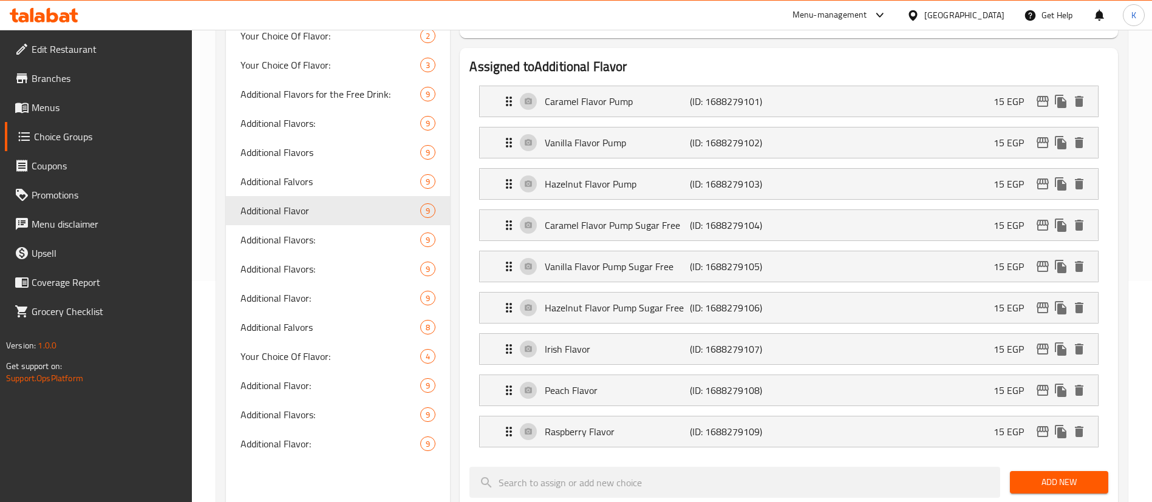
scroll to position [214, 0]
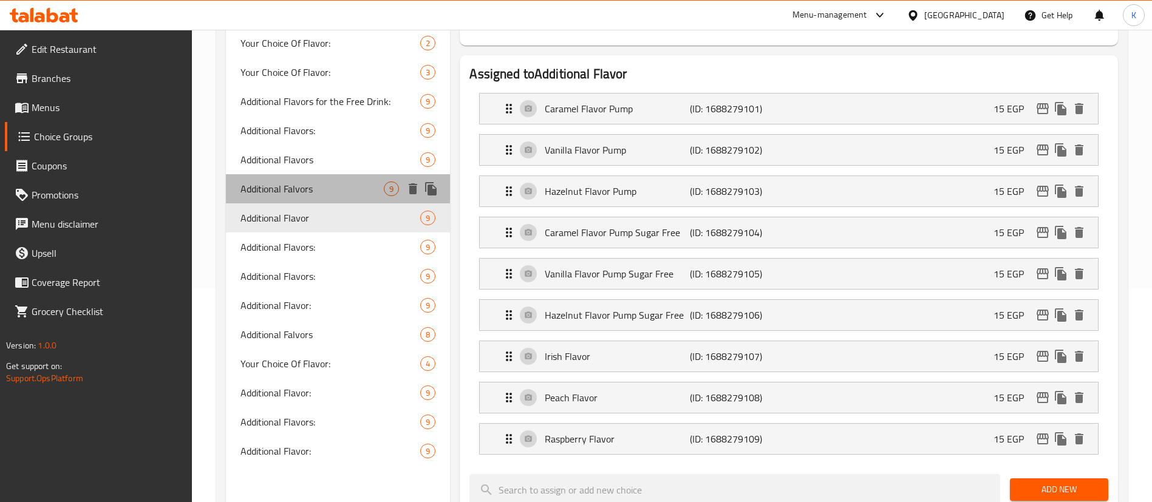
click at [348, 200] on div "Additional Falvors 9" at bounding box center [338, 188] width 224 height 29
type input "Additional Falvors"
type input "نكهات إضافية"
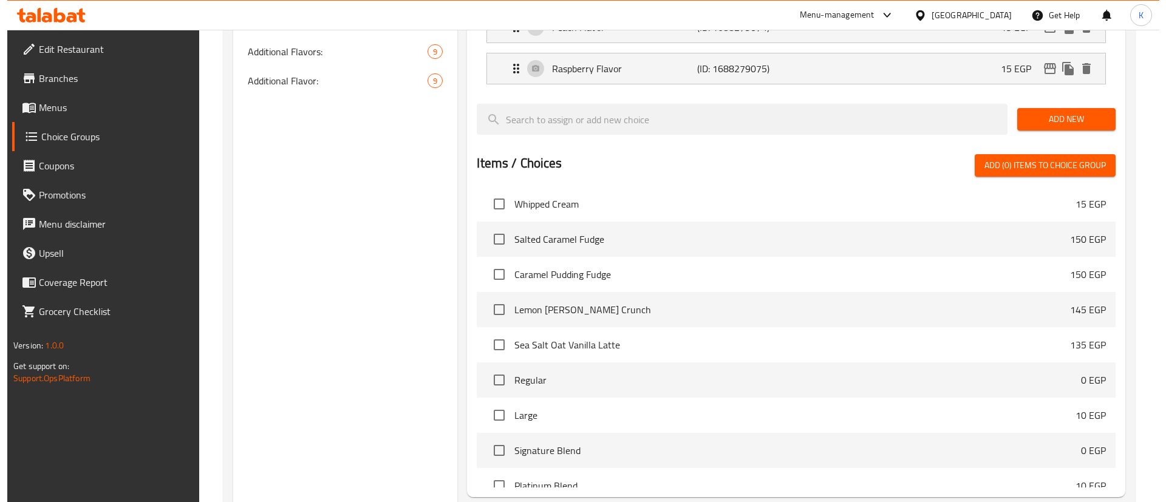
scroll to position [669, 0]
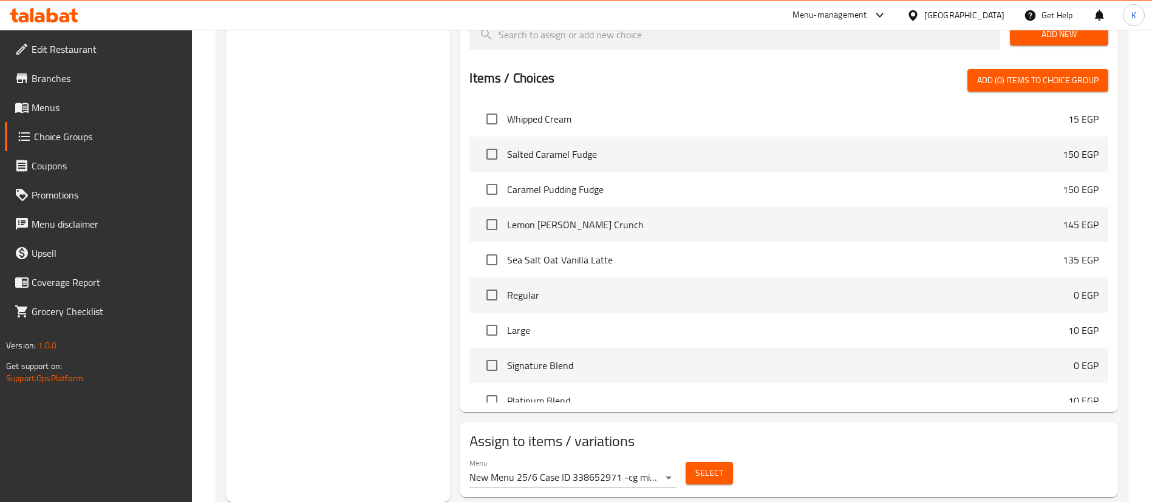
click at [717, 466] on span "Select" at bounding box center [709, 473] width 28 height 15
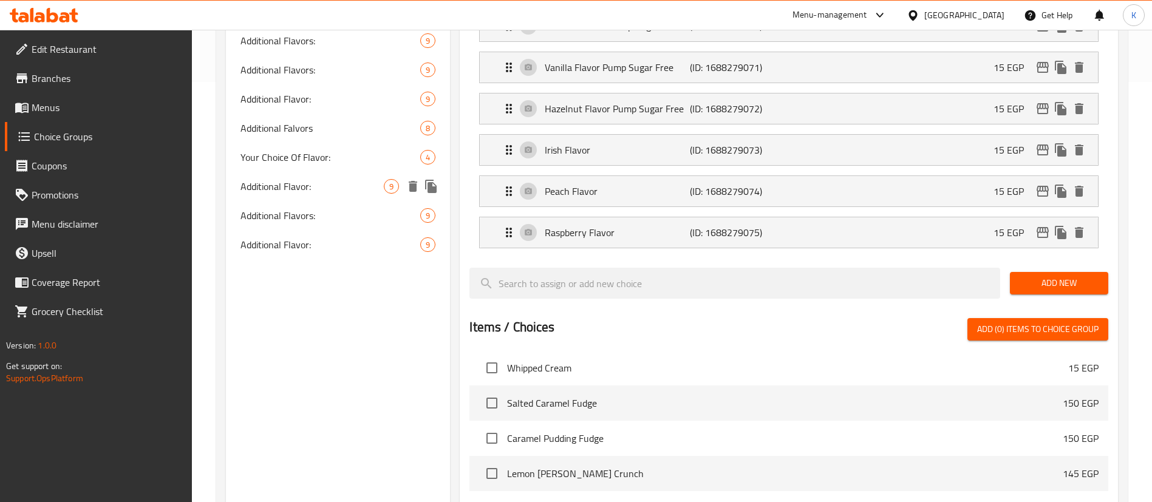
scroll to position [123, 0]
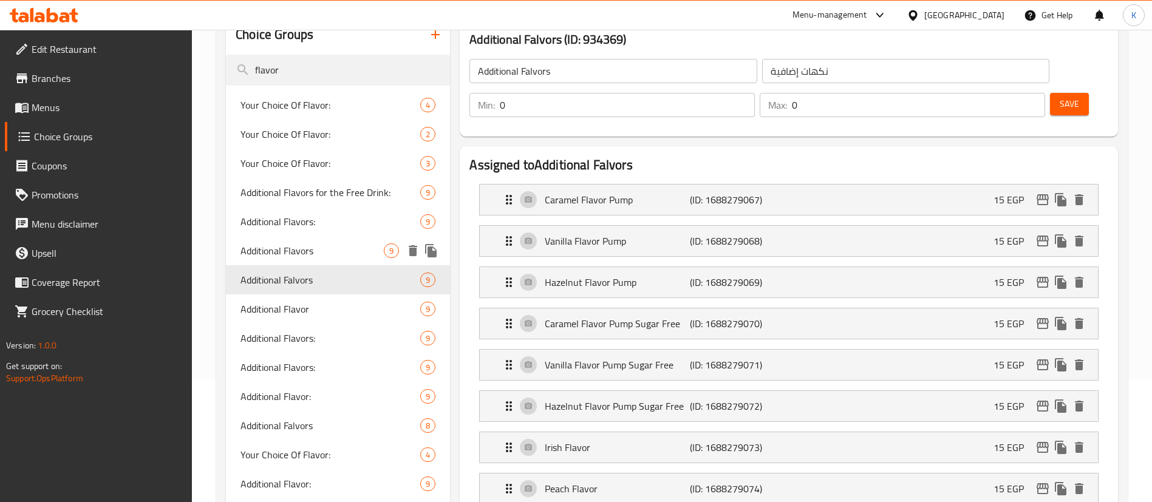
click at [327, 242] on div "Additional Flavors 9" at bounding box center [338, 250] width 224 height 29
type input "Additional Flavors"
type input "نكهة إضافية"
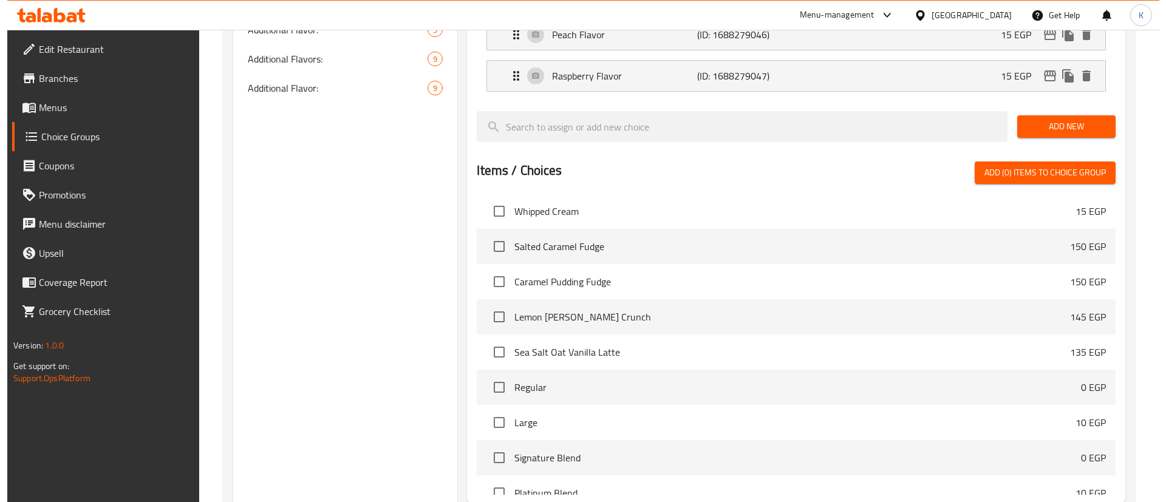
scroll to position [669, 0]
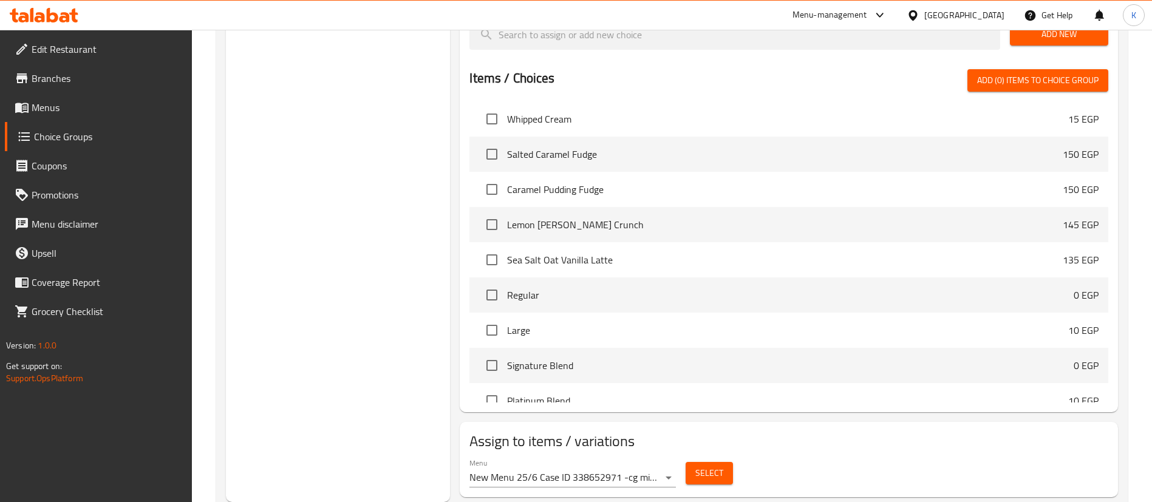
click at [708, 462] on button "Select" at bounding box center [708, 473] width 47 height 22
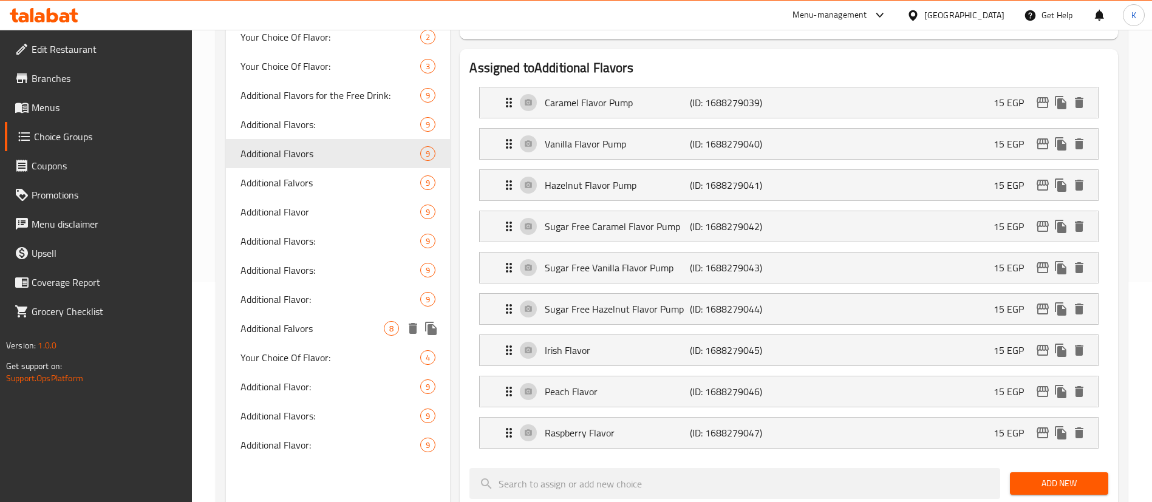
scroll to position [214, 0]
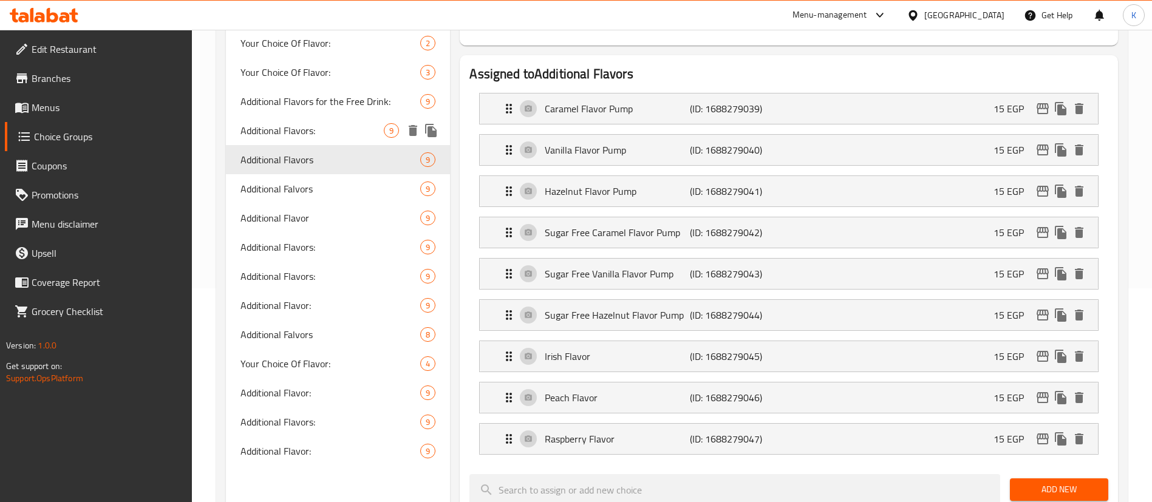
click at [348, 136] on span "Additional Flavors:" at bounding box center [311, 130] width 143 height 15
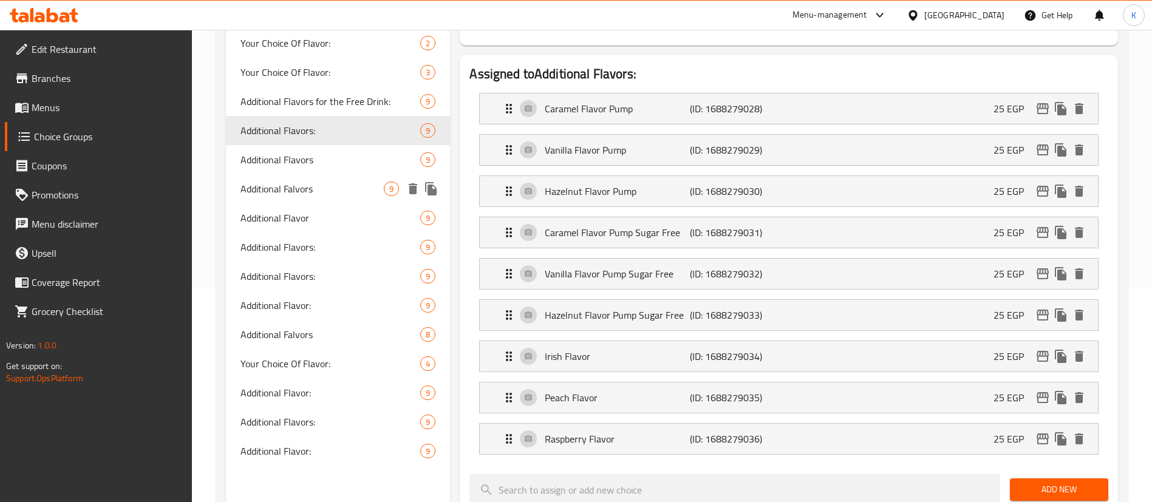
type input "Additional Flavors:"
type input "نكهات إضافية:"
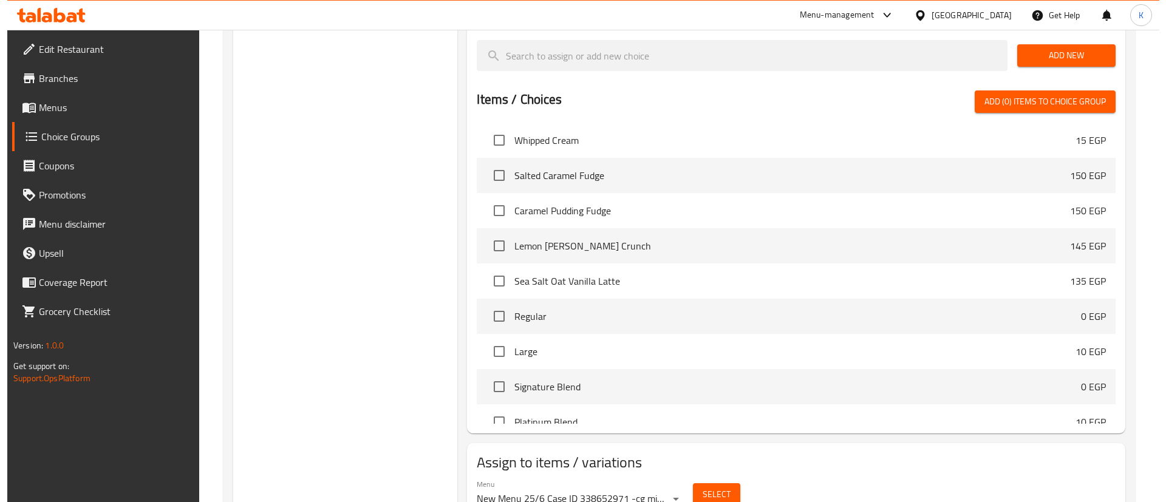
scroll to position [669, 0]
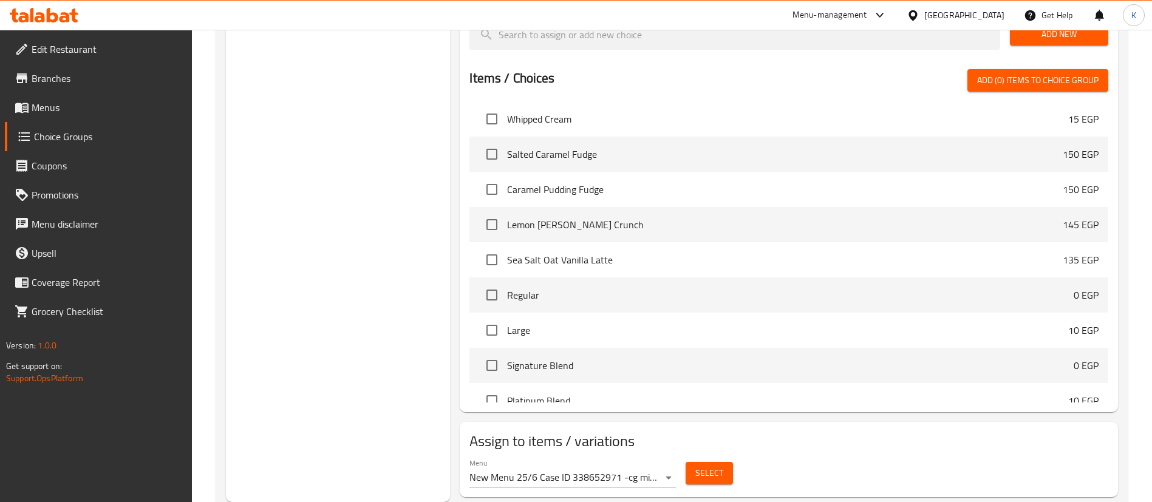
click at [702, 457] on div "Select" at bounding box center [709, 473] width 57 height 32
click at [707, 466] on span "Select" at bounding box center [709, 473] width 28 height 15
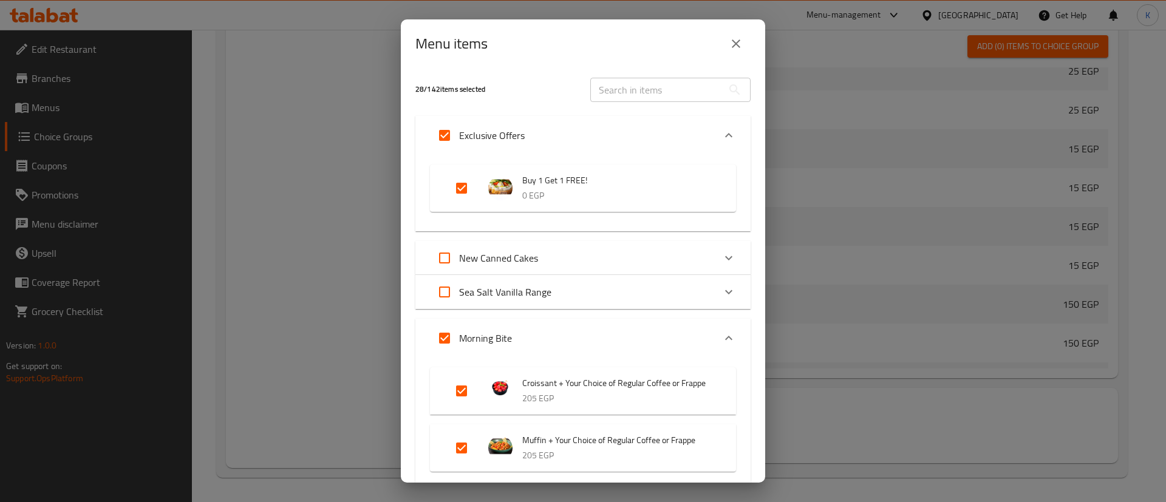
scroll to position [1909, 0]
click at [444, 137] on input "Expand" at bounding box center [444, 135] width 29 height 29
checkbox input "false"
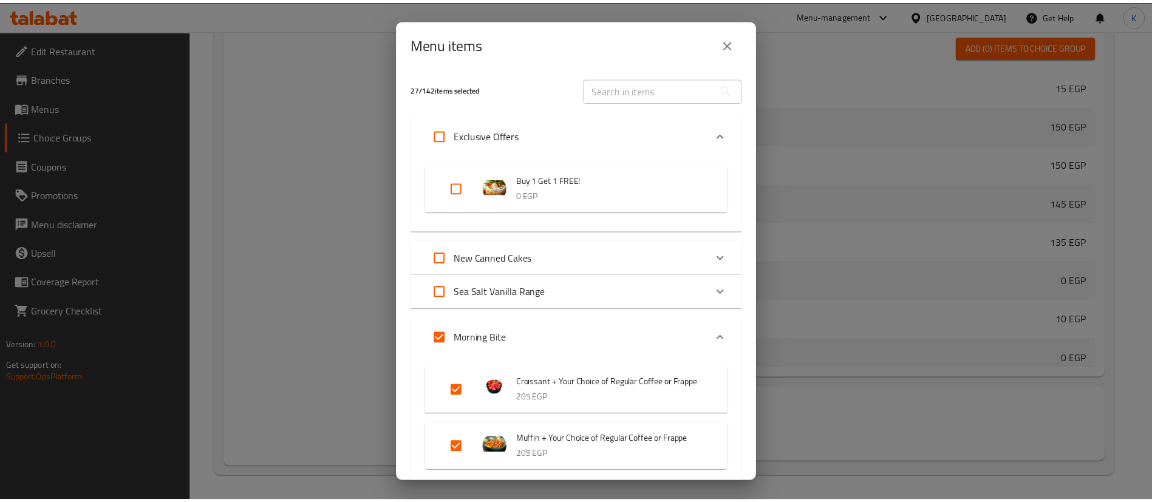
scroll to position [3501, 0]
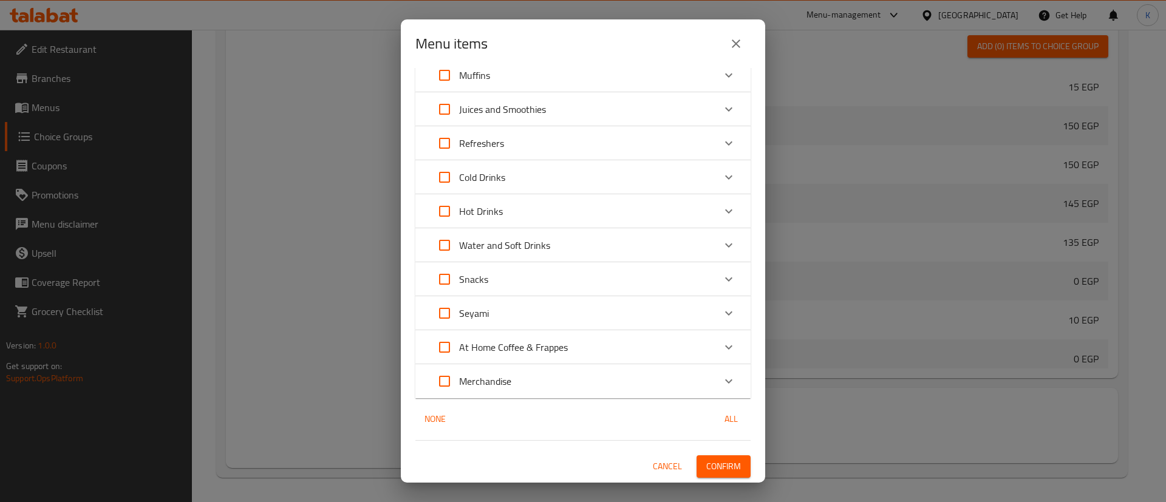
click at [726, 471] on span "Confirm" at bounding box center [723, 466] width 35 height 15
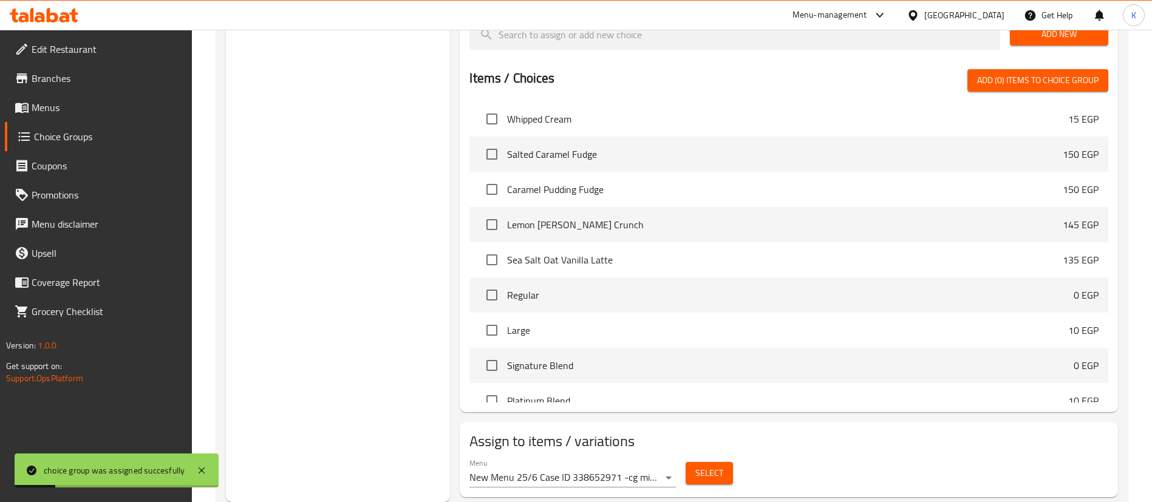
scroll to position [0, 0]
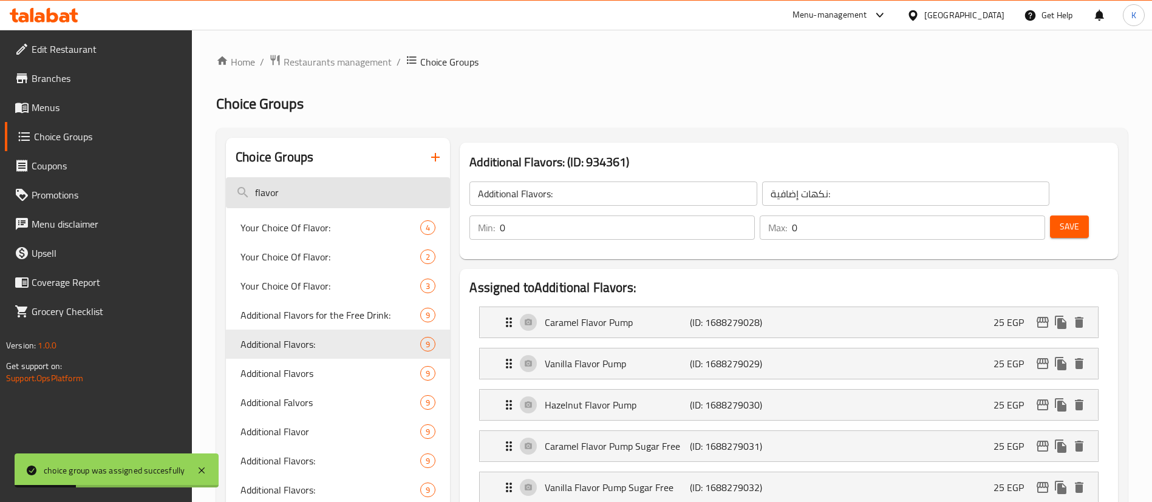
click at [331, 189] on input "flavor" at bounding box center [338, 192] width 224 height 31
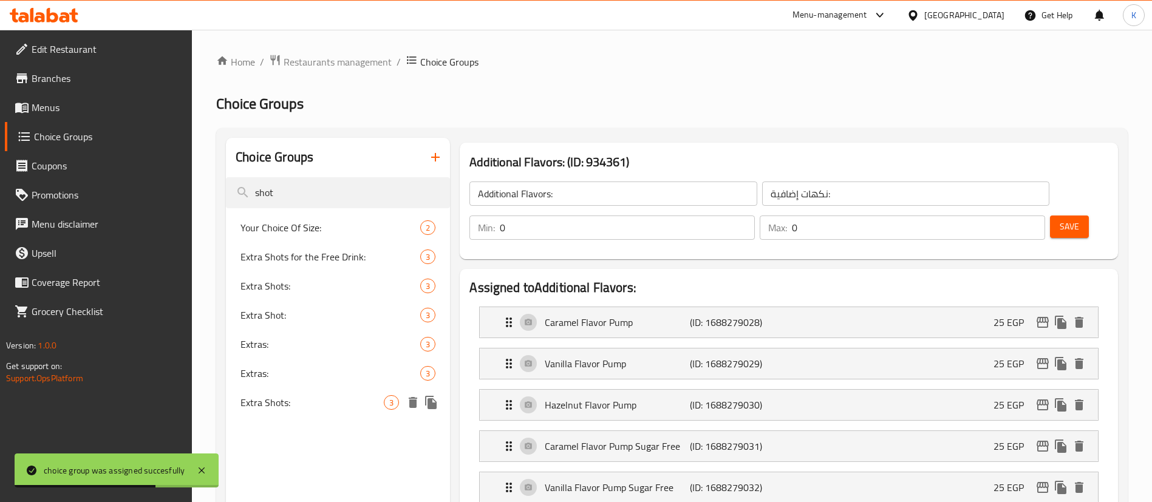
type input "shot"
drag, startPoint x: 287, startPoint y: 407, endPoint x: 345, endPoint y: 385, distance: 62.0
click at [287, 407] on span "Extra Shots:" at bounding box center [311, 402] width 143 height 15
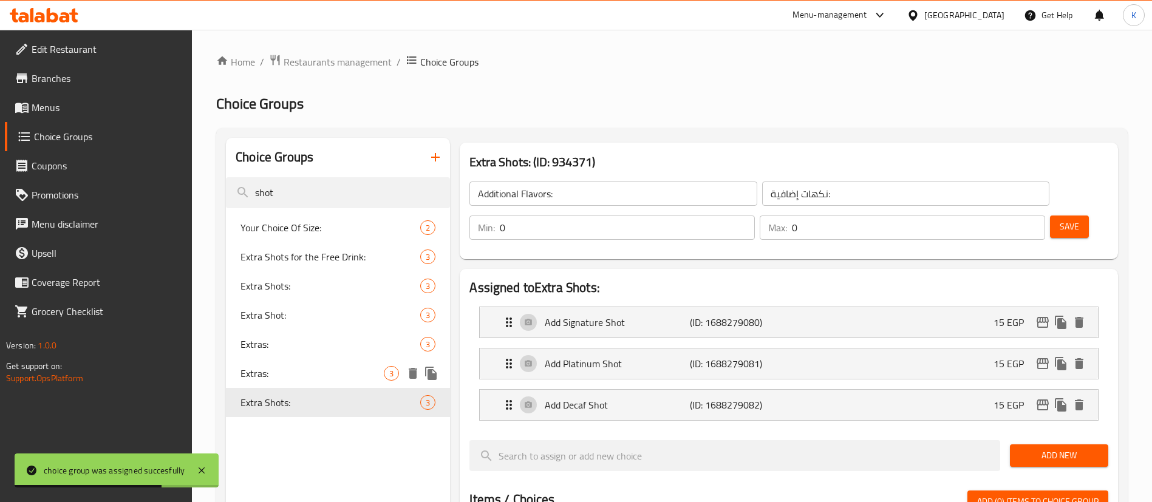
type input "Extra Shots:"
type input "شوت إضافي:"
type input "1"
click at [267, 379] on span "Extras:" at bounding box center [311, 373] width 143 height 15
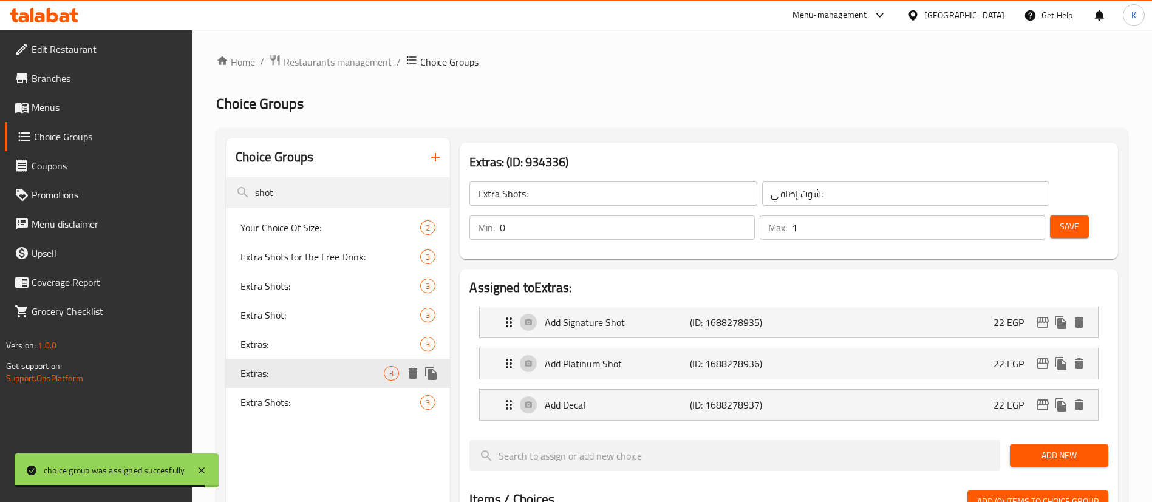
type input "Extras:"
type input "الإضافات:"
type input "0"
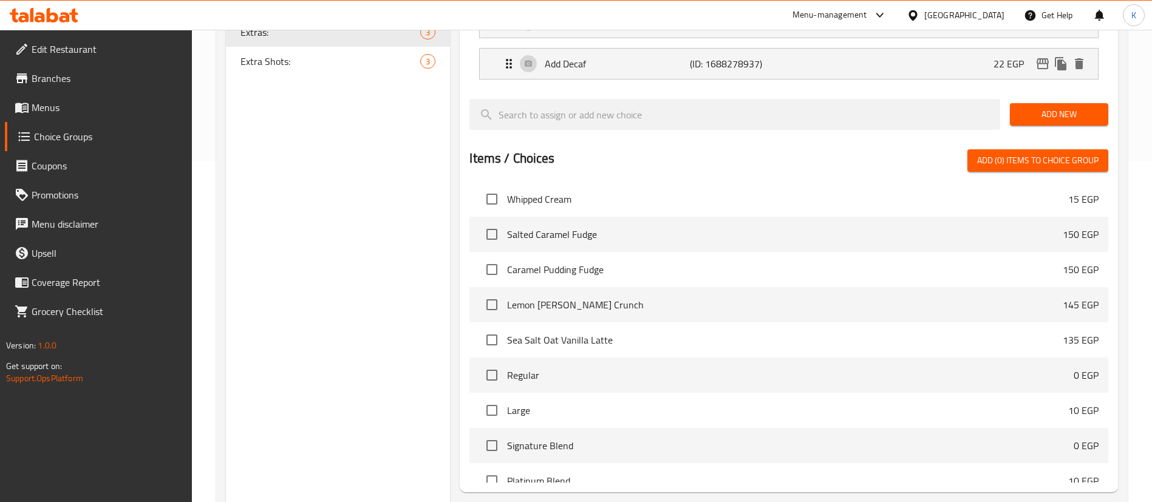
scroll to position [36, 0]
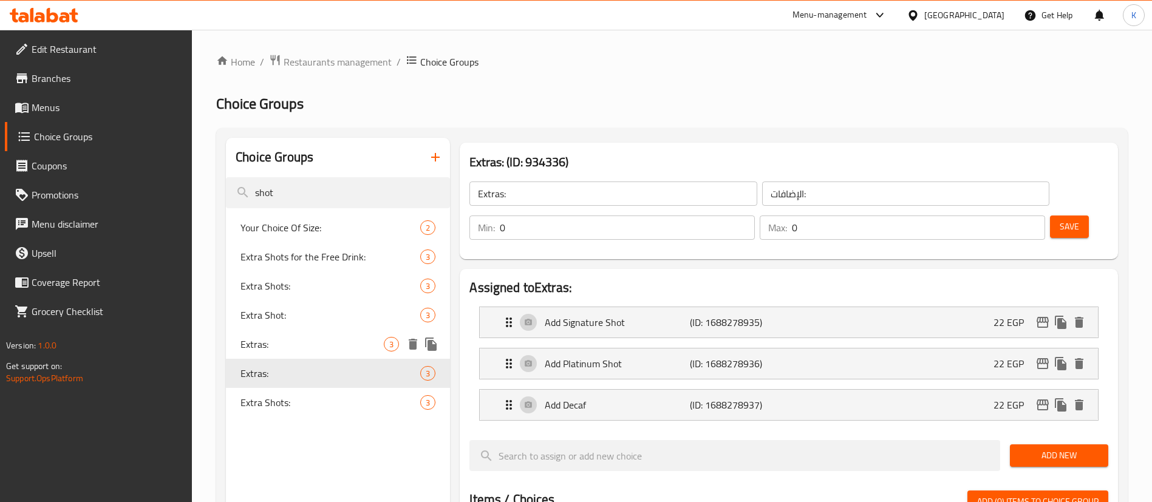
click at [311, 313] on span "Extra Shot:" at bounding box center [330, 315] width 180 height 15
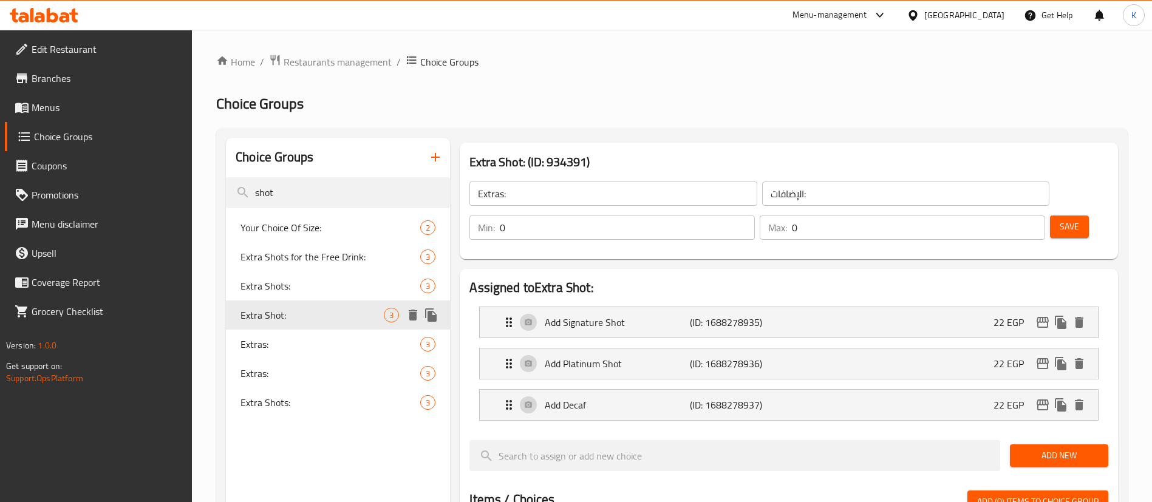
type input "Extra Shot:"
type input "شوت إضافي:"
type input "1"
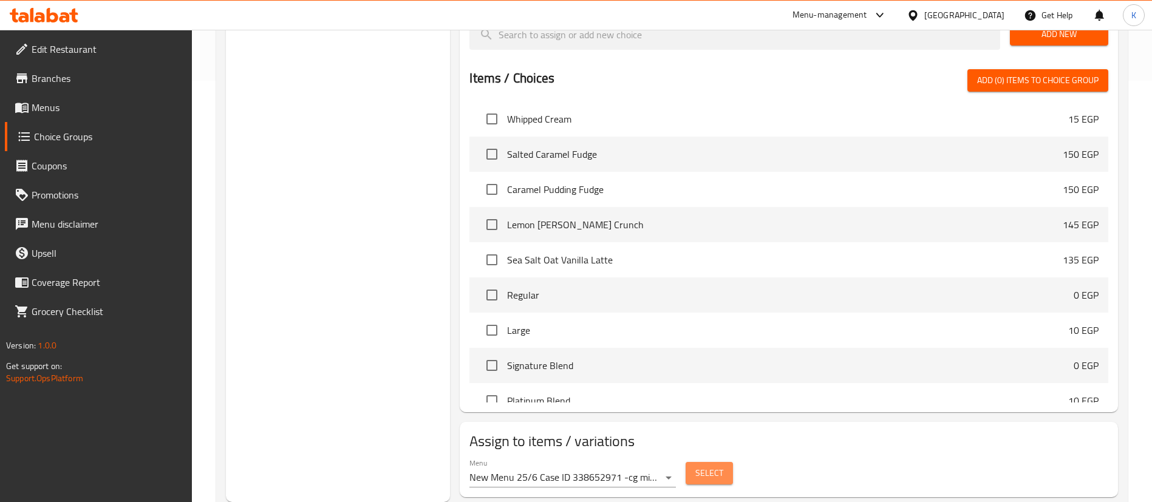
click at [728, 462] on button "Select" at bounding box center [708, 473] width 47 height 22
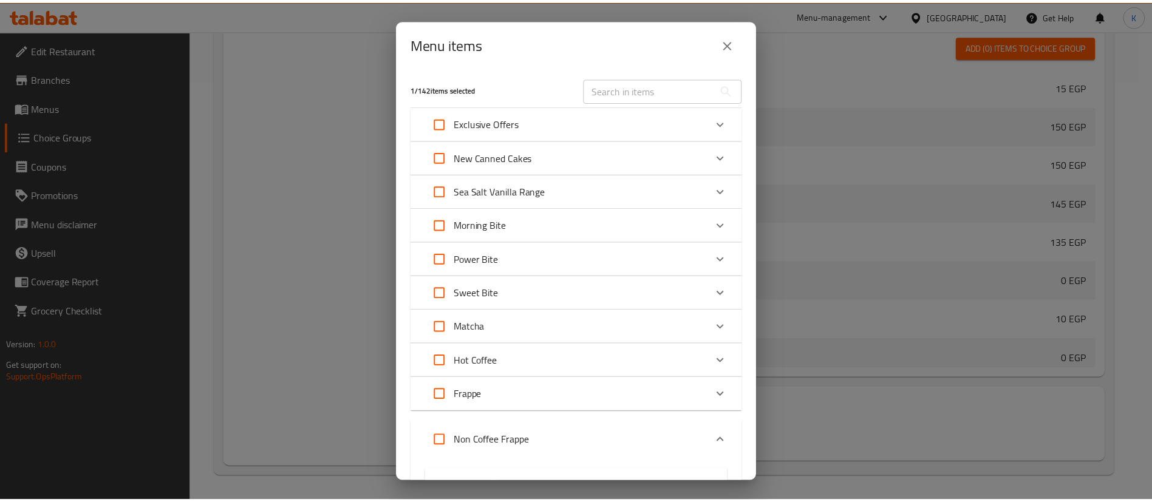
scroll to position [1730, 0]
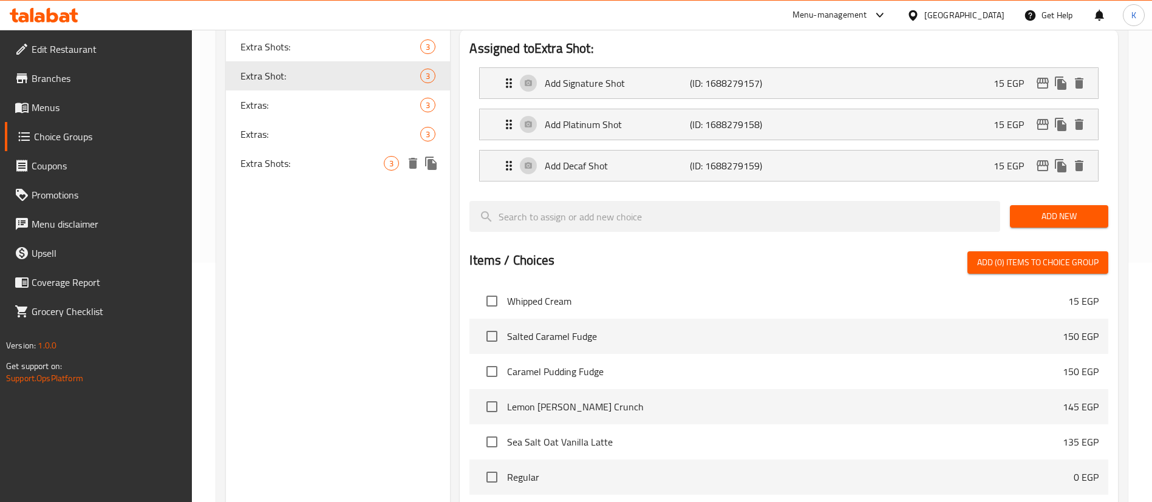
click at [293, 170] on span "Extra Shots:" at bounding box center [311, 163] width 143 height 15
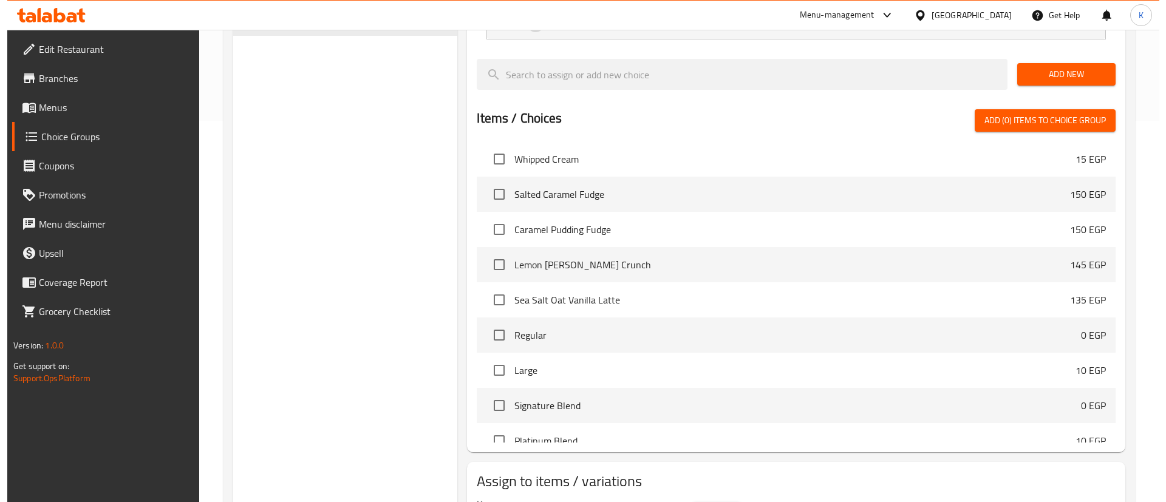
scroll to position [421, 0]
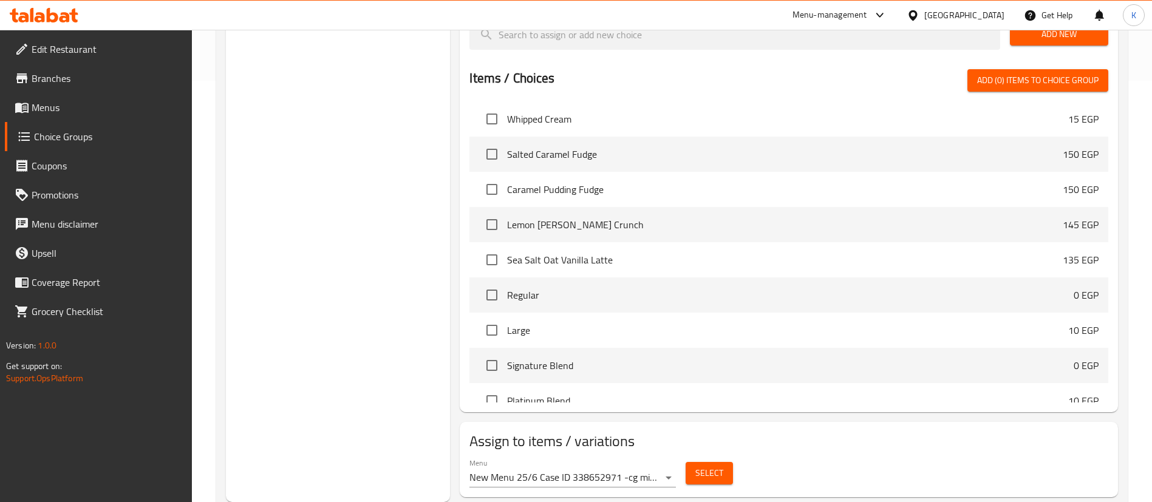
click at [710, 466] on span "Select" at bounding box center [709, 473] width 28 height 15
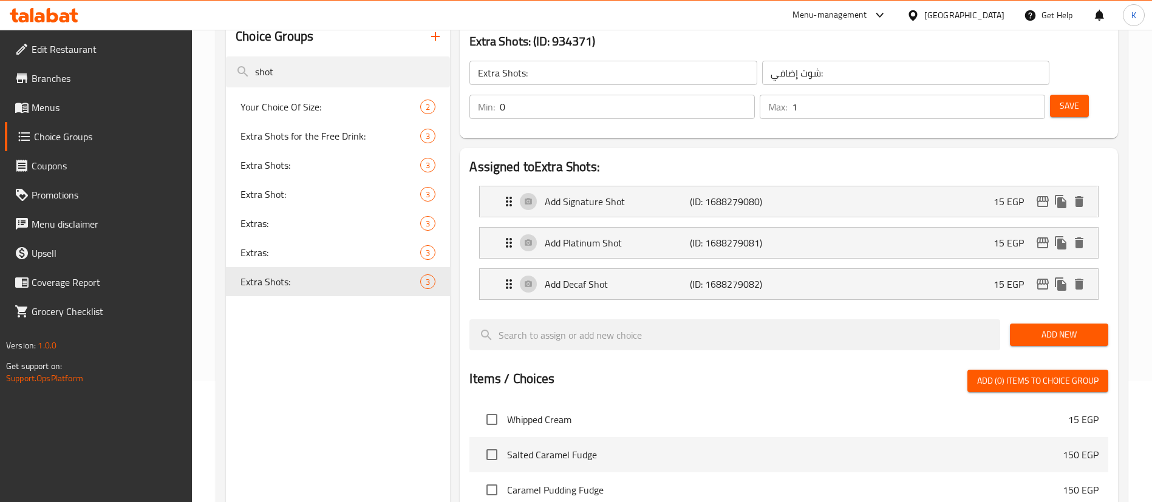
scroll to position [57, 0]
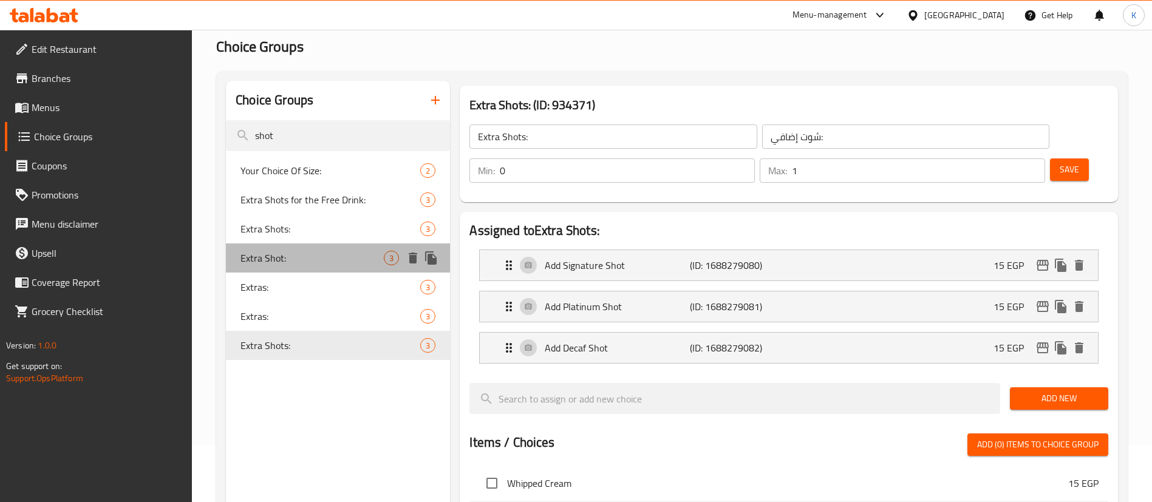
click at [319, 249] on div "Extra Shot: 3" at bounding box center [338, 257] width 224 height 29
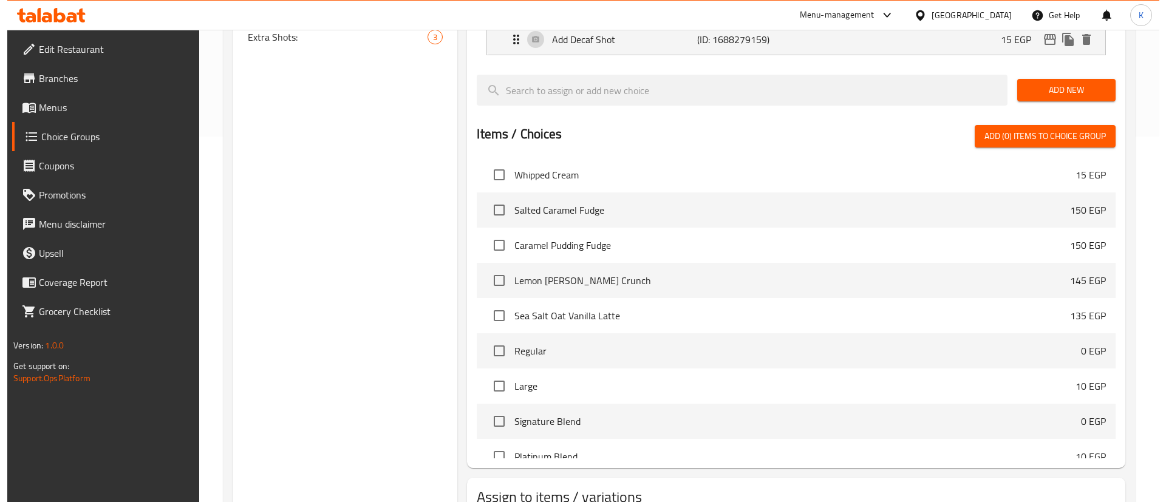
scroll to position [421, 0]
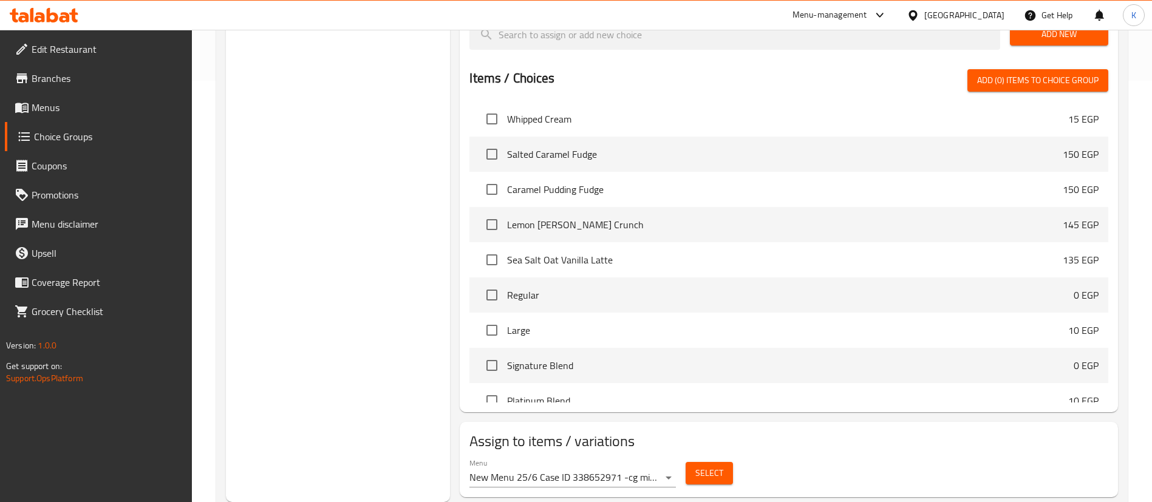
click at [724, 462] on button "Select" at bounding box center [708, 473] width 47 height 22
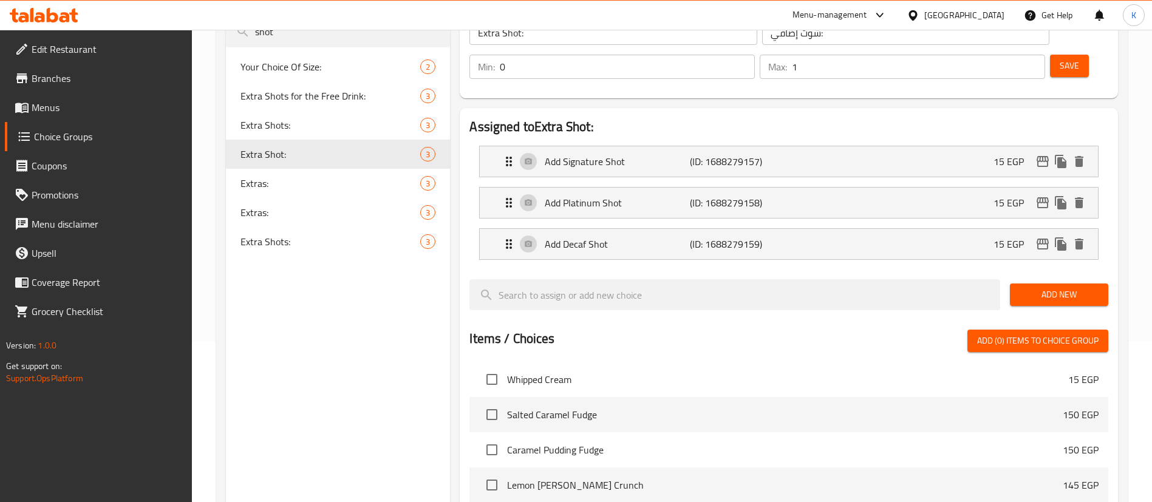
scroll to position [0, 0]
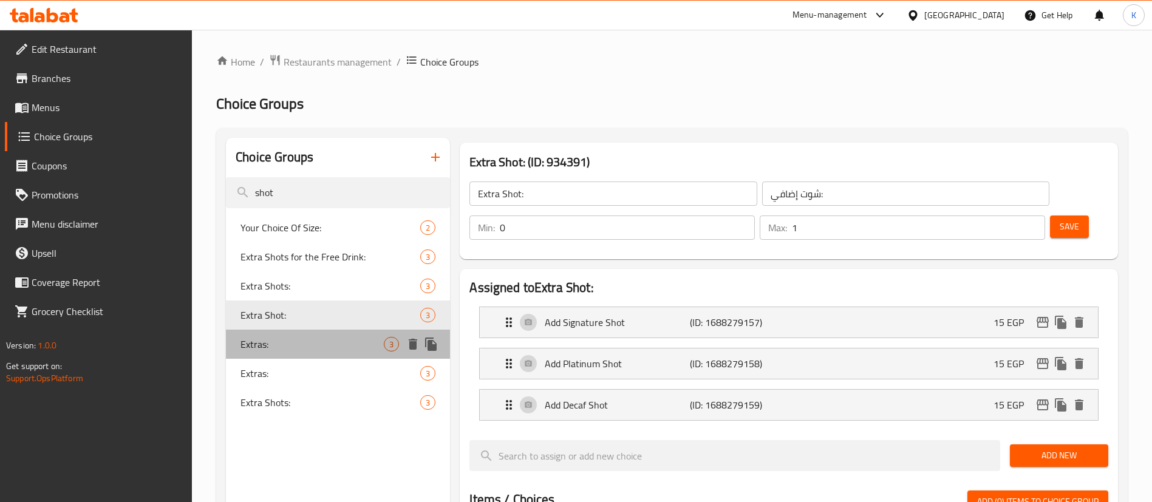
click at [274, 352] on div "Extras: 3" at bounding box center [338, 344] width 224 height 29
type input "Extras:"
type input "الإضافات:"
type input "0"
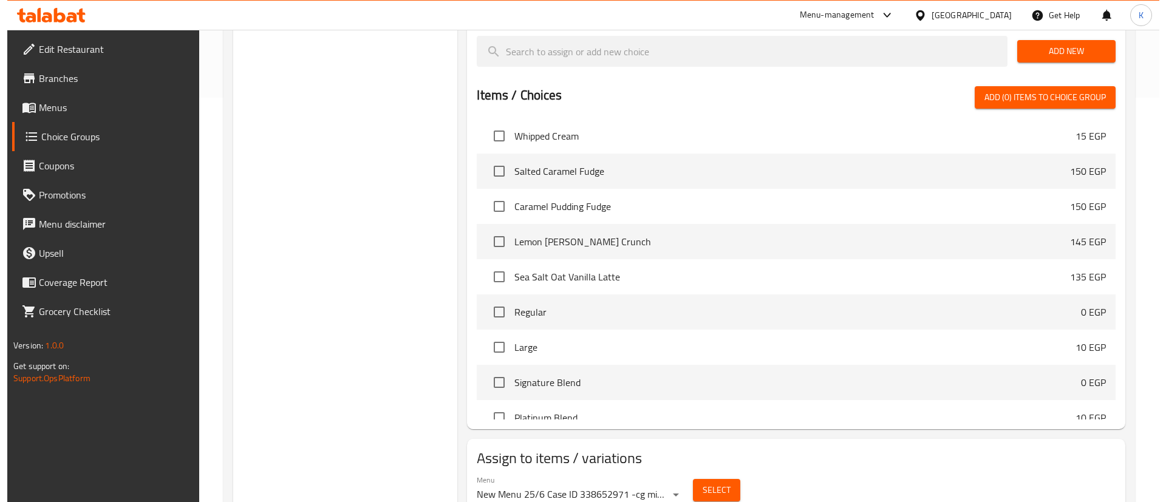
scroll to position [421, 0]
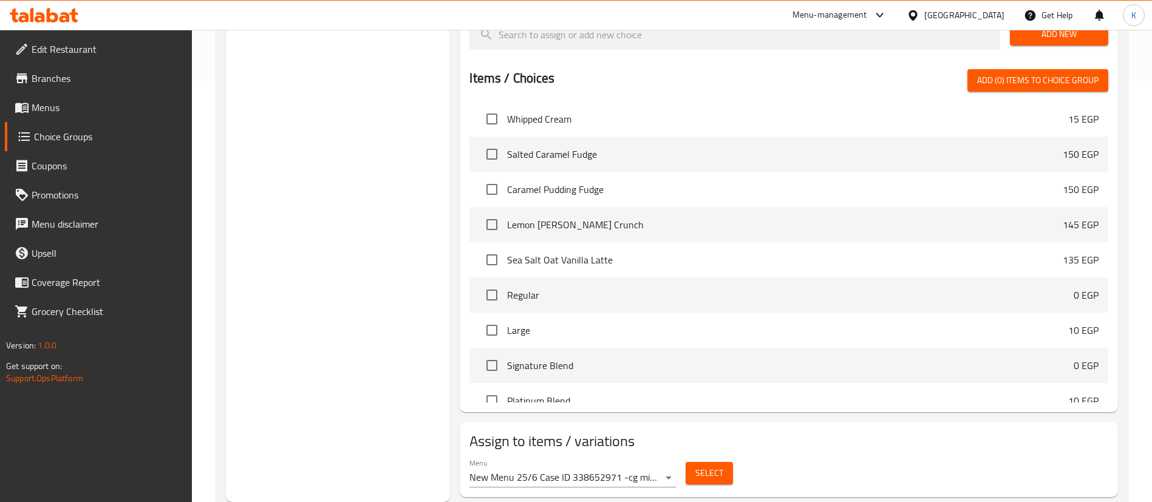
click at [702, 466] on span "Select" at bounding box center [709, 473] width 28 height 15
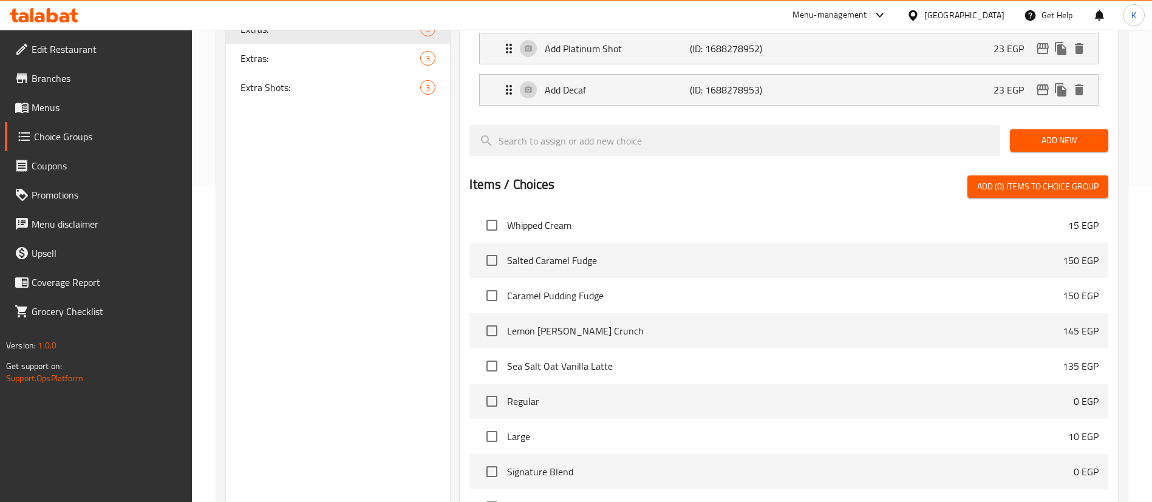
scroll to position [239, 0]
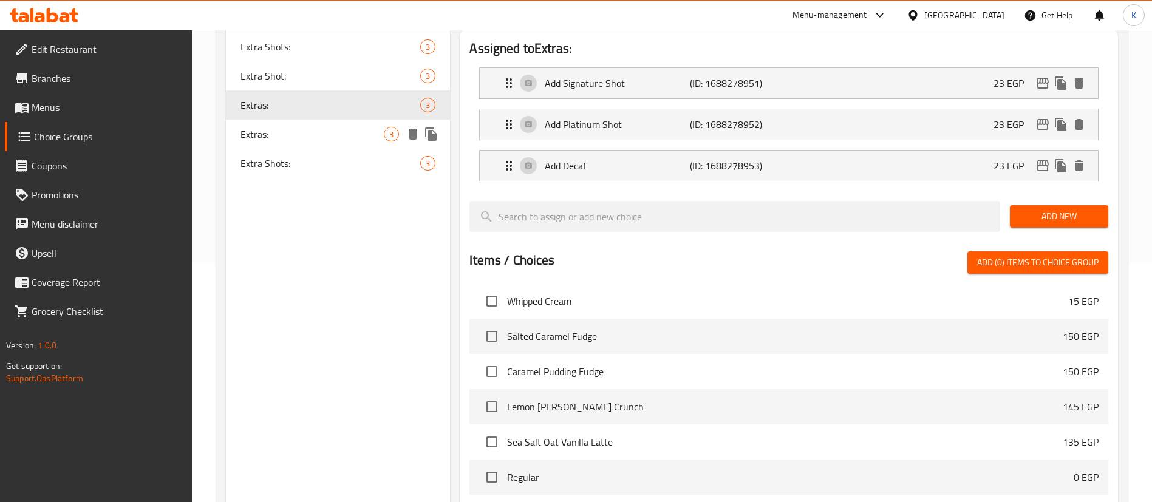
click at [307, 130] on span "Extras:" at bounding box center [311, 134] width 143 height 15
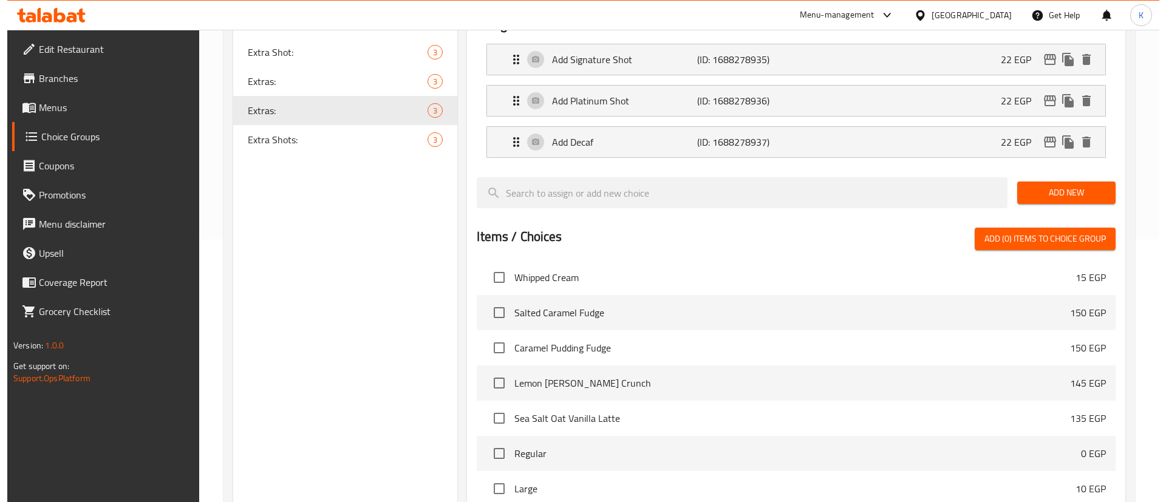
scroll to position [421, 0]
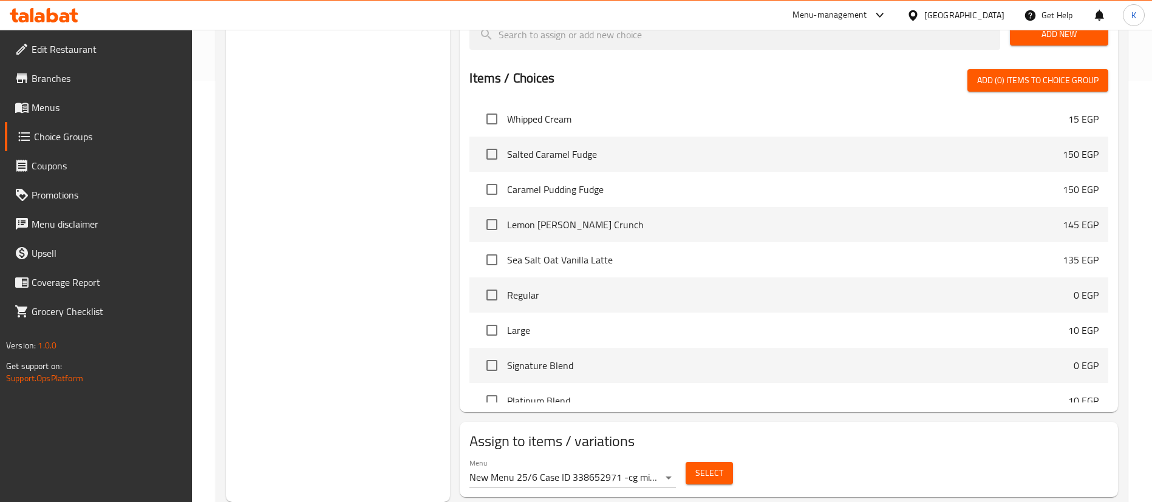
click at [719, 466] on span "Select" at bounding box center [709, 473] width 28 height 15
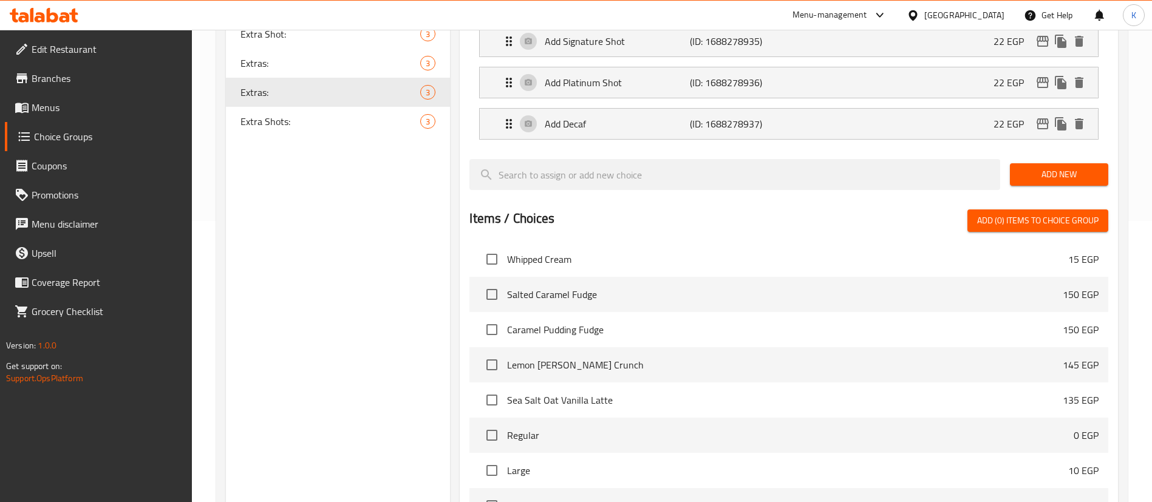
scroll to position [57, 0]
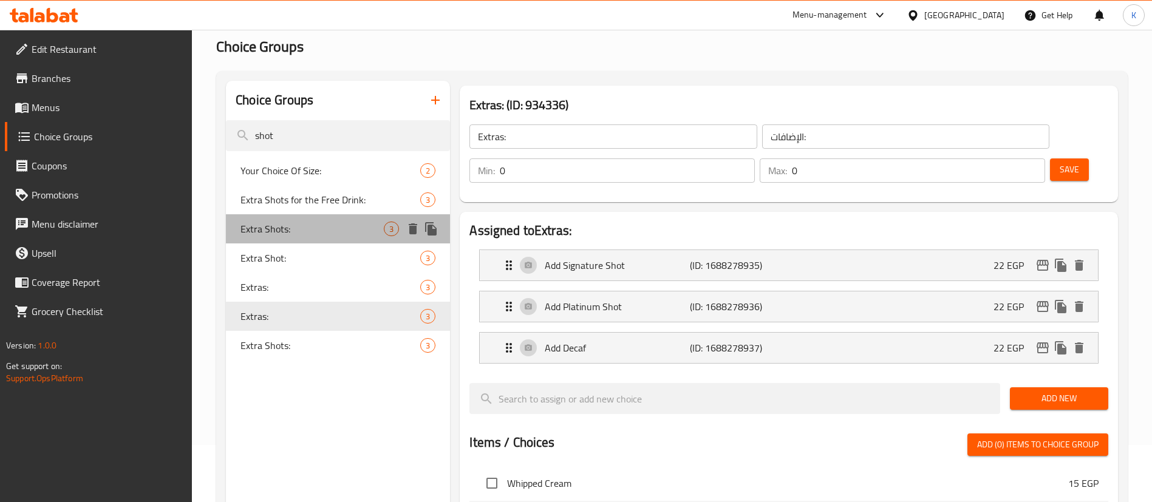
click at [287, 223] on span "Extra Shots:" at bounding box center [311, 229] width 143 height 15
type input "Extra Shots:"
type input "شوت إضافية:"
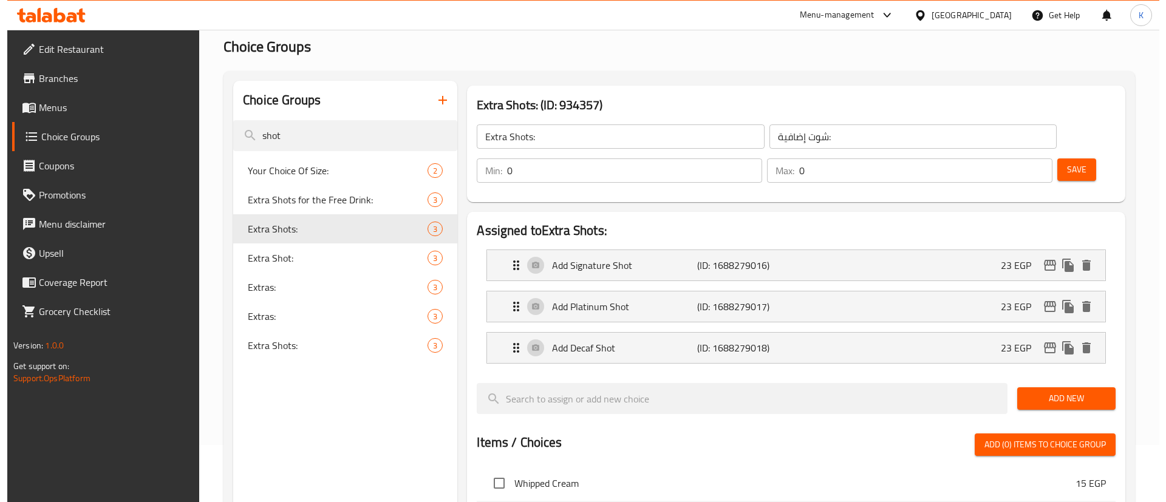
scroll to position [421, 0]
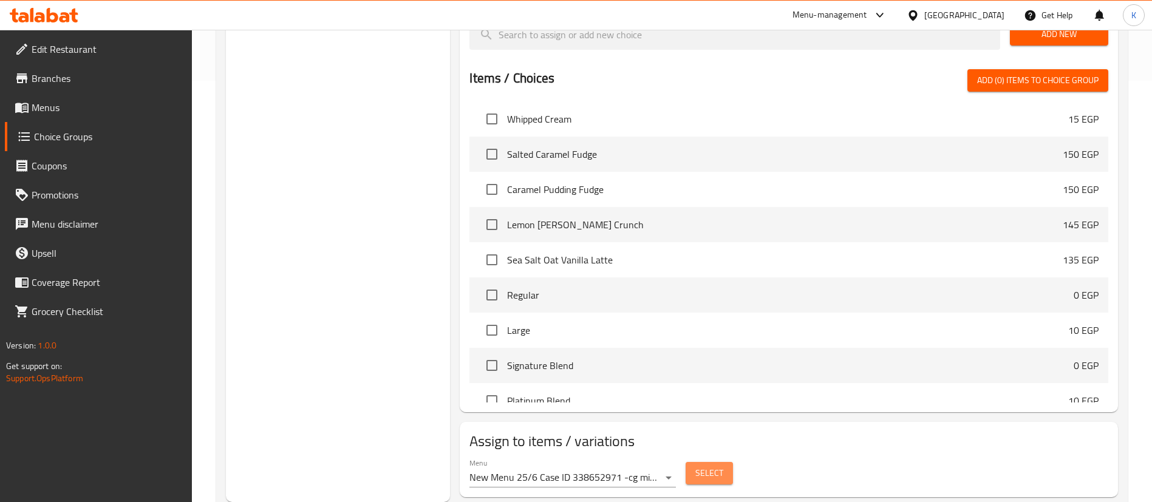
click at [706, 466] on span "Select" at bounding box center [709, 473] width 28 height 15
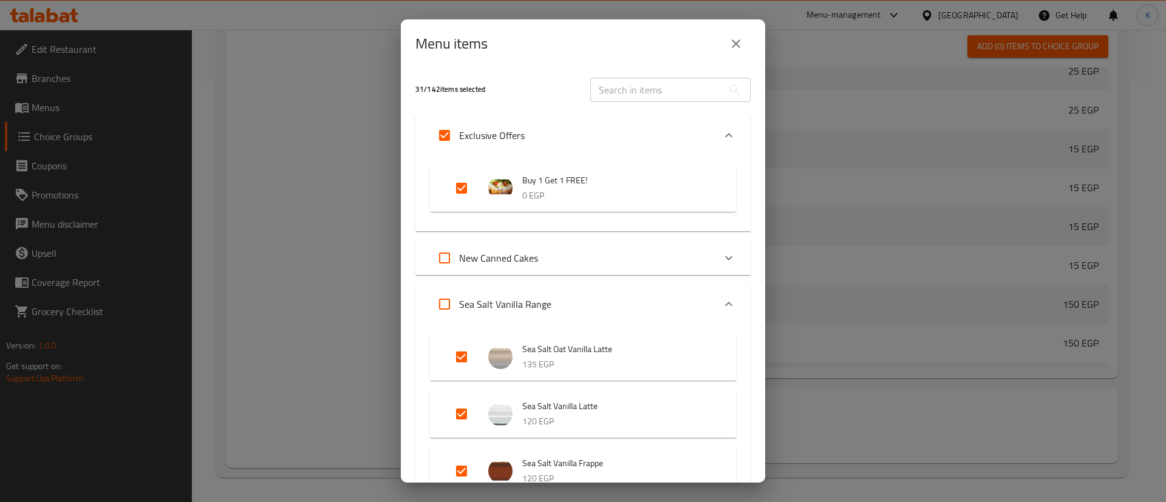
scroll to position [1909, 0]
click at [446, 129] on input "Expand" at bounding box center [444, 135] width 29 height 29
checkbox input "false"
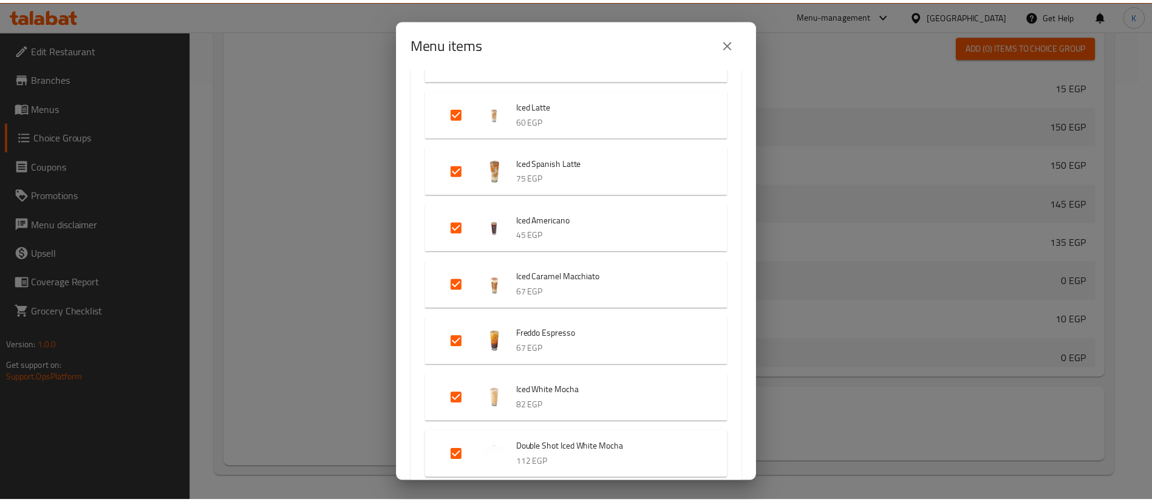
scroll to position [3426, 0]
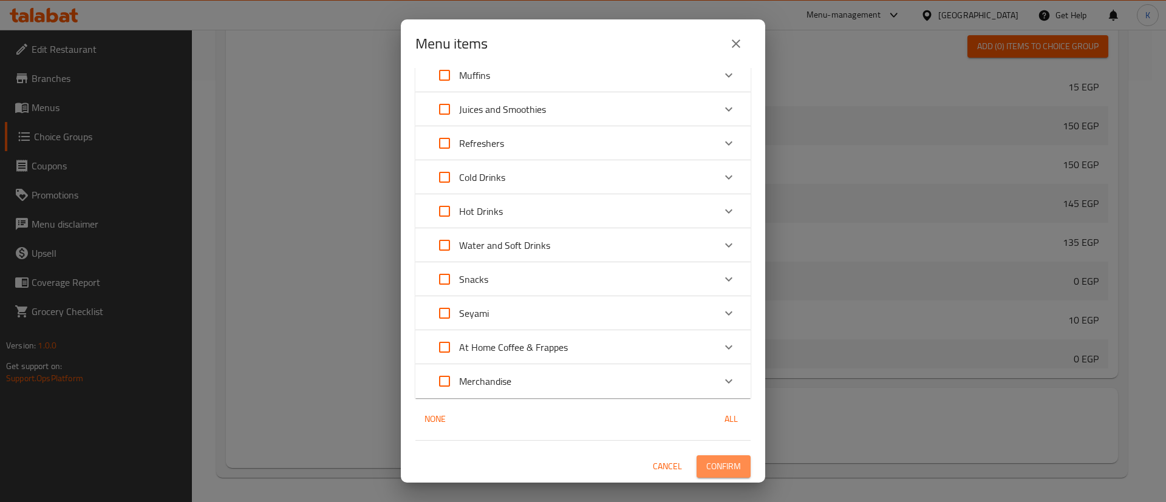
click at [719, 467] on span "Confirm" at bounding box center [723, 466] width 35 height 15
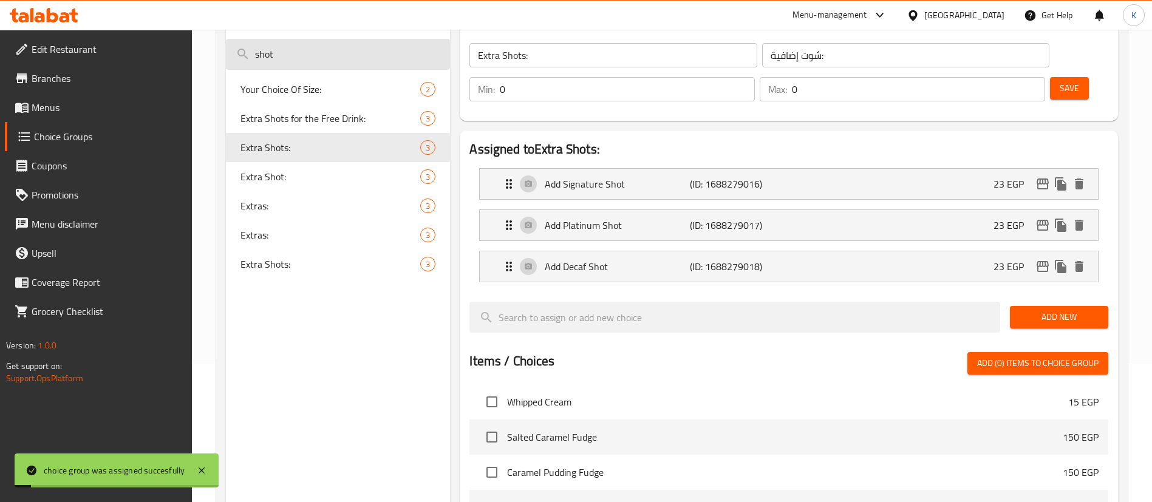
scroll to position [0, 0]
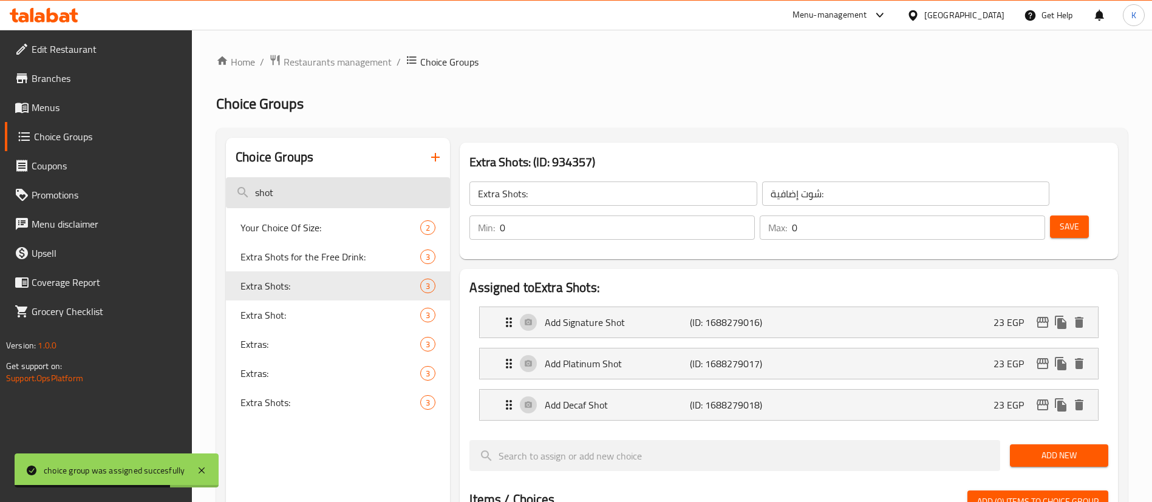
click at [336, 183] on input "shot" at bounding box center [338, 192] width 224 height 31
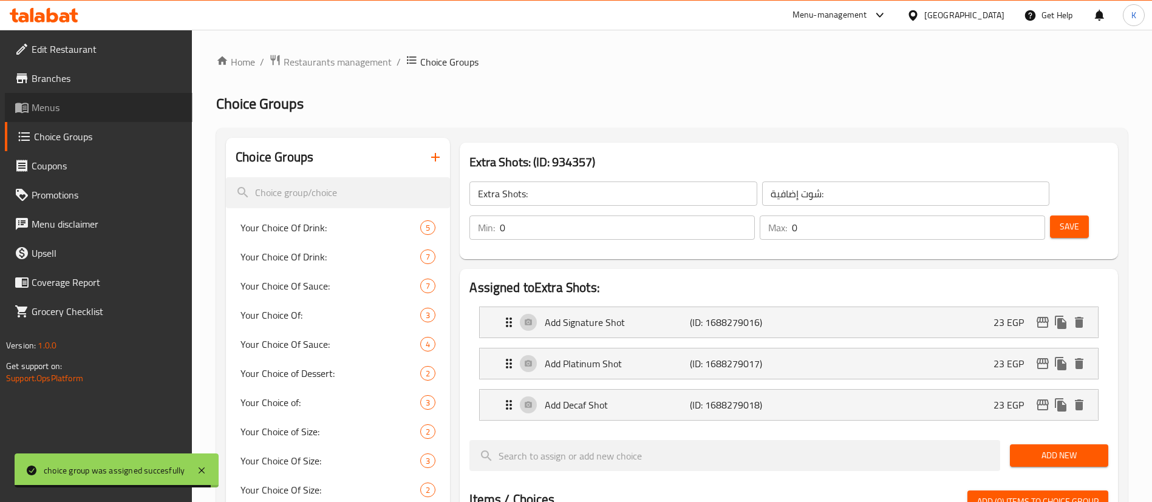
click at [63, 114] on span "Menus" at bounding box center [107, 107] width 151 height 15
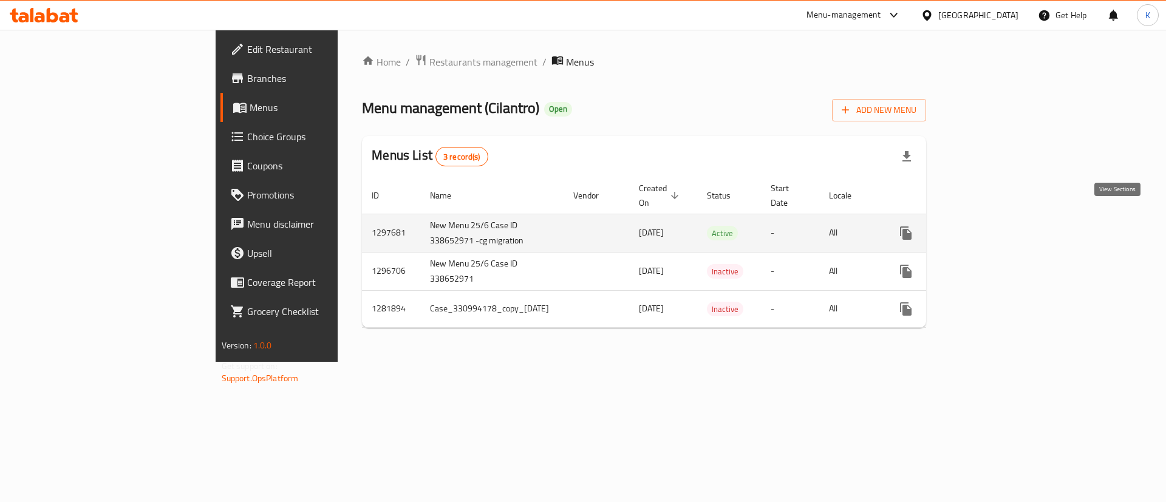
click at [1008, 219] on link "enhanced table" at bounding box center [993, 233] width 29 height 29
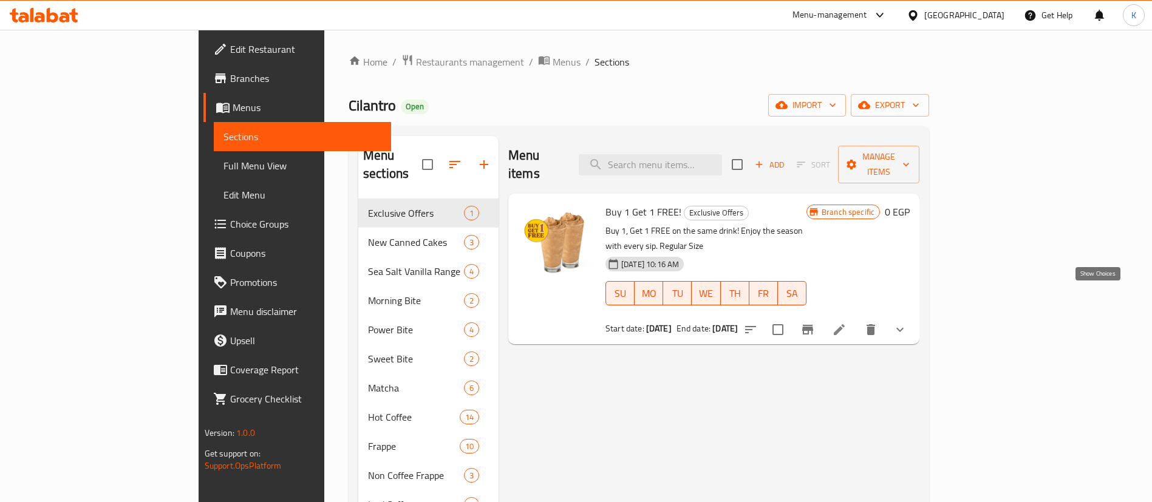
click at [907, 322] on icon "show more" at bounding box center [899, 329] width 15 height 15
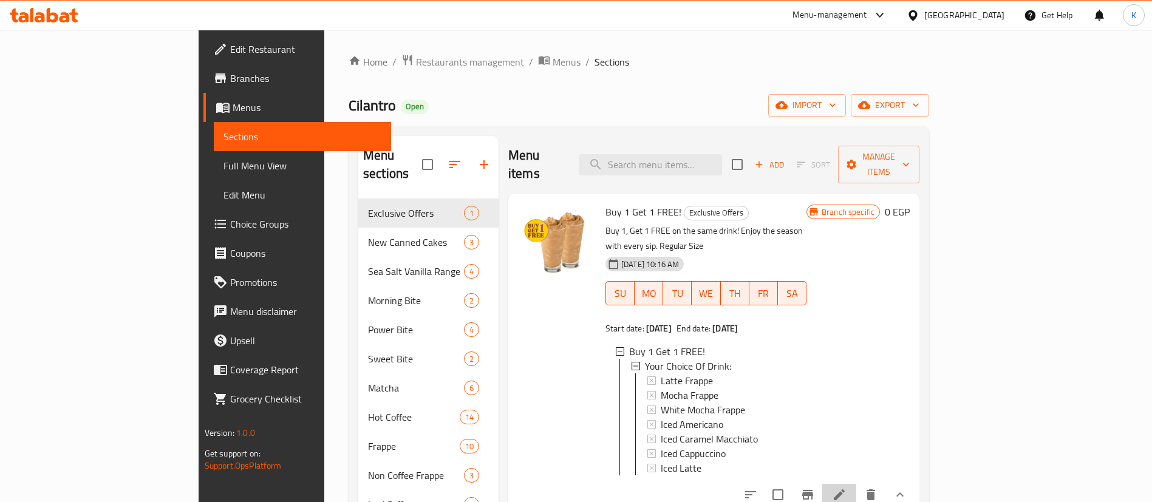
click at [856, 486] on li at bounding box center [839, 495] width 34 height 22
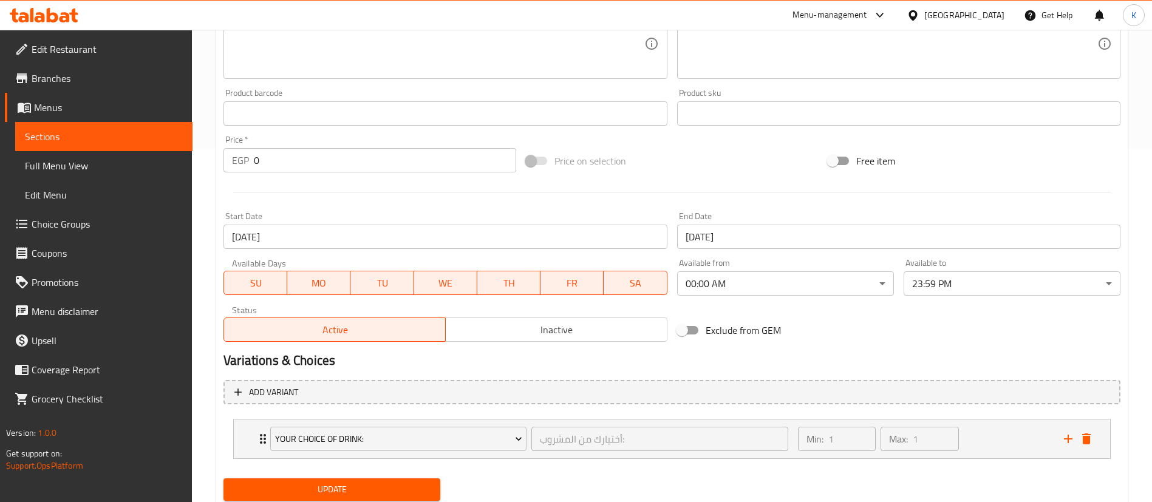
scroll to position [393, 0]
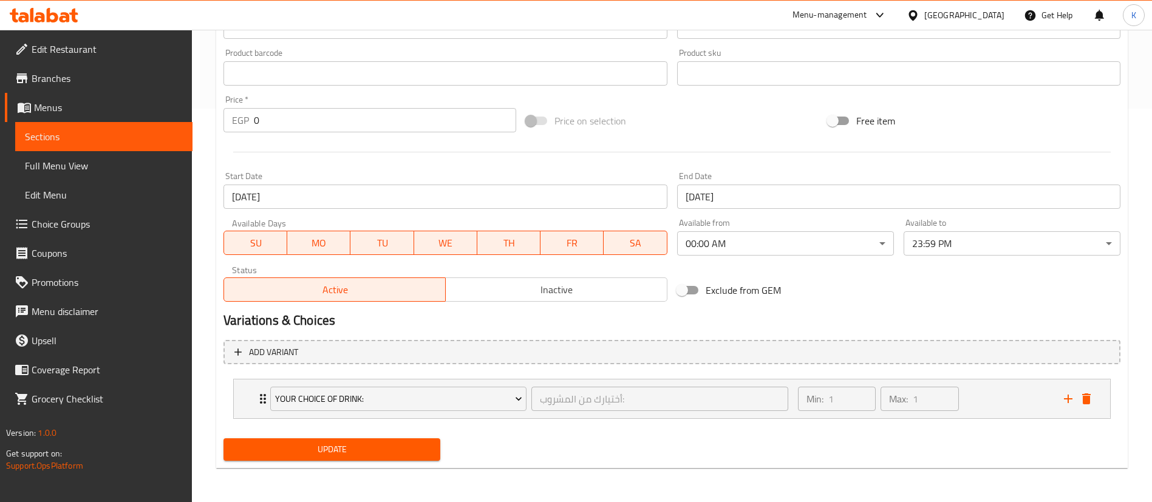
click at [343, 188] on input "[DATE]" at bounding box center [444, 197] width 443 height 24
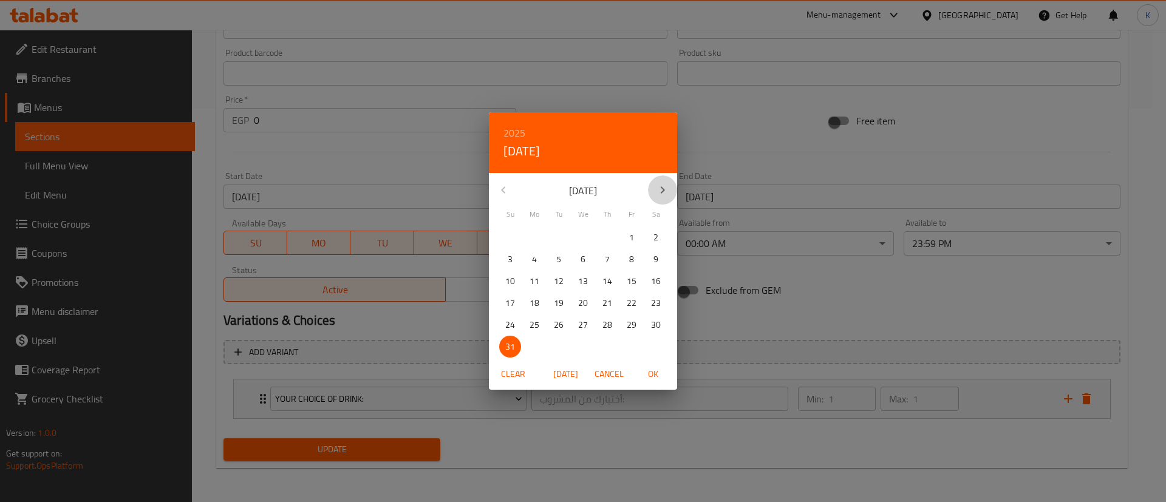
click at [658, 188] on icon "button" at bounding box center [662, 190] width 15 height 15
click at [607, 262] on p "11" at bounding box center [607, 259] width 10 height 15
click at [752, 188] on div "2025 Thu, Sep [DATE] Mo Tu We Th Fr Sa 31 1 2 3 4 5 6 7 8 9 10 11 12 13 14 15 1…" at bounding box center [583, 251] width 1166 height 502
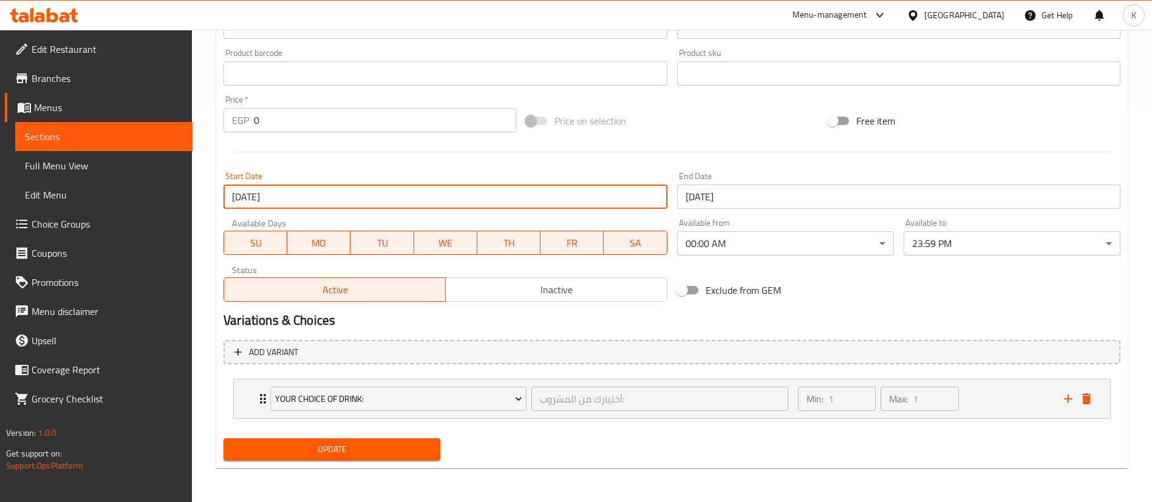
click at [730, 198] on input "[DATE]" at bounding box center [898, 197] width 443 height 24
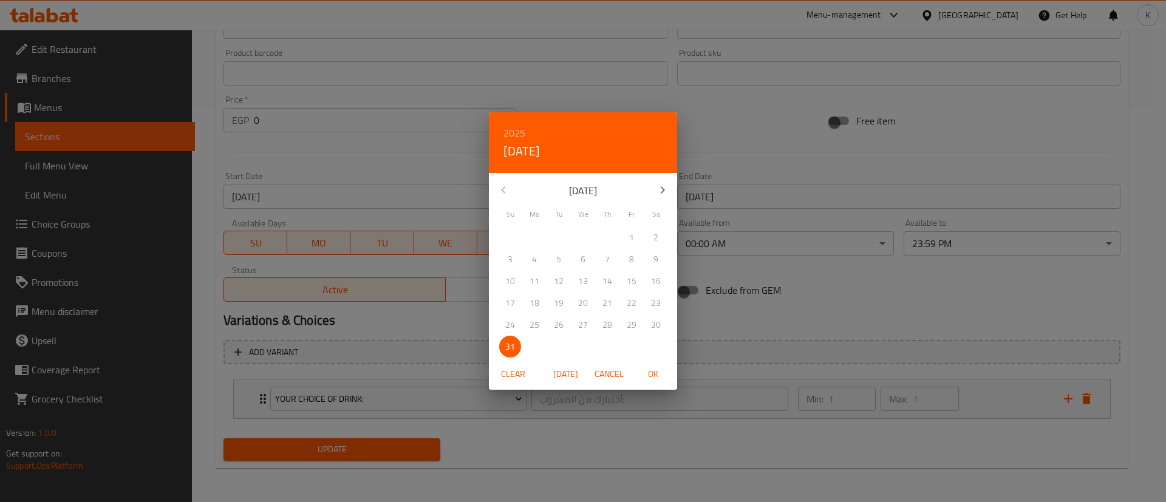
click at [564, 374] on span "[DATE]" at bounding box center [565, 374] width 29 height 15
click at [614, 257] on span "11" at bounding box center [607, 259] width 22 height 15
click at [656, 371] on span "OK" at bounding box center [652, 374] width 29 height 15
type input "[DATE]"
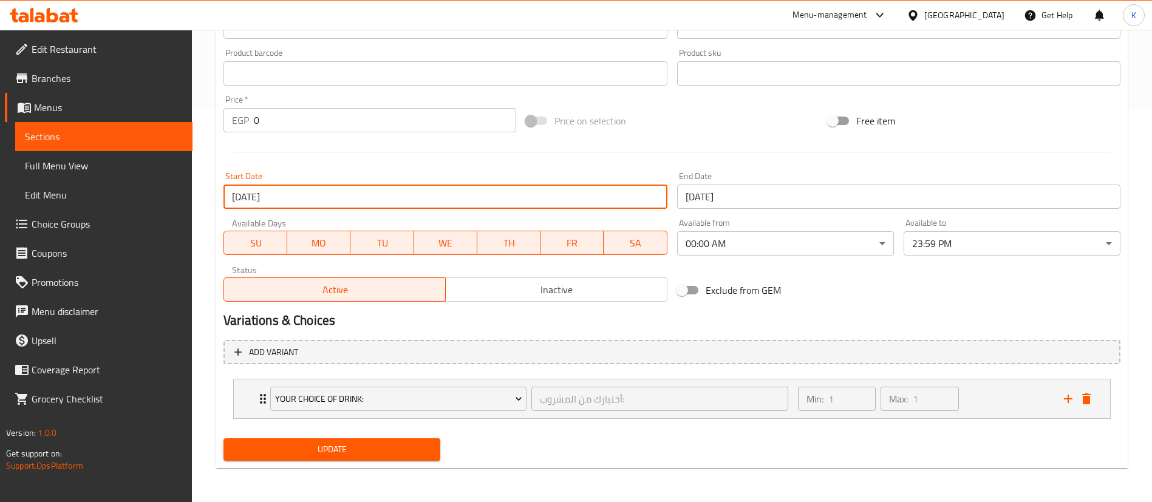
click at [416, 199] on input "[DATE]" at bounding box center [444, 197] width 443 height 24
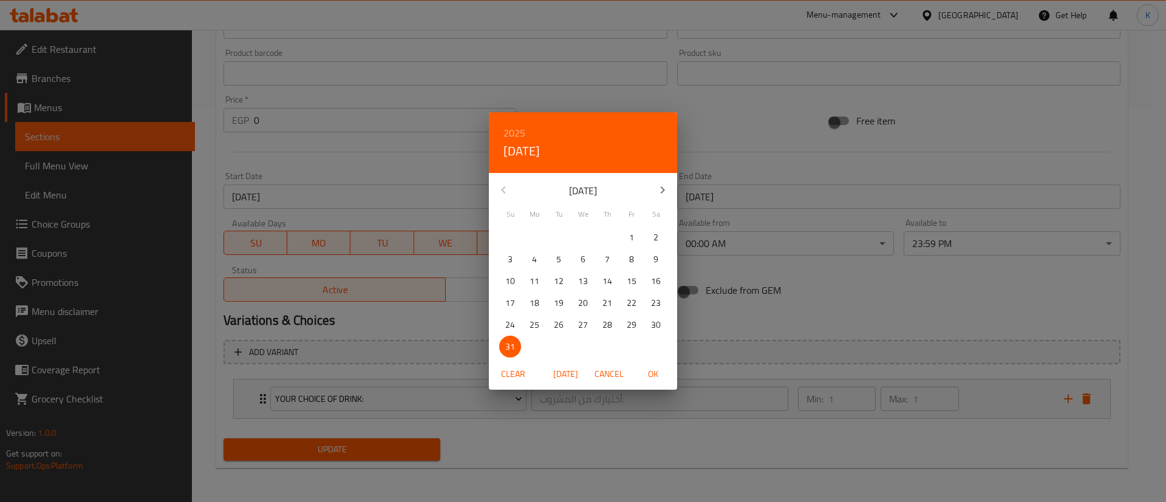
click at [565, 367] on span "[DATE]" at bounding box center [565, 374] width 29 height 15
click at [605, 259] on p "11" at bounding box center [607, 259] width 10 height 15
click at [656, 376] on span "OK" at bounding box center [652, 374] width 29 height 15
type input "[DATE]"
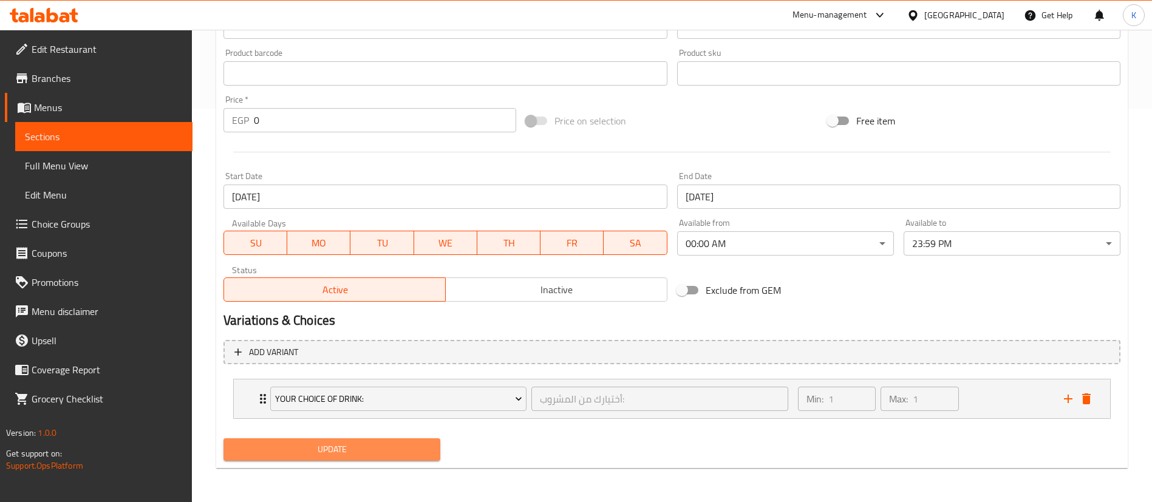
click at [366, 446] on span "Update" at bounding box center [331, 449] width 197 height 15
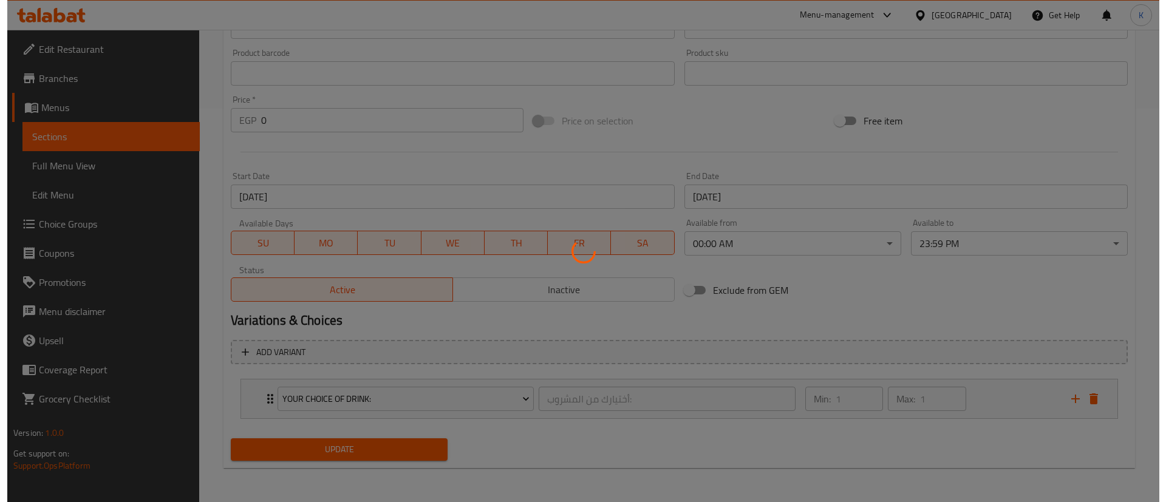
scroll to position [0, 0]
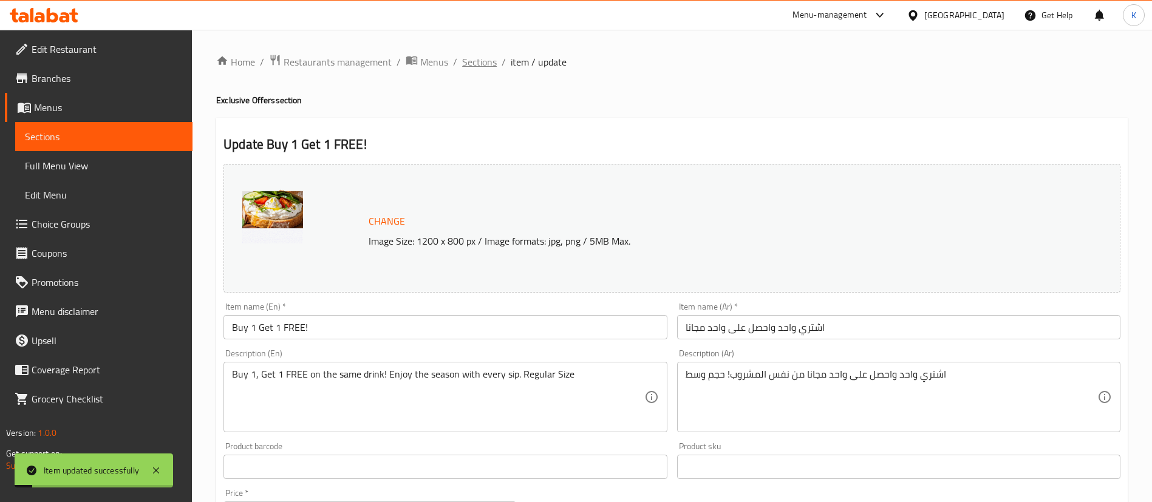
click at [483, 55] on span "Sections" at bounding box center [479, 62] width 35 height 15
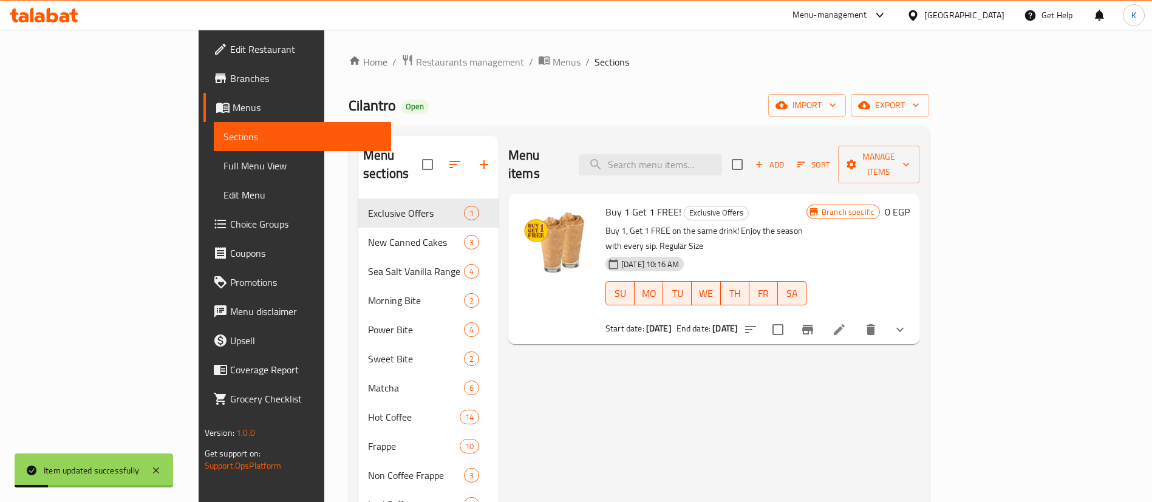
click at [822, 315] on button "Branch-specific-item" at bounding box center [807, 329] width 29 height 29
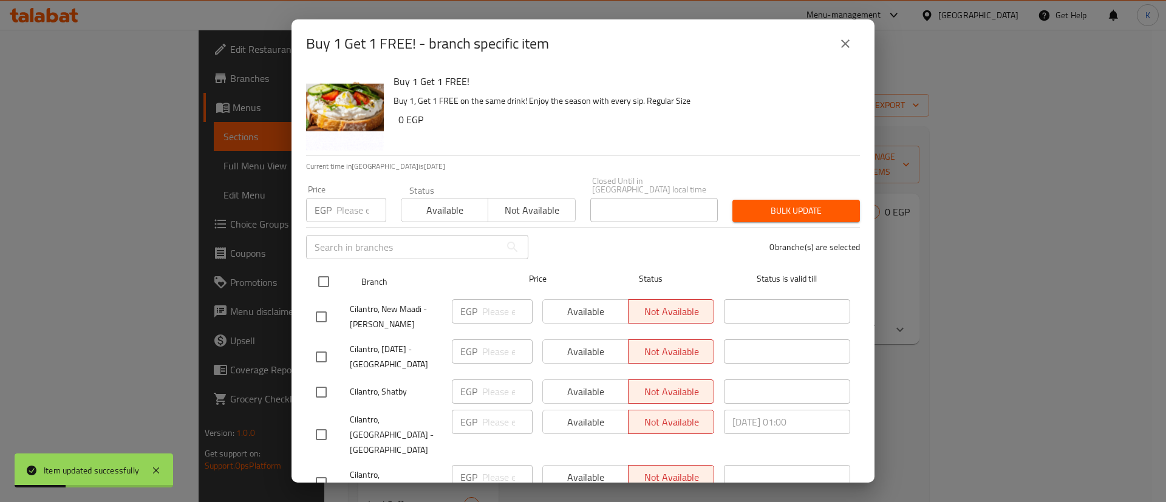
click at [322, 273] on input "checkbox" at bounding box center [323, 281] width 25 height 25
checkbox input "true"
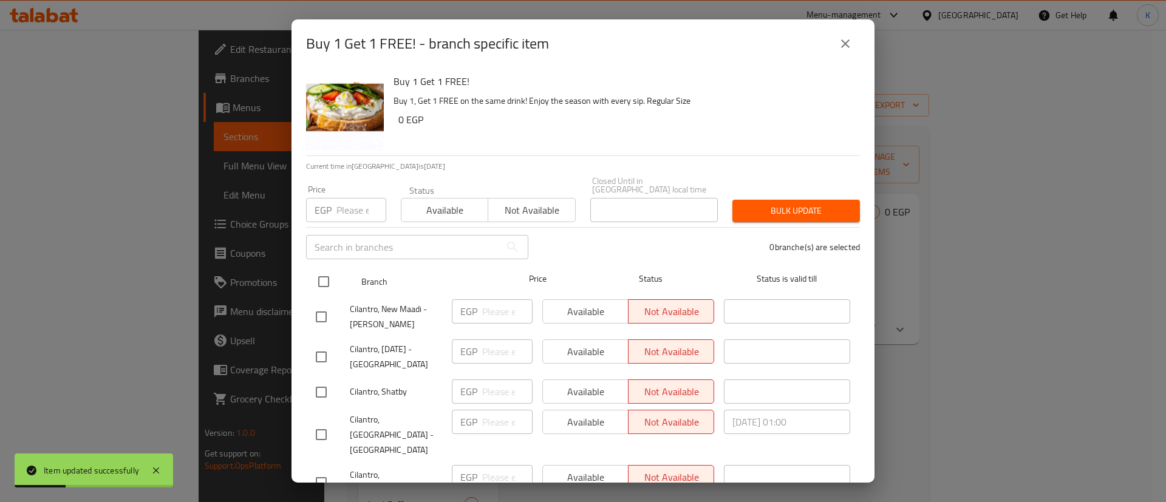
checkbox input "true"
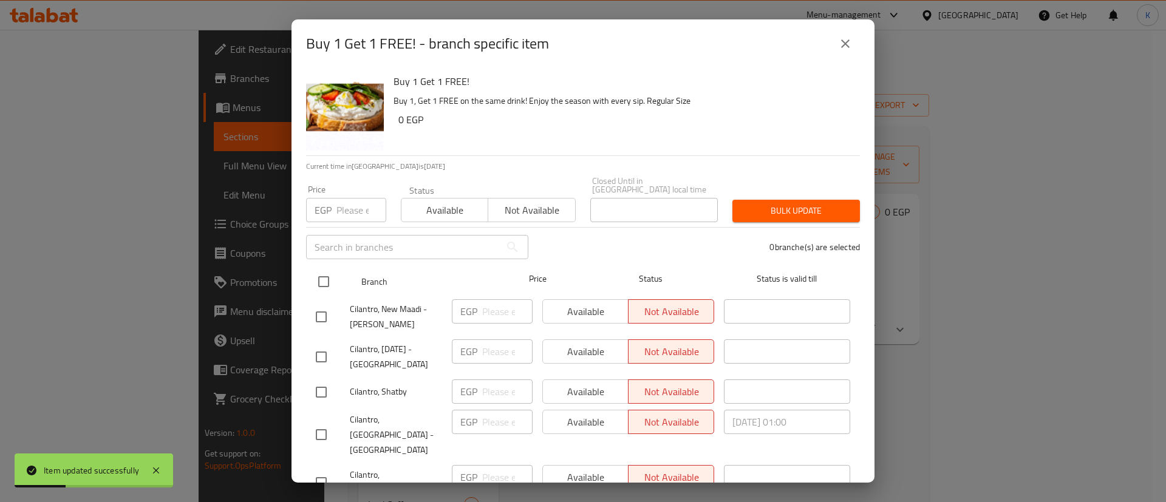
checkbox input "true"
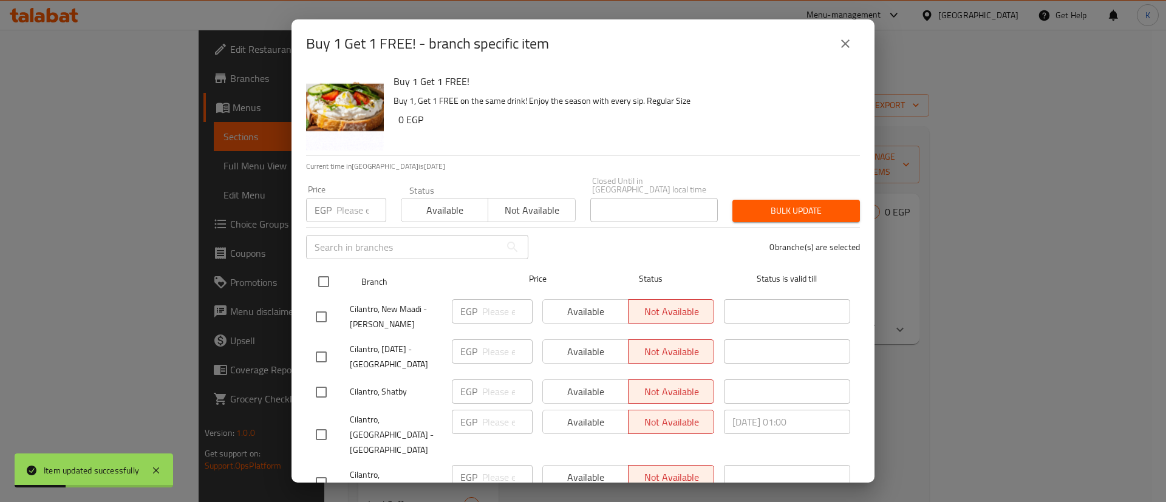
checkbox input "true"
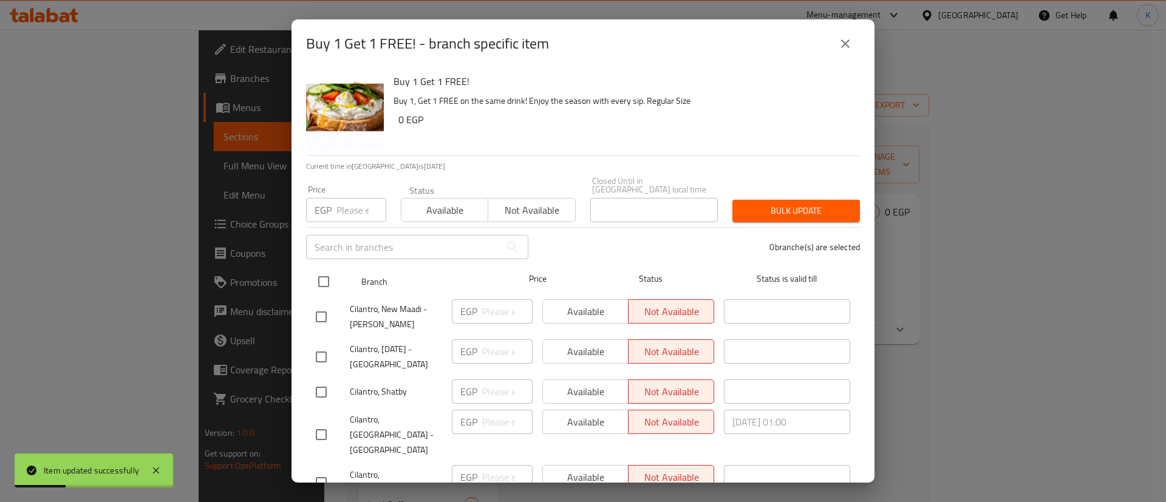
checkbox input "true"
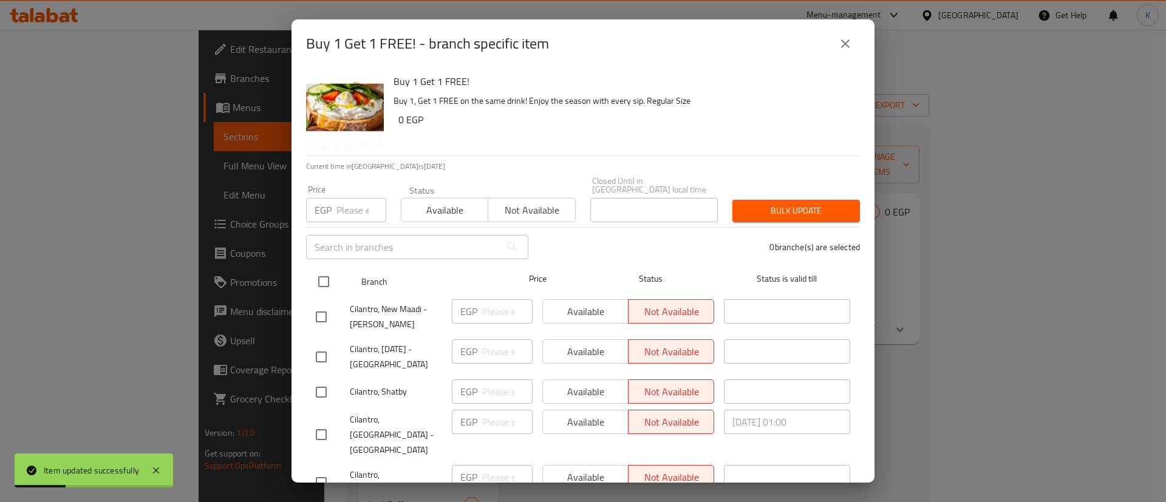
checkbox input "true"
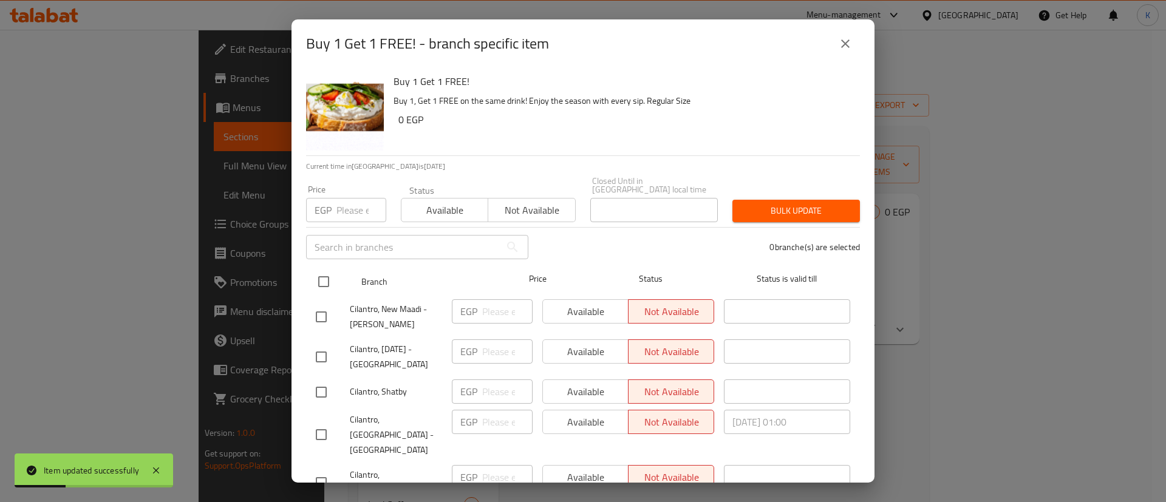
checkbox input "true"
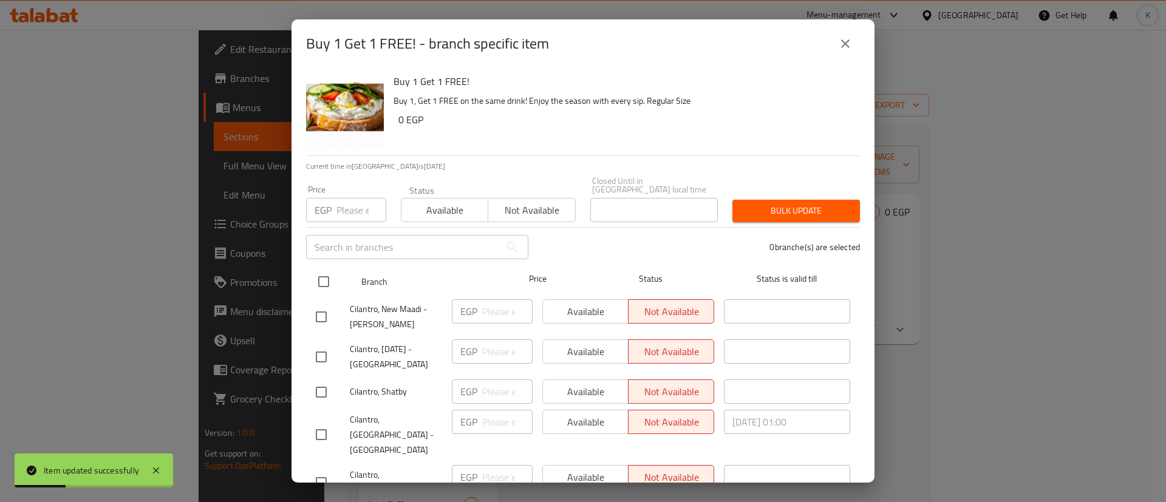
checkbox input "true"
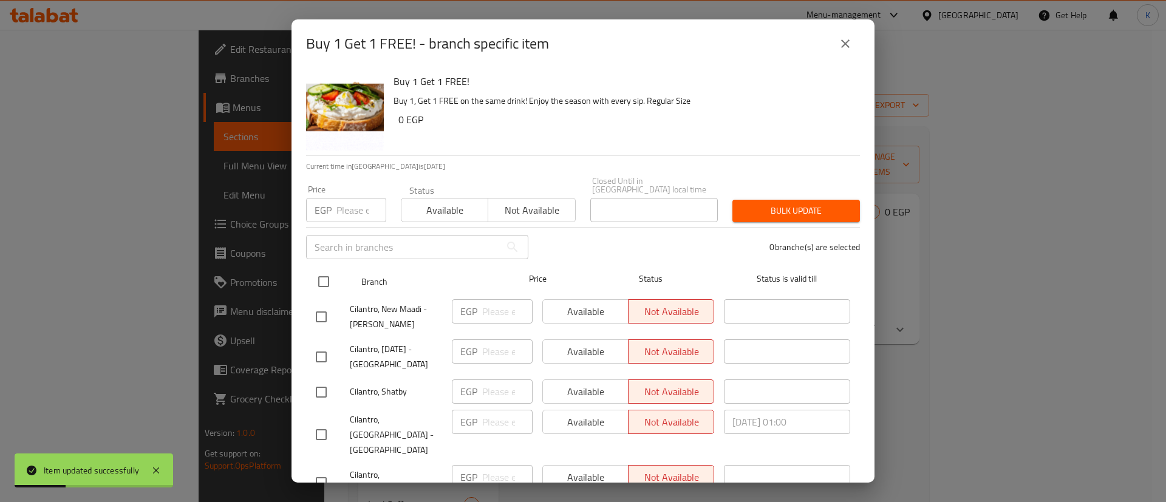
checkbox input "true"
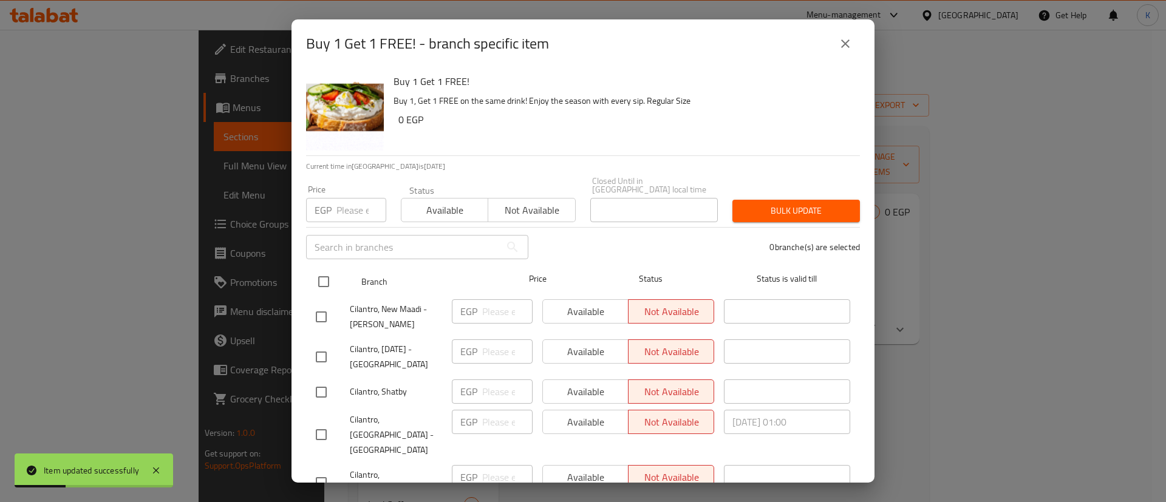
checkbox input "true"
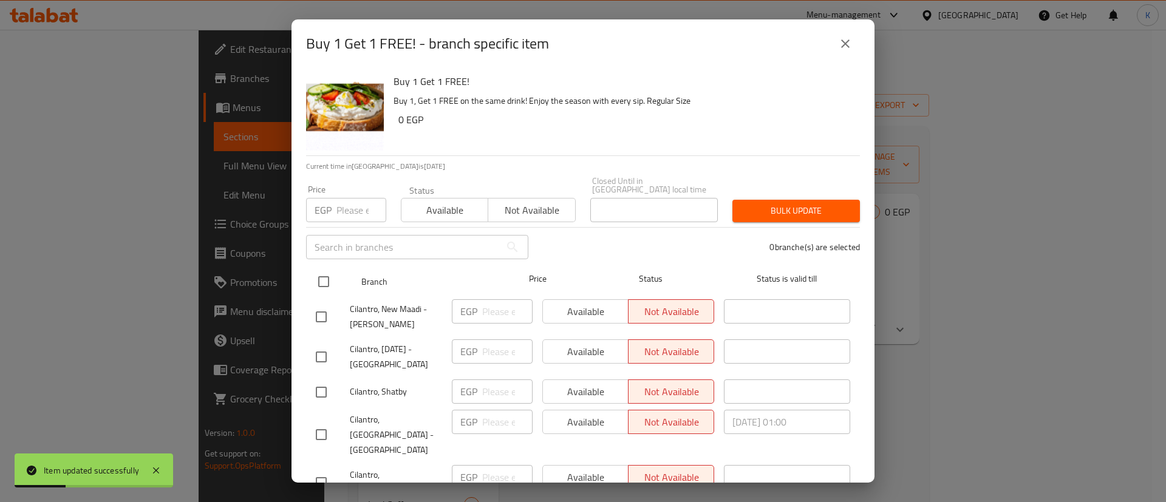
checkbox input "true"
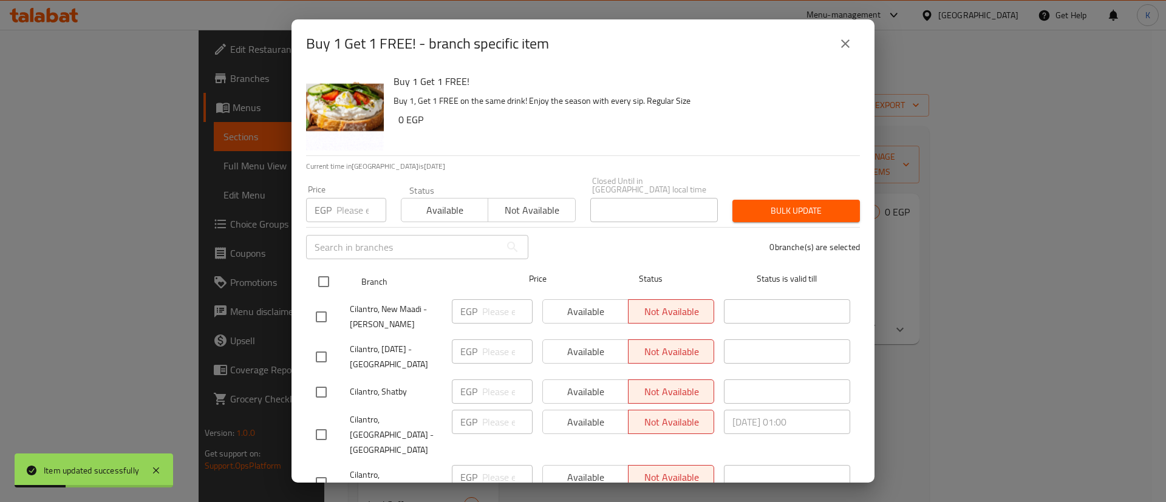
checkbox input "true"
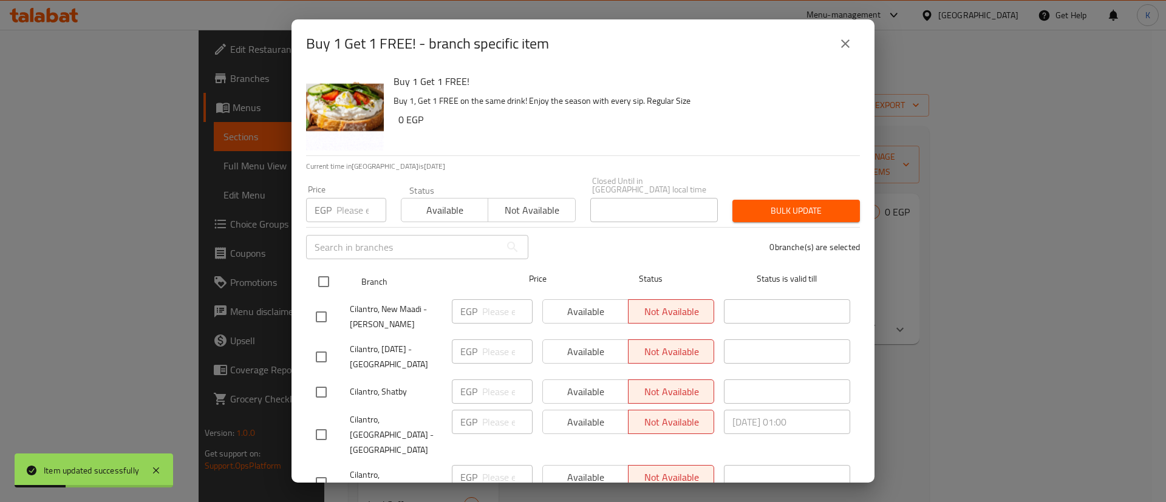
checkbox input "true"
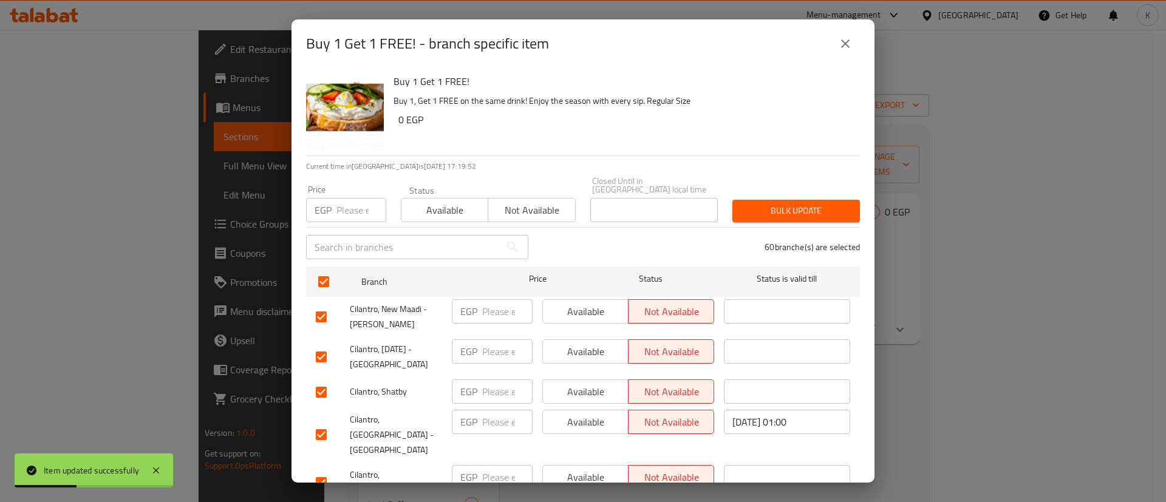
click at [532, 202] on span "Not available" at bounding box center [531, 211] width 77 height 18
click at [769, 203] on span "Bulk update" at bounding box center [796, 210] width 108 height 15
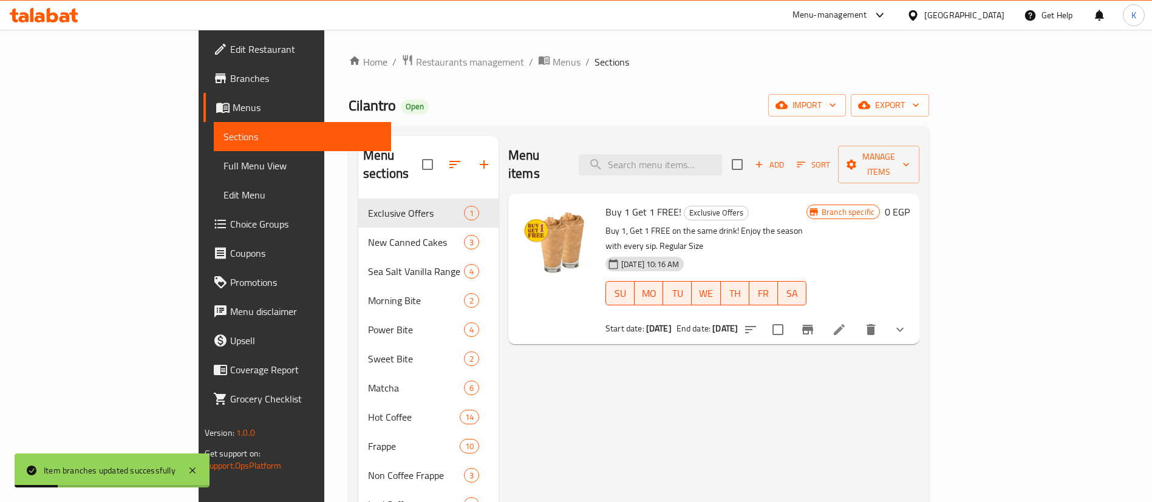
click at [815, 322] on icon "Branch-specific-item" at bounding box center [807, 329] width 15 height 15
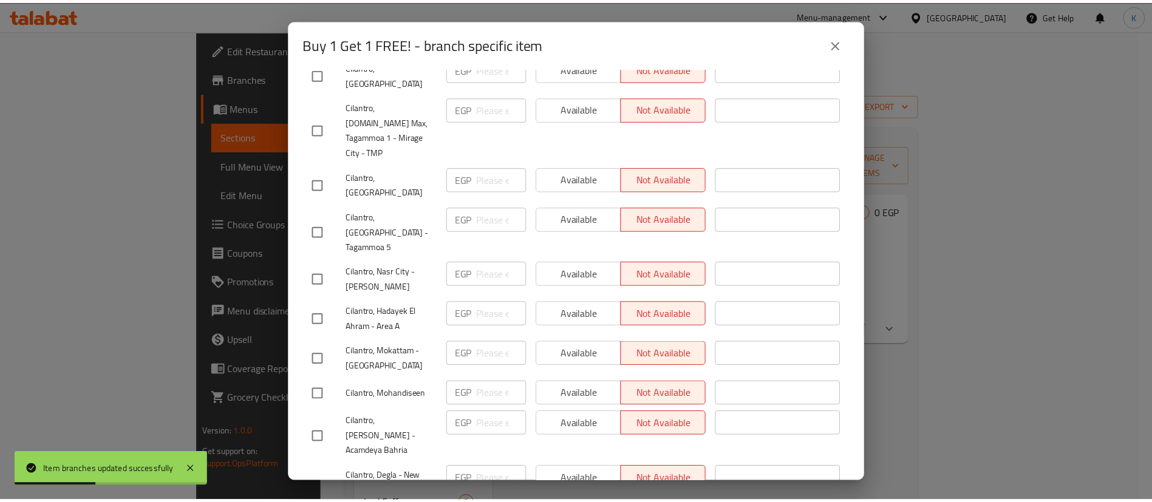
scroll to position [2156, 0]
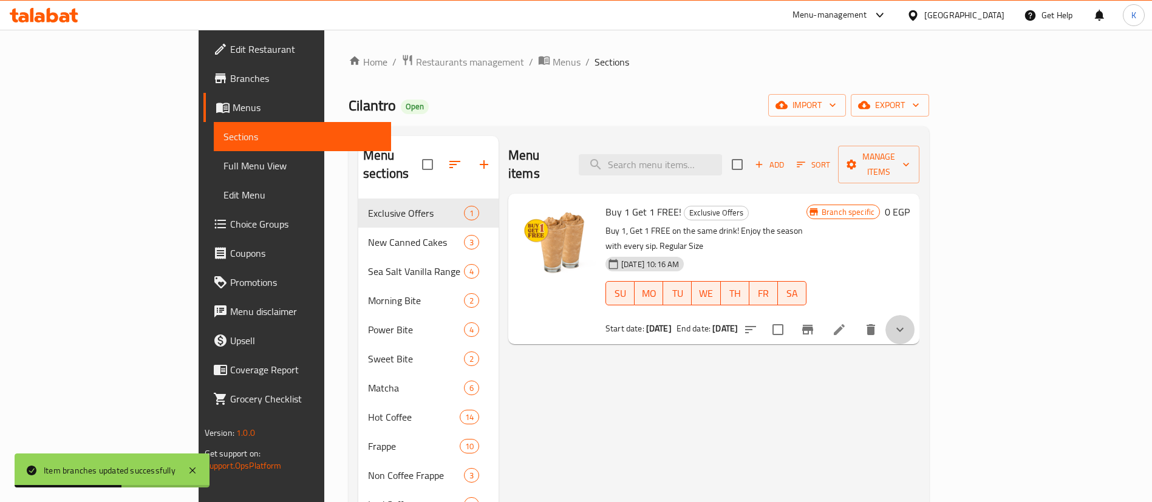
click at [914, 315] on button "show more" at bounding box center [899, 329] width 29 height 29
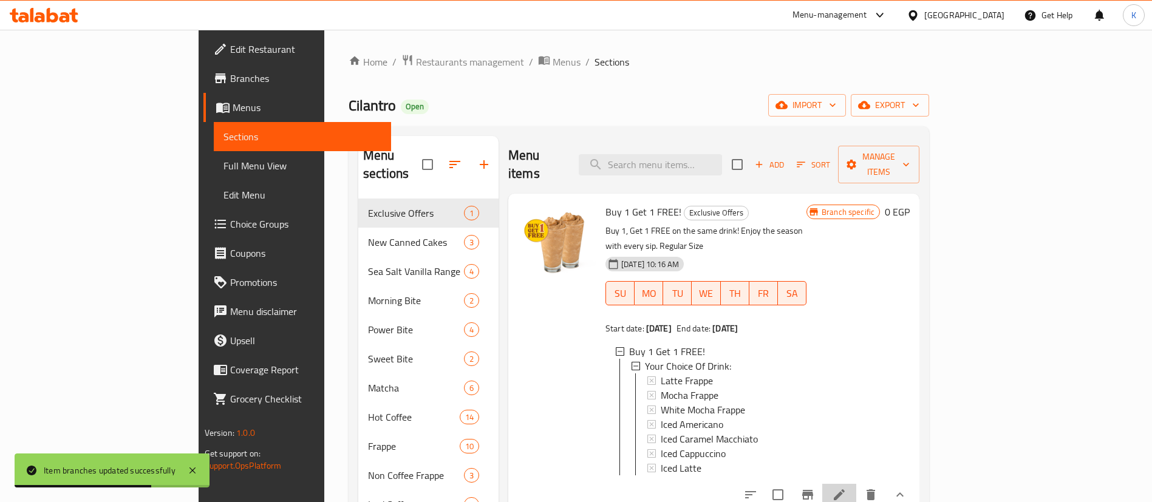
click at [856, 484] on li at bounding box center [839, 495] width 34 height 22
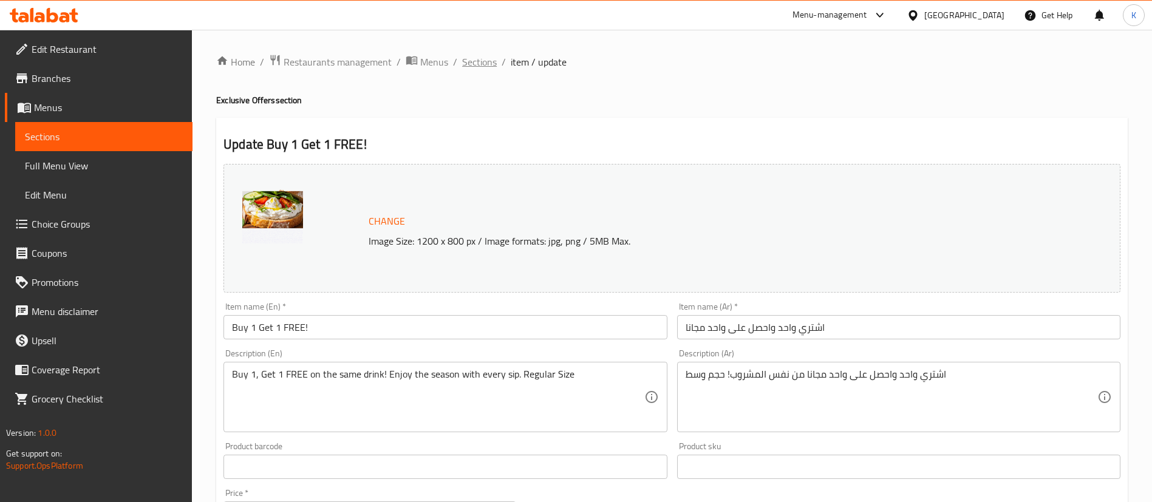
click at [482, 69] on span "Sections" at bounding box center [479, 62] width 35 height 15
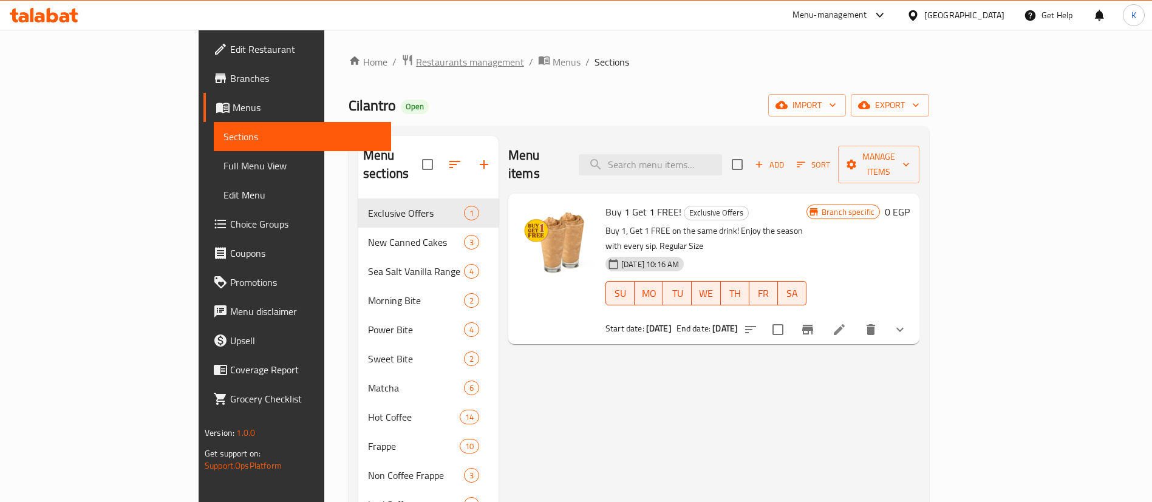
click at [416, 55] on span "Restaurants management" at bounding box center [470, 62] width 108 height 15
